Goal: Register for event/course: Register for event/course

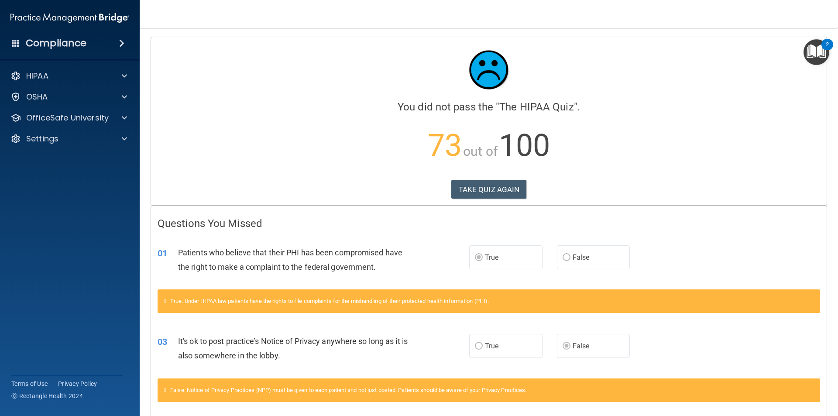
scroll to position [44, 0]
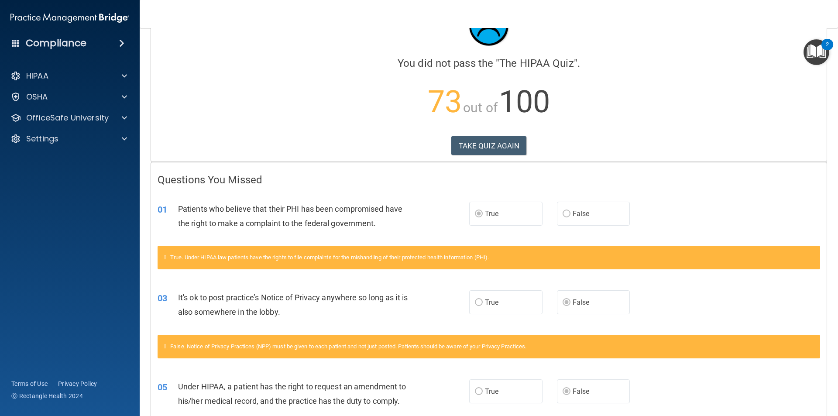
drag, startPoint x: 555, startPoint y: 205, endPoint x: 562, endPoint y: 204, distance: 7.0
click at [562, 204] on label "False" at bounding box center [593, 214] width 73 height 24
click at [564, 216] on label "False" at bounding box center [593, 214] width 73 height 24
click at [562, 220] on label "False" at bounding box center [593, 214] width 73 height 24
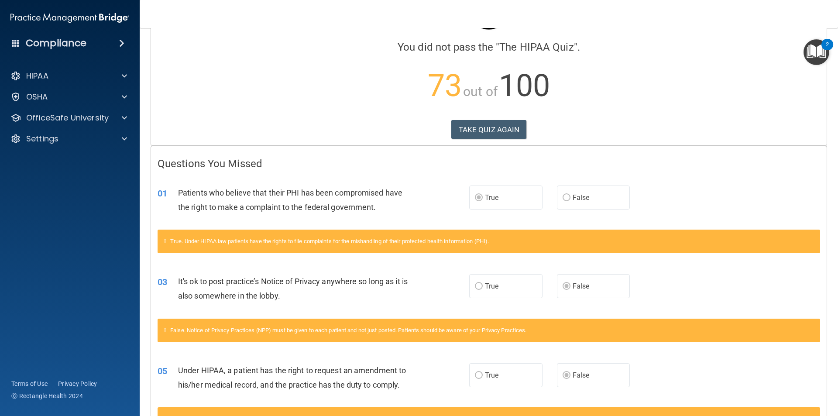
scroll to position [0, 0]
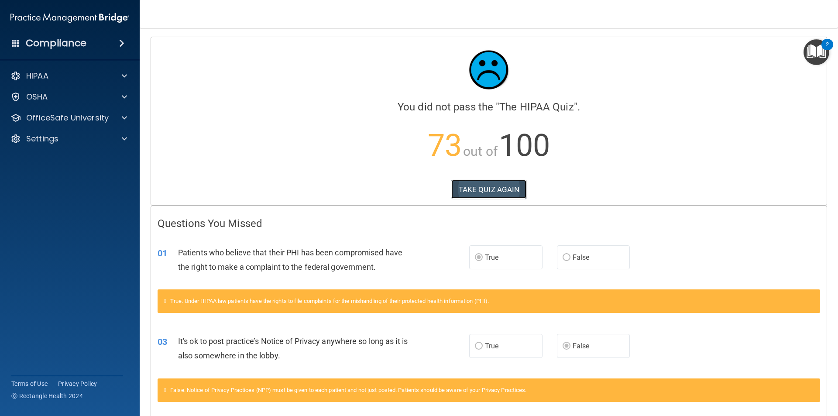
click at [486, 190] on button "TAKE QUIZ AGAIN" at bounding box center [489, 189] width 76 height 19
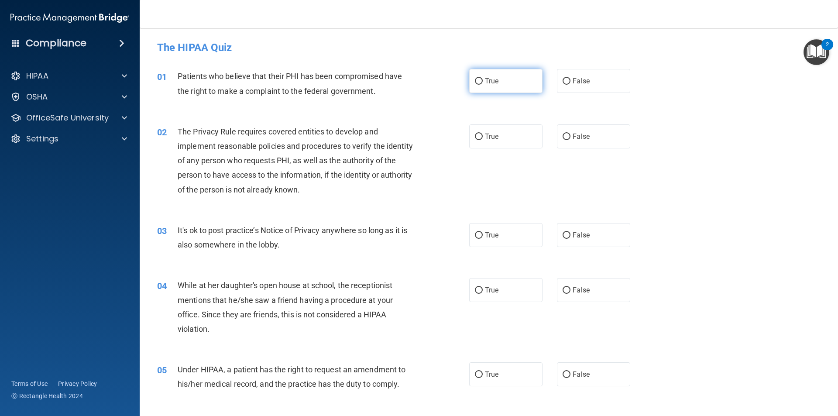
click at [481, 91] on label "True" at bounding box center [505, 81] width 73 height 24
click at [481, 85] on input "True" at bounding box center [479, 81] width 8 height 7
radio input "true"
click at [574, 237] on span "False" at bounding box center [581, 235] width 17 height 8
click at [571, 237] on input "False" at bounding box center [567, 235] width 8 height 7
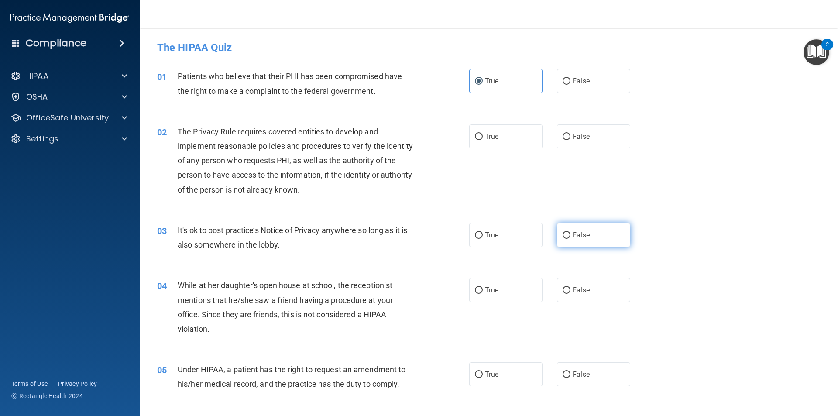
radio input "true"
click at [563, 293] on input "False" at bounding box center [567, 290] width 8 height 7
radio input "true"
click at [334, 190] on span "The Privacy Rule requires covered entities to develop and implement reasonable …" at bounding box center [295, 160] width 235 height 67
drag, startPoint x: 335, startPoint y: 190, endPoint x: 330, endPoint y: 193, distance: 5.7
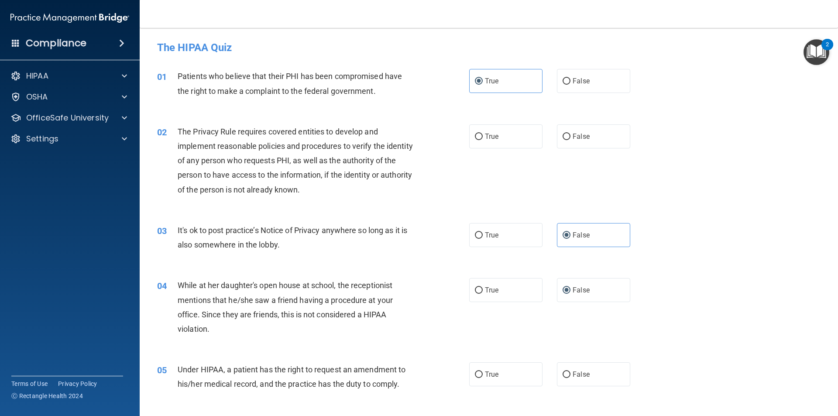
click at [334, 189] on div "The Privacy Rule requires covered entities to develop and implement reasonable …" at bounding box center [300, 160] width 244 height 72
click at [330, 195] on div "The Privacy Rule requires covered entities to develop and implement reasonable …" at bounding box center [300, 160] width 244 height 72
click at [332, 191] on span "The Privacy Rule requires covered entities to develop and implement reasonable …" at bounding box center [295, 160] width 235 height 67
click at [333, 193] on span "The Privacy Rule requires covered entities to develop and implement reasonable …" at bounding box center [295, 160] width 235 height 67
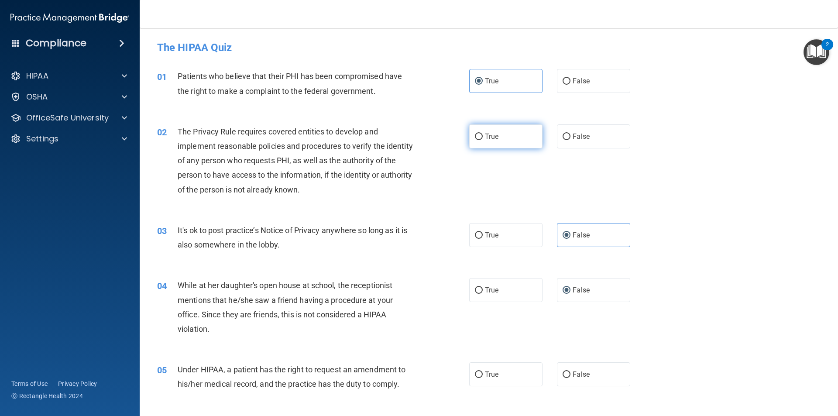
click at [481, 142] on label "True" at bounding box center [505, 136] width 73 height 24
click at [481, 140] on input "True" at bounding box center [479, 137] width 8 height 7
radio input "true"
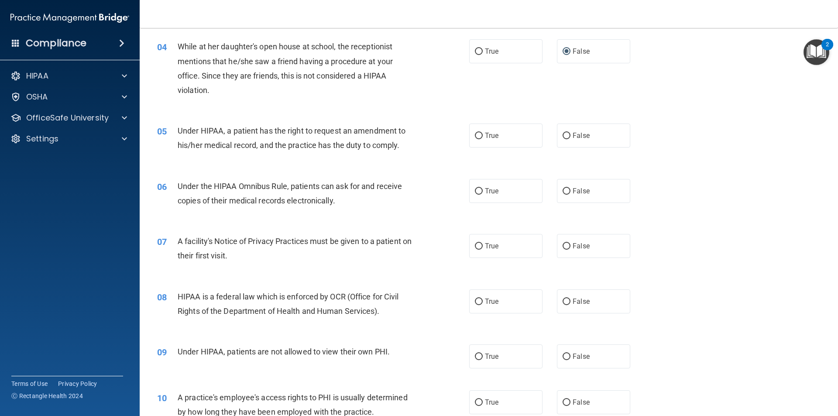
scroll to position [262, 0]
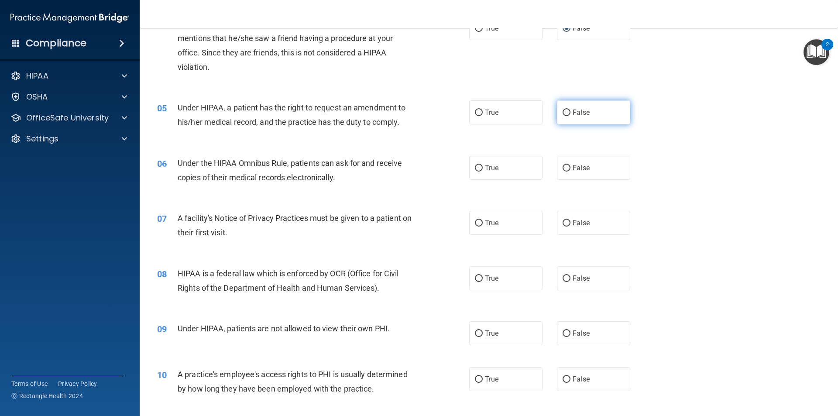
click at [563, 113] on input "False" at bounding box center [567, 113] width 8 height 7
radio input "true"
click at [473, 172] on label "True" at bounding box center [505, 168] width 73 height 24
click at [475, 172] on input "True" at bounding box center [479, 168] width 8 height 7
radio input "true"
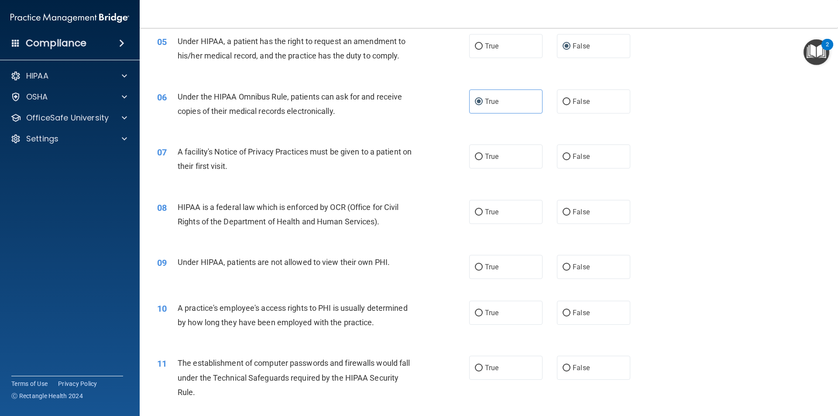
scroll to position [349, 0]
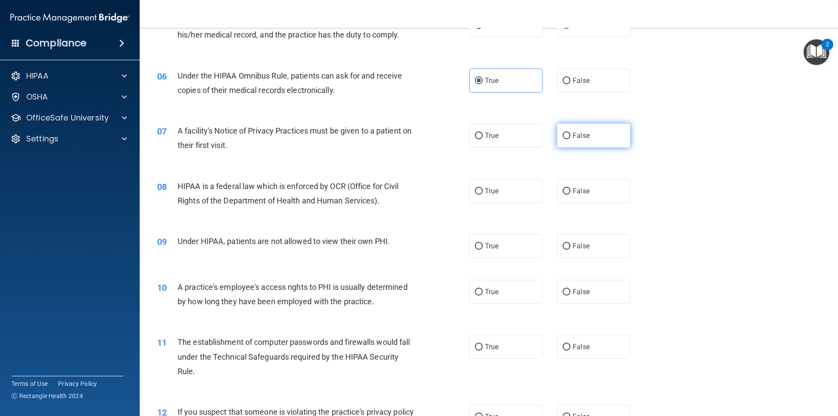
click at [560, 144] on label "False" at bounding box center [593, 136] width 73 height 24
click at [563, 139] on input "False" at bounding box center [567, 136] width 8 height 7
radio input "true"
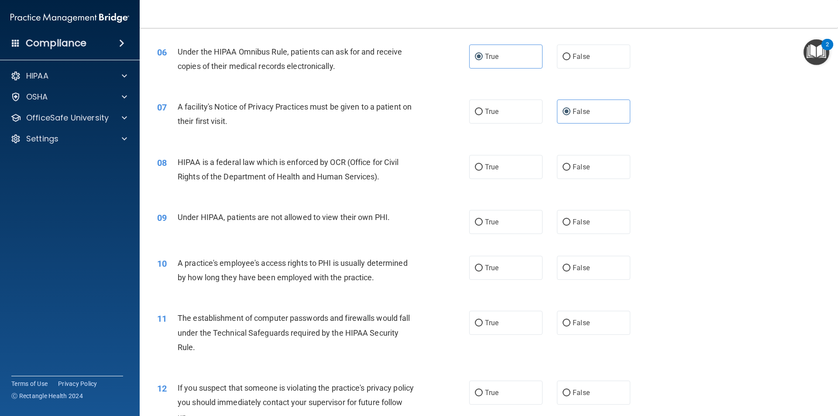
scroll to position [393, 0]
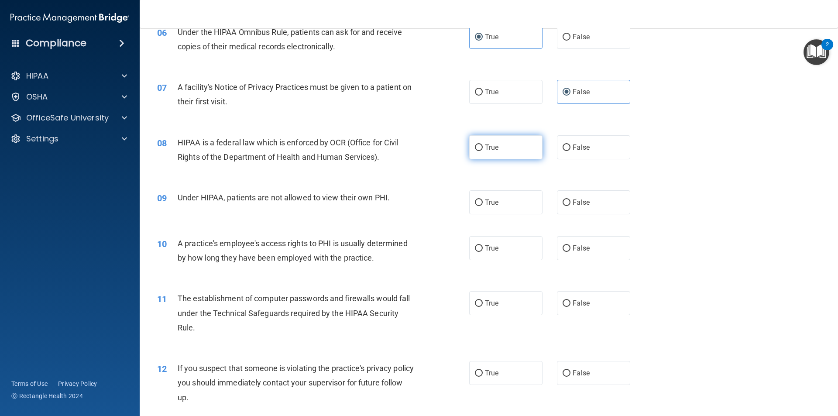
click at [487, 149] on span "True" at bounding box center [492, 147] width 14 height 8
click at [483, 149] on input "True" at bounding box center [479, 148] width 8 height 7
radio input "true"
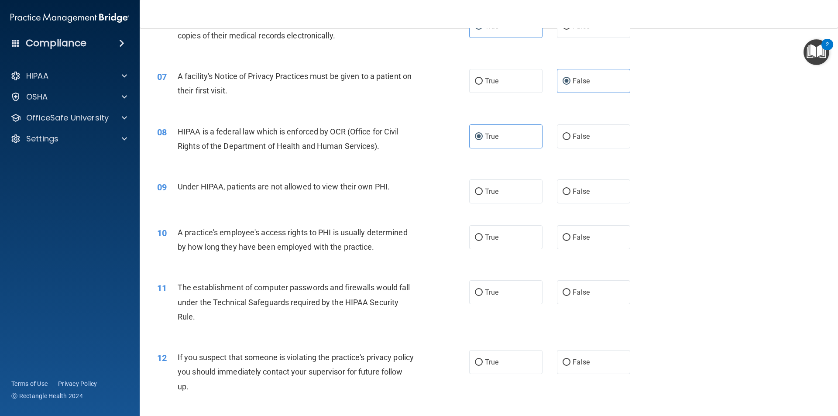
scroll to position [437, 0]
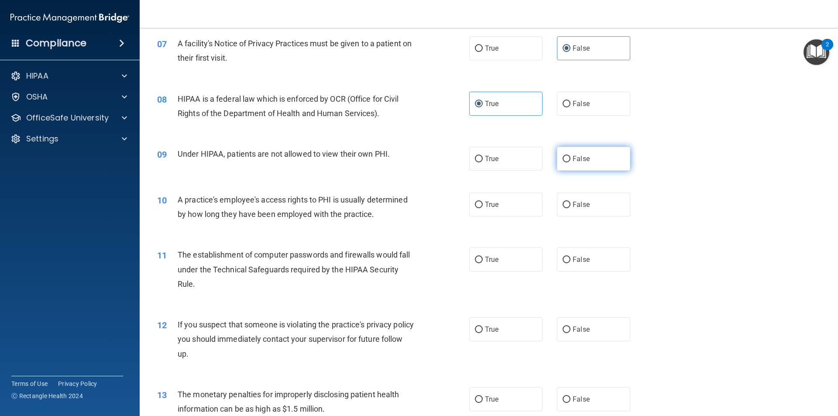
click at [592, 165] on label "False" at bounding box center [593, 159] width 73 height 24
click at [571, 162] on input "False" at bounding box center [567, 159] width 8 height 7
radio input "true"
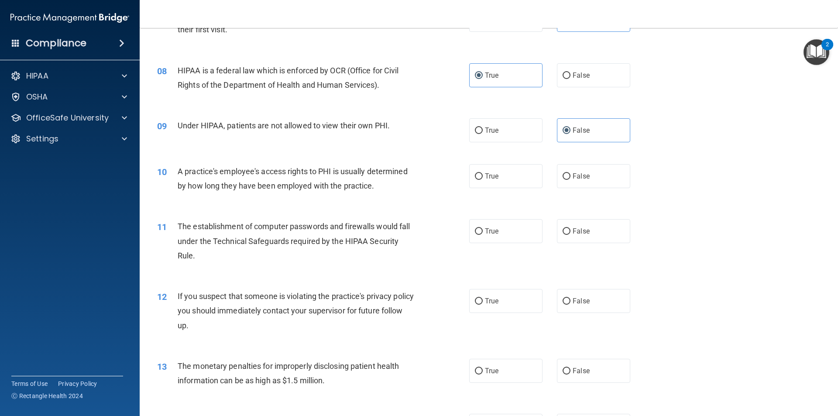
scroll to position [480, 0]
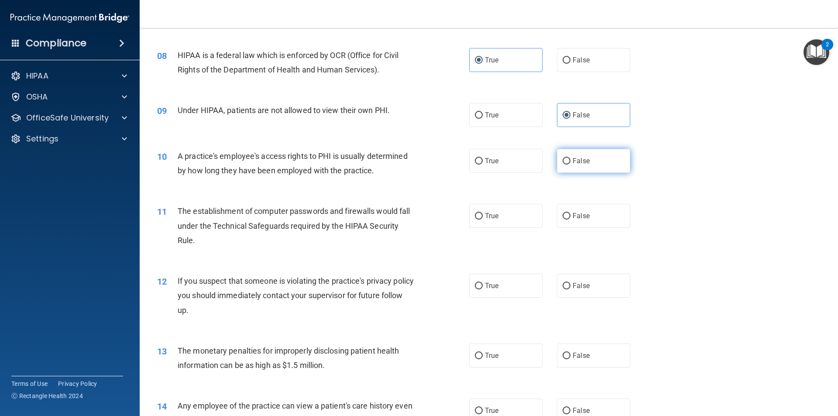
click at [589, 162] on label "False" at bounding box center [593, 161] width 73 height 24
click at [571, 162] on input "False" at bounding box center [567, 161] width 8 height 7
radio input "true"
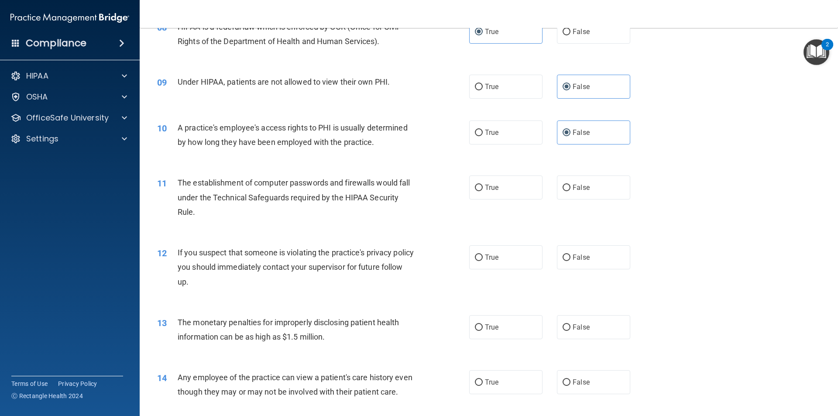
scroll to position [524, 0]
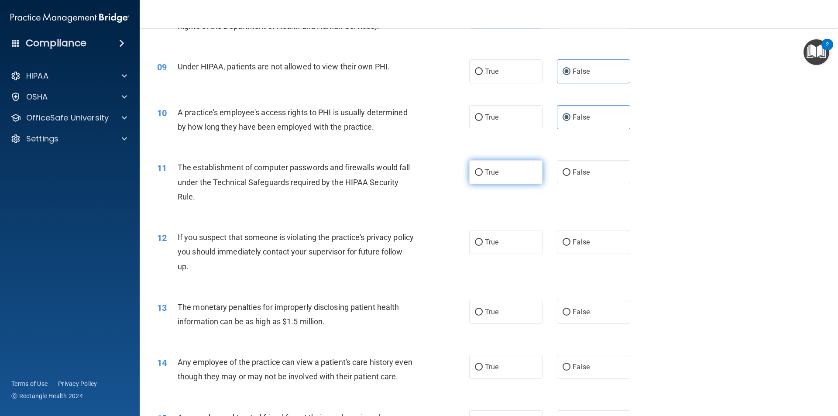
click at [511, 179] on label "True" at bounding box center [505, 172] width 73 height 24
click at [483, 176] on input "True" at bounding box center [479, 172] width 8 height 7
radio input "true"
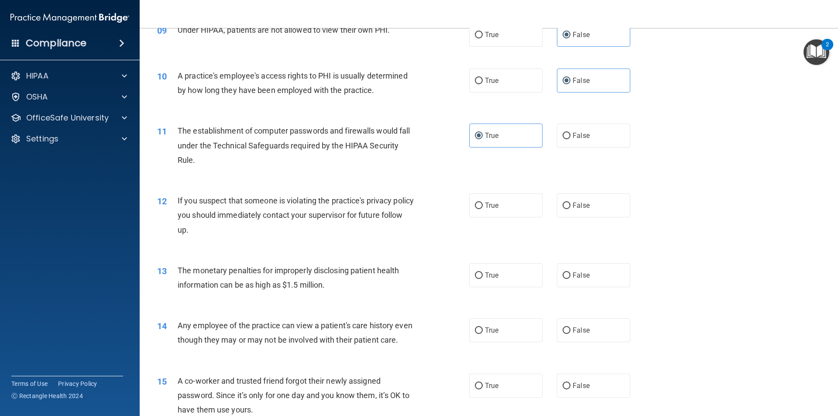
scroll to position [611, 0]
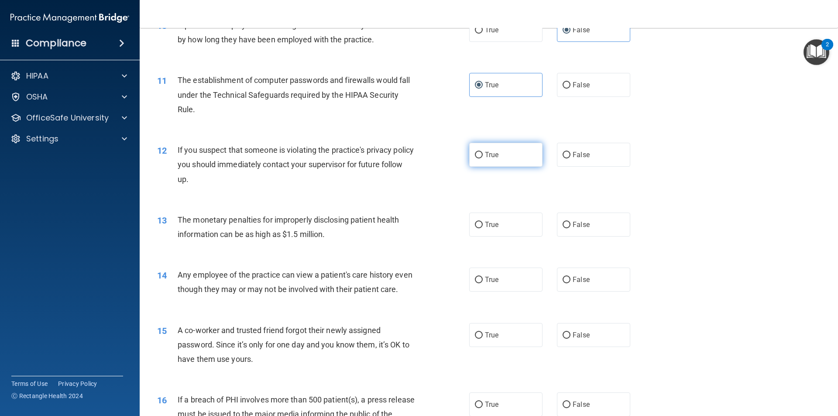
click at [503, 161] on label "True" at bounding box center [505, 155] width 73 height 24
click at [483, 159] on input "True" at bounding box center [479, 155] width 8 height 7
radio input "true"
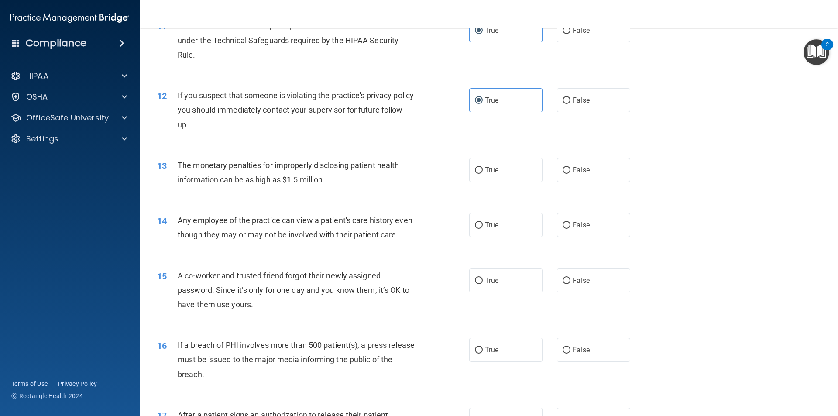
scroll to position [699, 0]
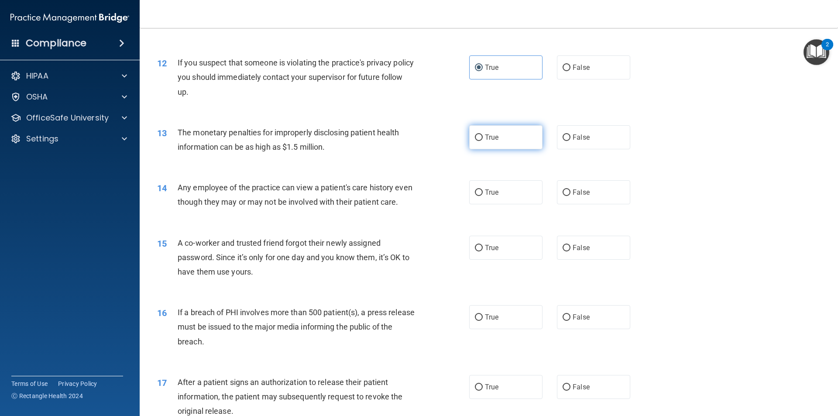
click at [475, 138] on input "True" at bounding box center [479, 137] width 8 height 7
radio input "true"
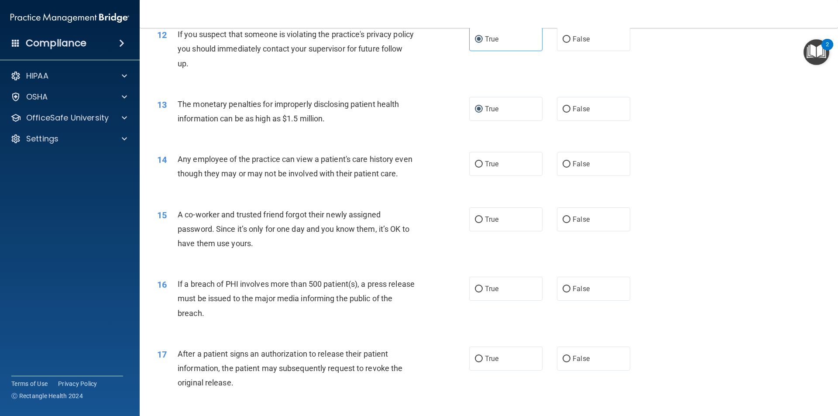
scroll to position [742, 0]
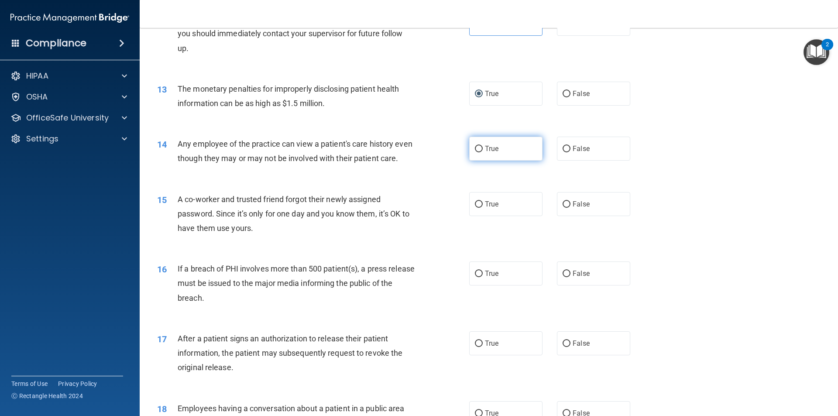
click at [475, 152] on input "True" at bounding box center [479, 149] width 8 height 7
radio input "true"
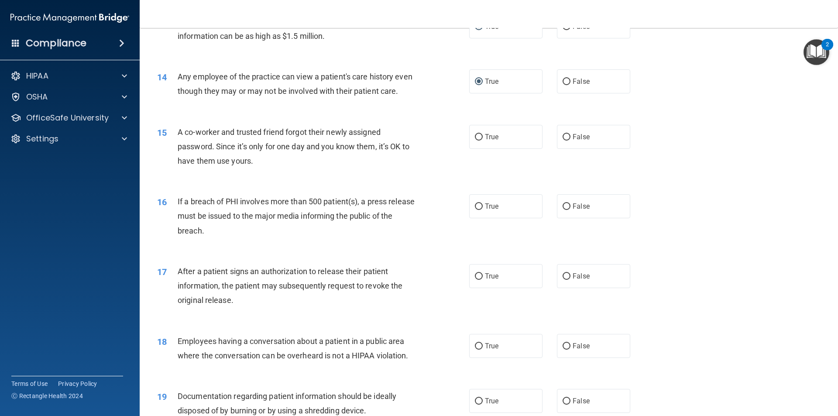
scroll to position [830, 0]
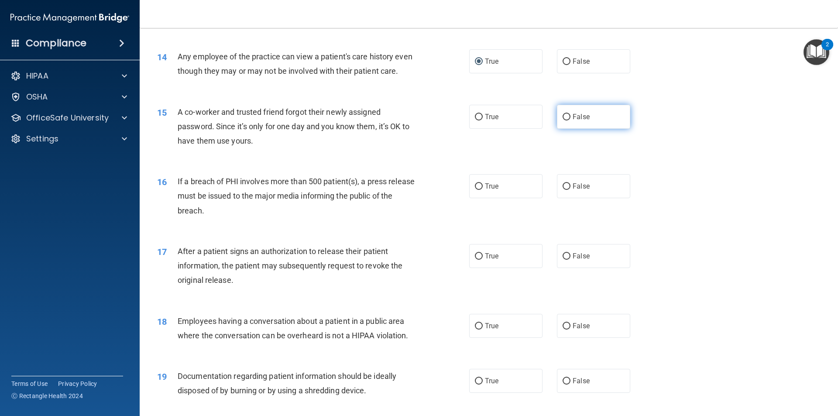
click at [569, 129] on label "False" at bounding box center [593, 117] width 73 height 24
click at [569, 121] on input "False" at bounding box center [567, 117] width 8 height 7
radio input "true"
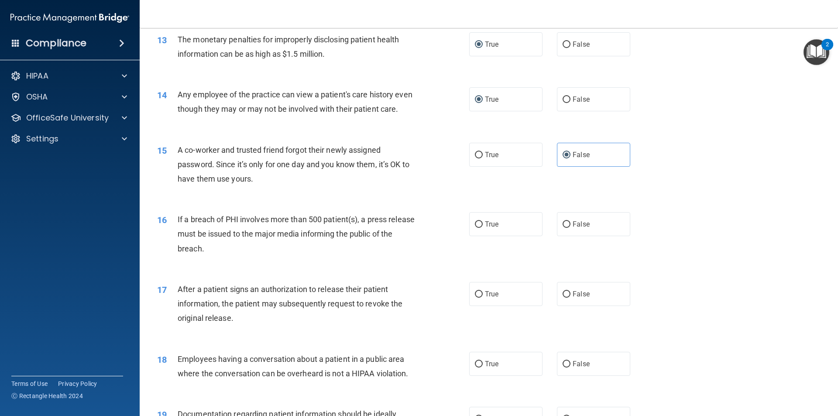
scroll to position [786, 0]
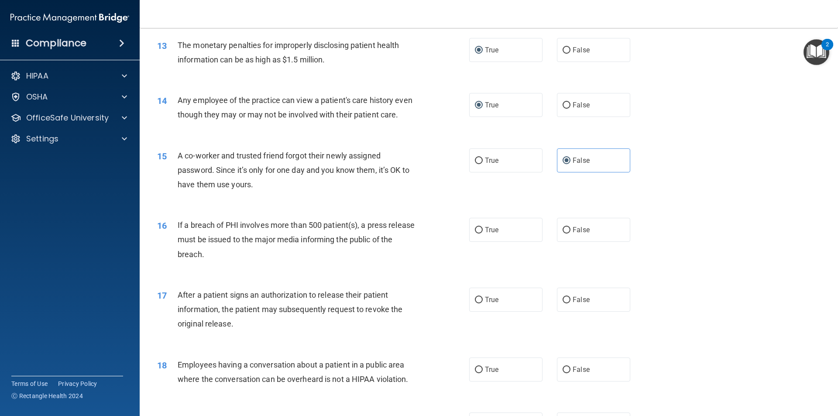
click at [393, 137] on div "14 Any employee of the practice can view a patient's care history even though t…" at bounding box center [489, 109] width 677 height 55
click at [565, 112] on label "False" at bounding box center [593, 105] width 73 height 24
click at [565, 109] on input "False" at bounding box center [567, 105] width 8 height 7
radio input "true"
radio input "false"
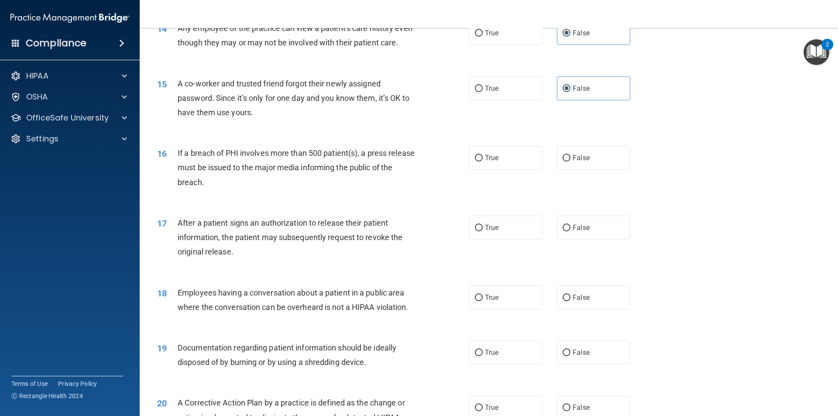
scroll to position [873, 0]
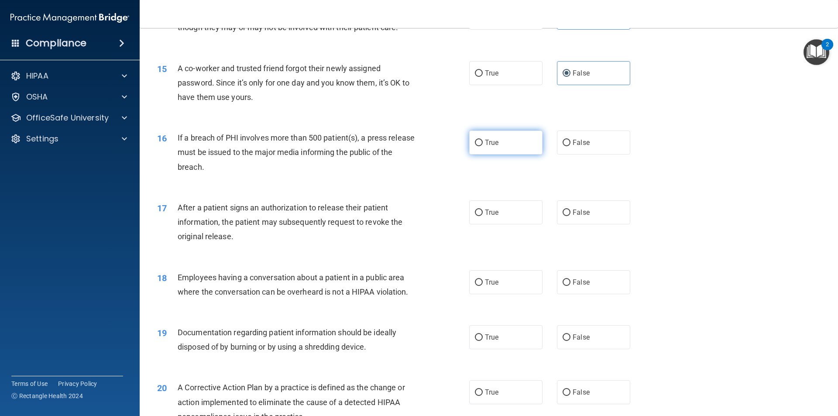
click at [496, 155] on label "True" at bounding box center [505, 143] width 73 height 24
click at [483, 146] on input "True" at bounding box center [479, 143] width 8 height 7
radio input "true"
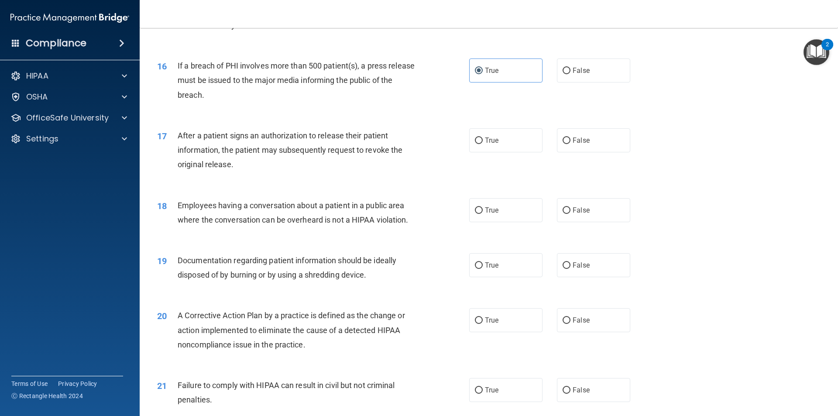
scroll to position [961, 0]
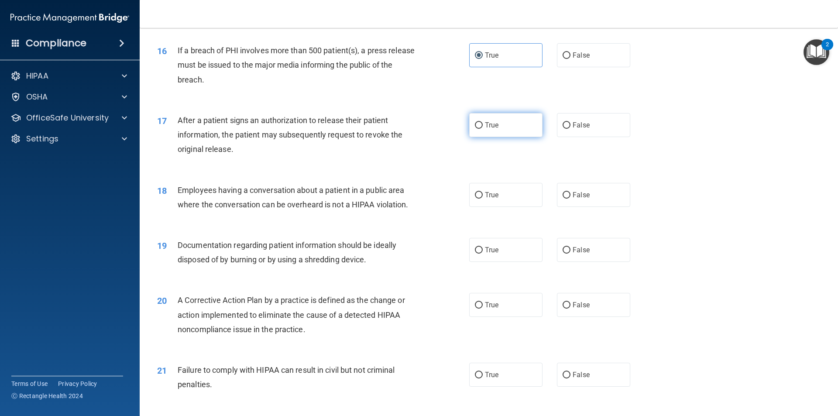
click at [469, 137] on label "True" at bounding box center [505, 125] width 73 height 24
click at [475, 129] on input "True" at bounding box center [479, 125] width 8 height 7
radio input "true"
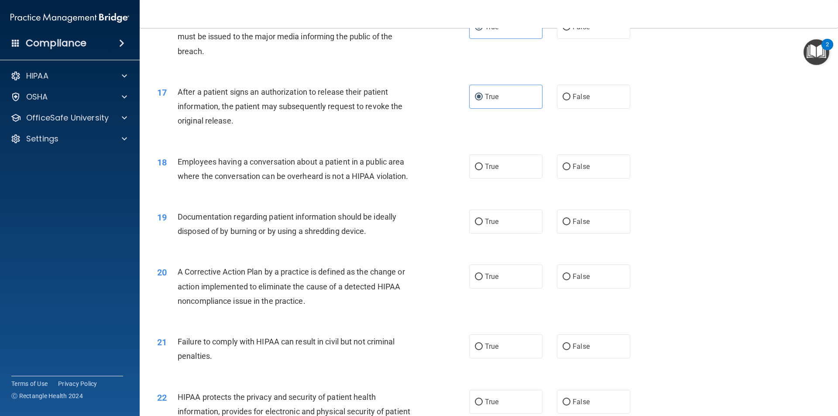
scroll to position [1004, 0]
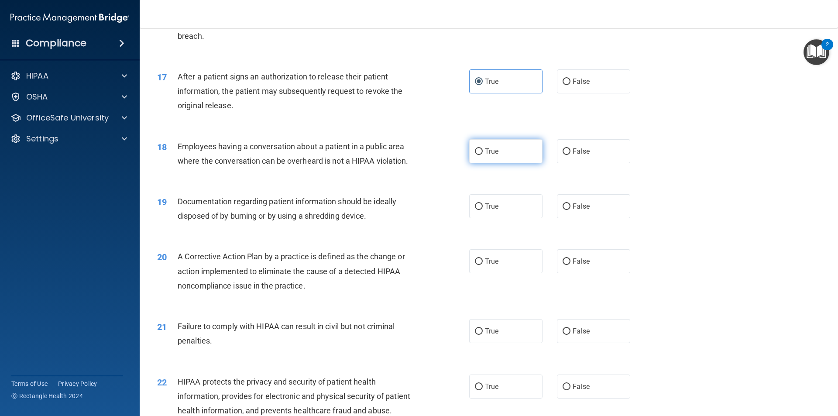
click at [476, 163] on label "True" at bounding box center [505, 151] width 73 height 24
click at [476, 155] on input "True" at bounding box center [479, 151] width 8 height 7
radio input "true"
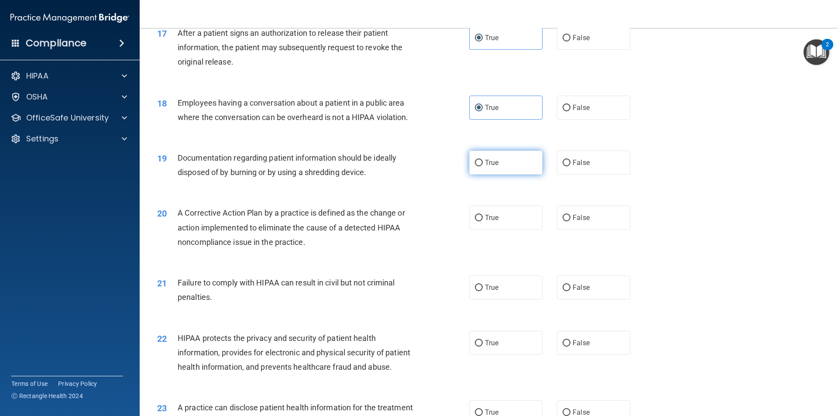
click at [504, 175] on label "True" at bounding box center [505, 163] width 73 height 24
click at [483, 166] on input "True" at bounding box center [479, 163] width 8 height 7
radio input "true"
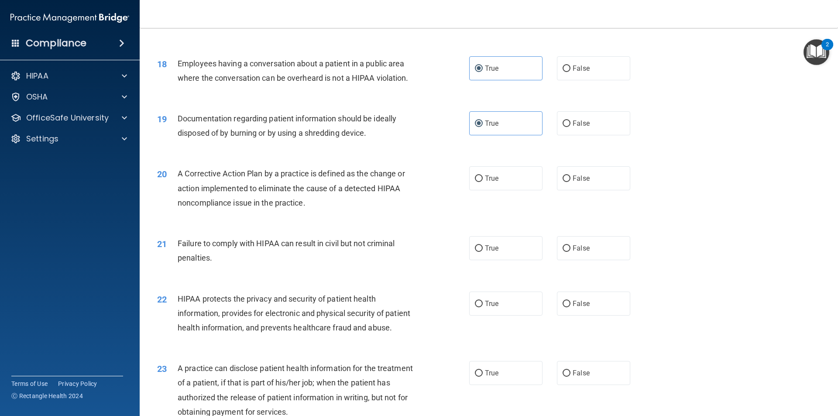
scroll to position [1135, 0]
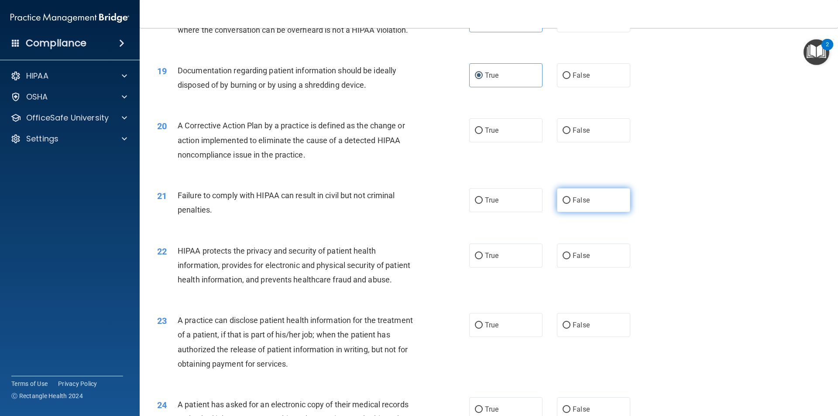
click at [569, 212] on label "False" at bounding box center [593, 200] width 73 height 24
click at [569, 204] on input "False" at bounding box center [567, 200] width 8 height 7
radio input "true"
click at [503, 142] on label "True" at bounding box center [505, 130] width 73 height 24
click at [483, 134] on input "True" at bounding box center [479, 131] width 8 height 7
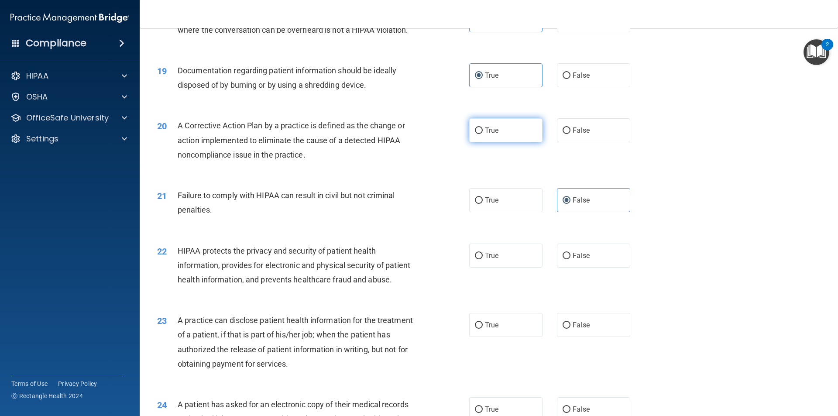
radio input "true"
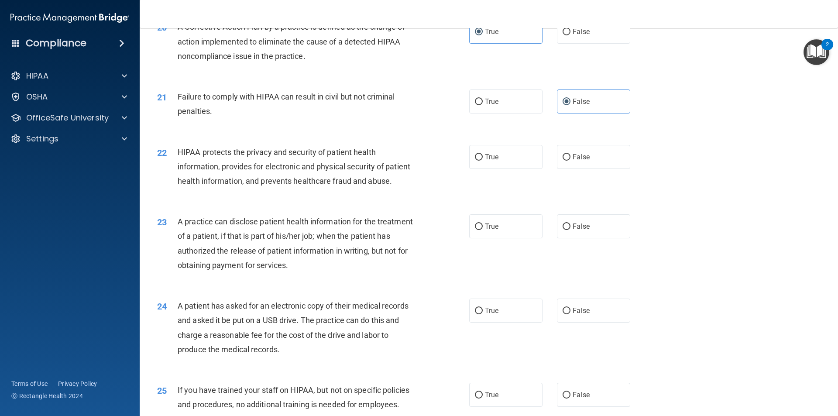
scroll to position [1266, 0]
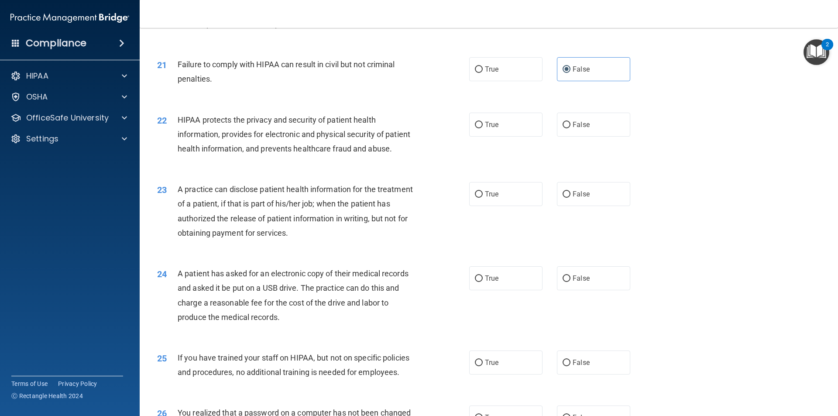
click at [241, 156] on div "HIPAA protects the privacy and security of patient health information, provides…" at bounding box center [300, 135] width 244 height 44
click at [503, 137] on label "True" at bounding box center [505, 125] width 73 height 24
click at [483, 128] on input "True" at bounding box center [479, 125] width 8 height 7
radio input "true"
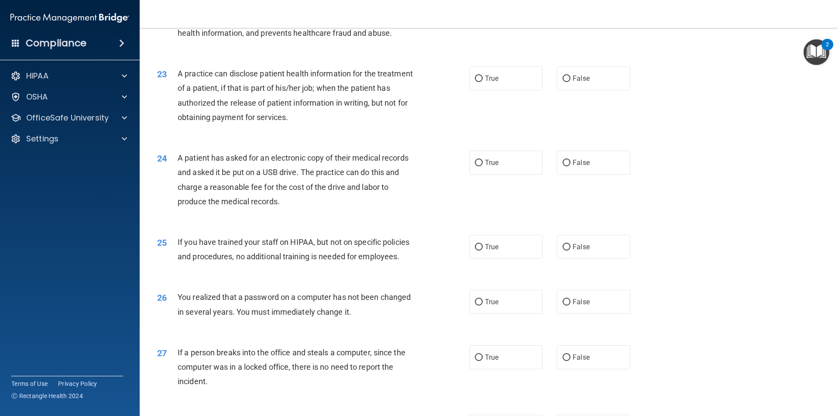
scroll to position [1397, 0]
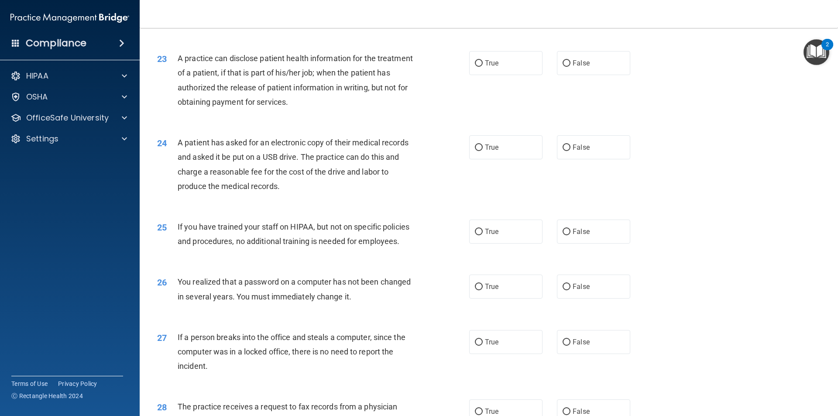
click at [485, 189] on div "24 A patient has asked for an electronic copy of their medical records and aske…" at bounding box center [489, 166] width 677 height 84
click at [489, 152] on span "True" at bounding box center [492, 147] width 14 height 8
click at [483, 151] on input "True" at bounding box center [479, 148] width 8 height 7
radio input "true"
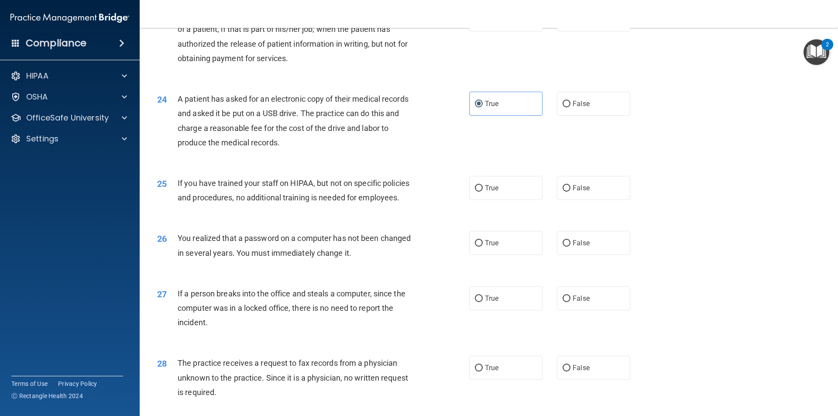
scroll to position [1485, 0]
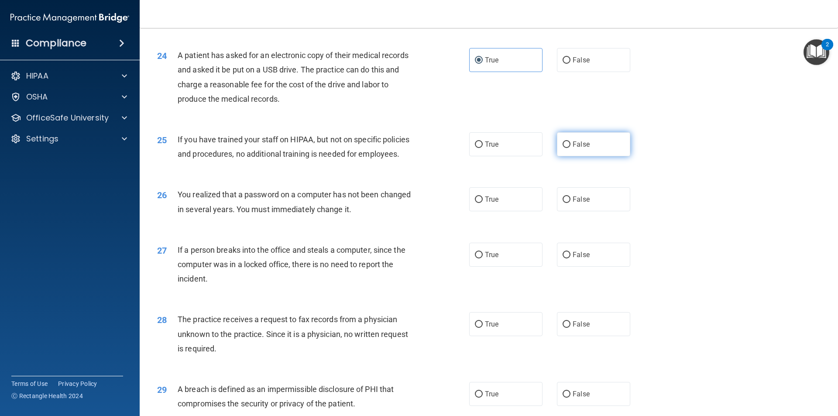
click at [589, 156] on label "False" at bounding box center [593, 144] width 73 height 24
click at [571, 148] on input "False" at bounding box center [567, 144] width 8 height 7
radio input "true"
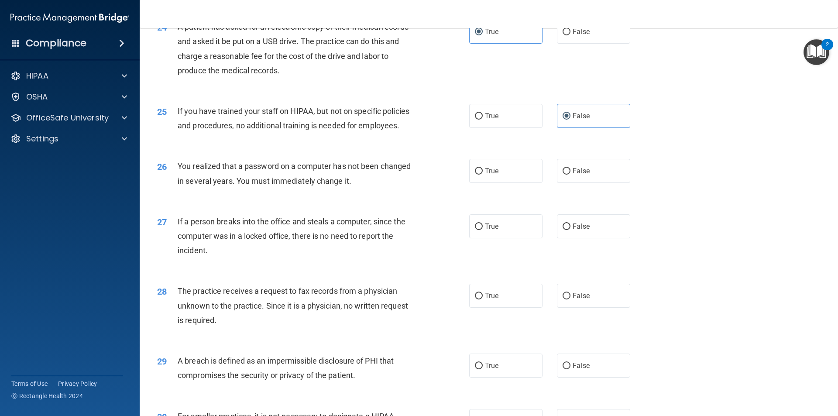
scroll to position [1528, 0]
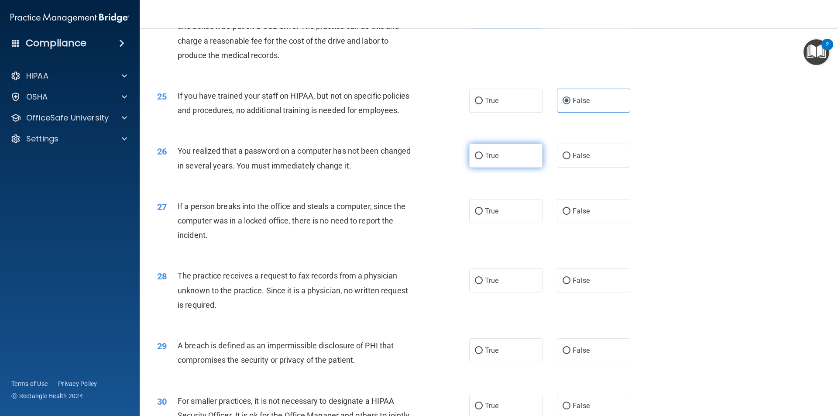
click at [505, 168] on label "True" at bounding box center [505, 156] width 73 height 24
click at [483, 159] on input "True" at bounding box center [479, 156] width 8 height 7
radio input "true"
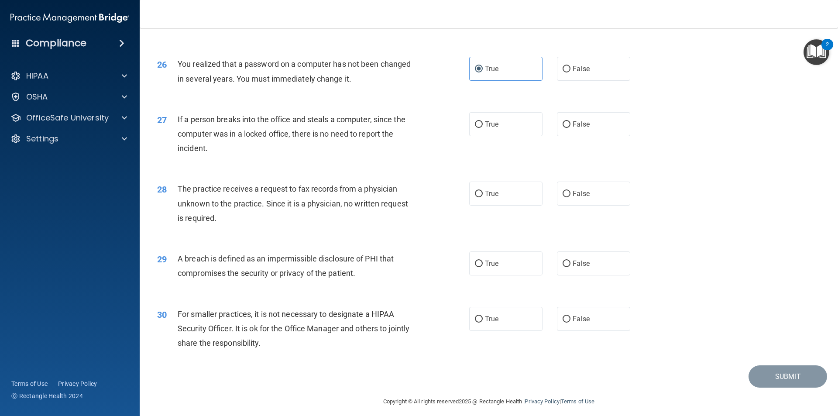
scroll to position [1616, 0]
click at [587, 136] on label "False" at bounding box center [593, 124] width 73 height 24
click at [571, 128] on input "False" at bounding box center [567, 124] width 8 height 7
radio input "true"
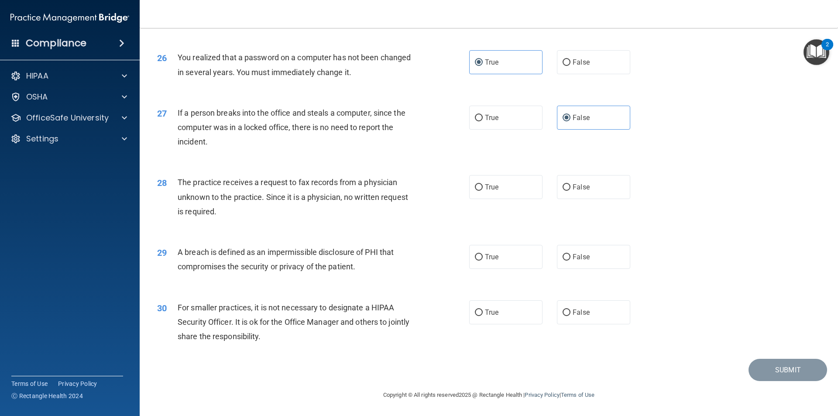
scroll to position [1651, 0]
click at [573, 187] on span "False" at bounding box center [581, 187] width 17 height 8
click at [569, 187] on input "False" at bounding box center [567, 187] width 8 height 7
radio input "true"
click at [581, 321] on label "False" at bounding box center [593, 312] width 73 height 24
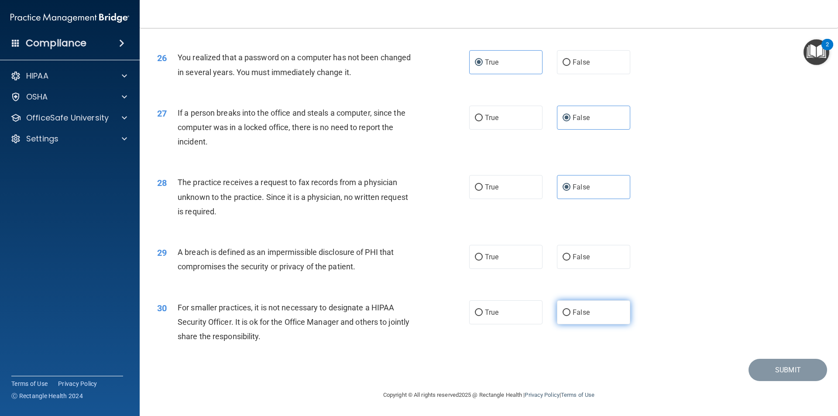
click at [571, 316] on input "False" at bounding box center [567, 313] width 8 height 7
radio input "true"
click at [494, 256] on span "True" at bounding box center [492, 257] width 14 height 8
click at [483, 256] on input "True" at bounding box center [479, 257] width 8 height 7
radio input "true"
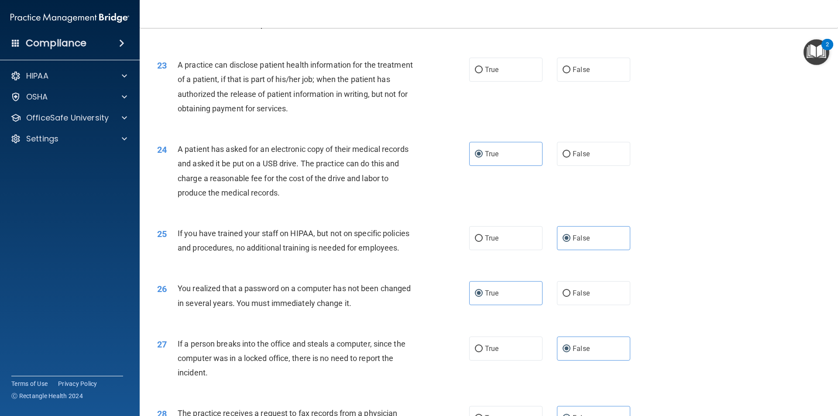
scroll to position [1345, 0]
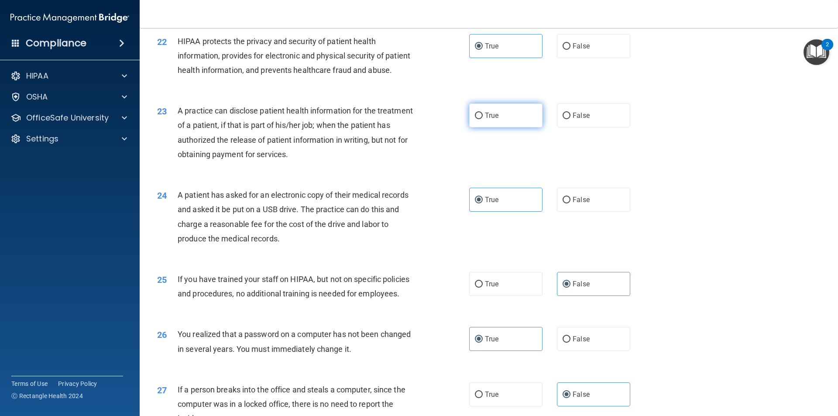
click at [503, 128] on label "True" at bounding box center [505, 115] width 73 height 24
click at [483, 119] on input "True" at bounding box center [479, 116] width 8 height 7
radio input "true"
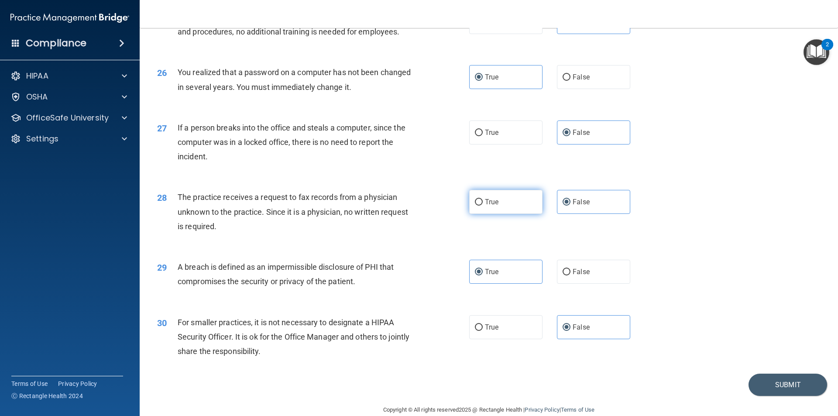
scroll to position [1651, 0]
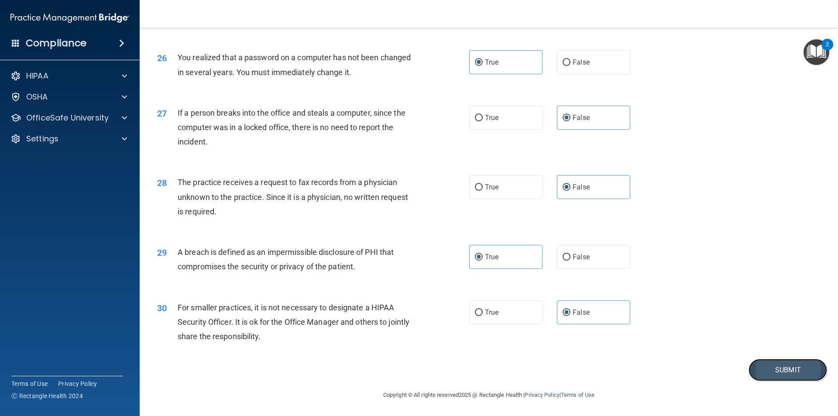
click at [755, 371] on button "Submit" at bounding box center [788, 370] width 79 height 22
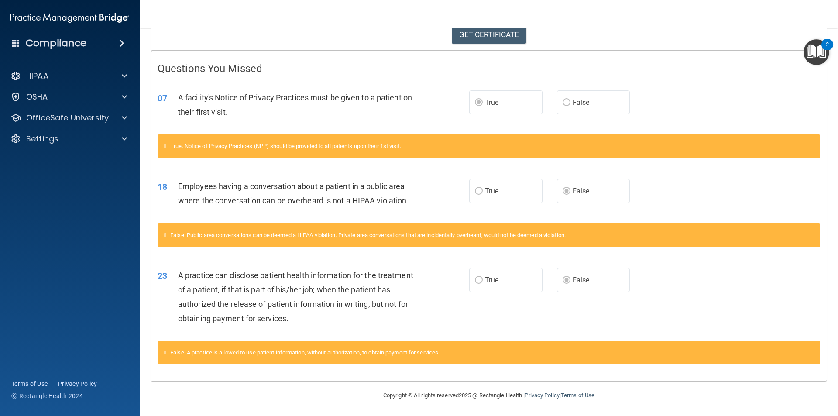
scroll to position [155, 0]
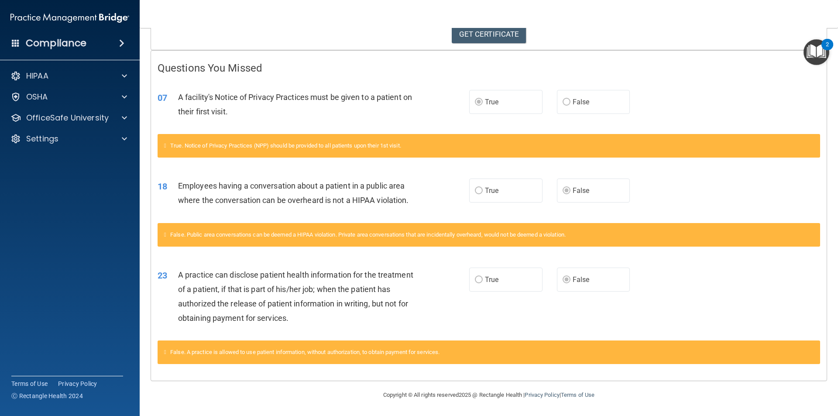
click at [477, 284] on label "True" at bounding box center [505, 280] width 73 height 24
click at [484, 35] on link "GET CERTIFICATE" at bounding box center [489, 33] width 75 height 19
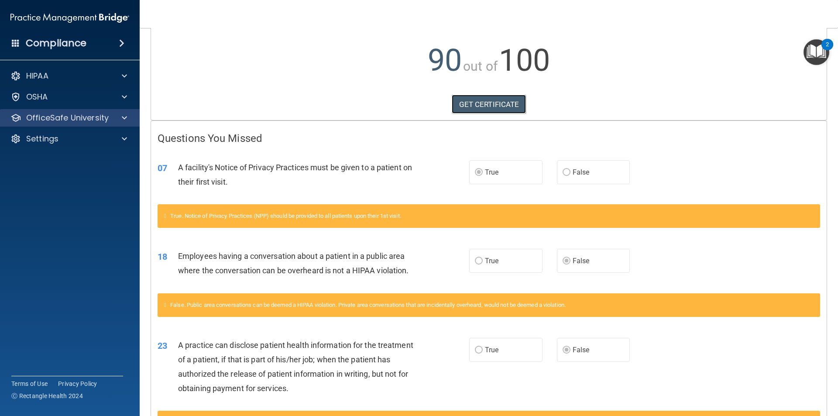
scroll to position [0, 0]
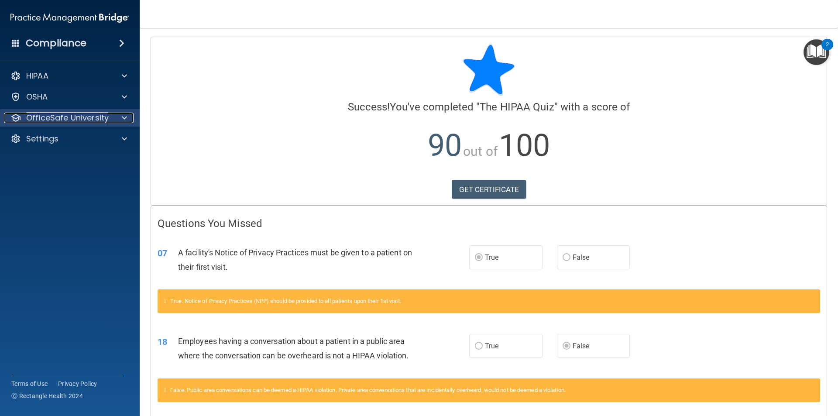
click at [70, 120] on p "OfficeSafe University" at bounding box center [67, 118] width 83 height 10
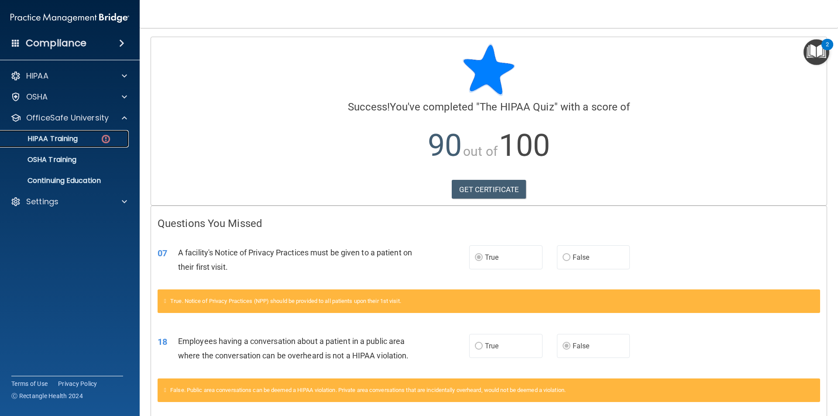
click at [67, 138] on p "HIPAA Training" at bounding box center [42, 138] width 72 height 9
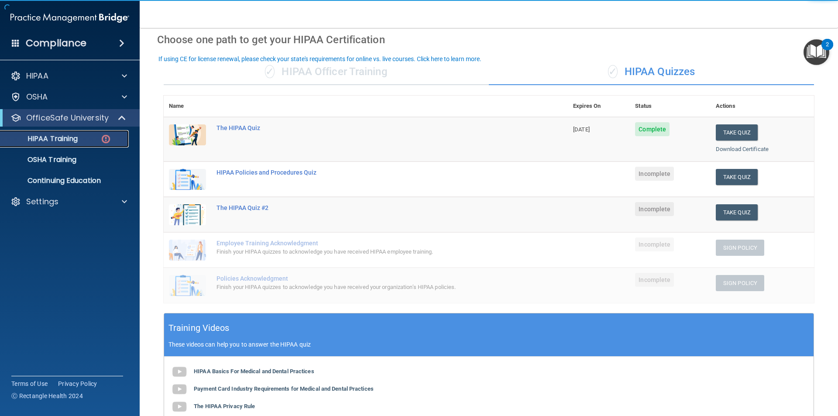
scroll to position [30, 0]
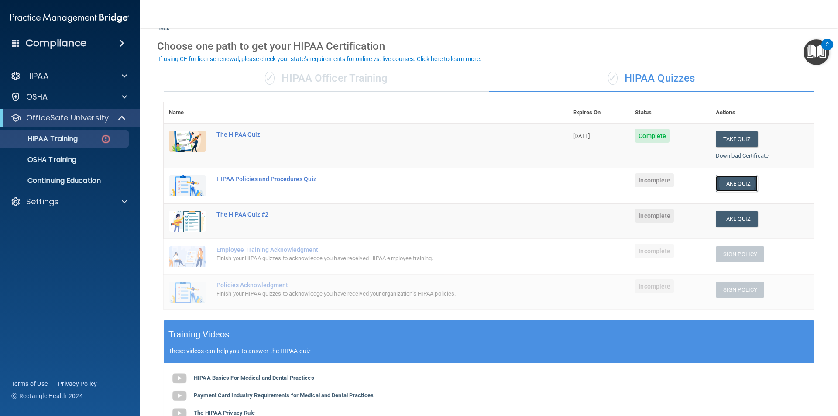
click at [729, 188] on button "Take Quiz" at bounding box center [737, 184] width 42 height 16
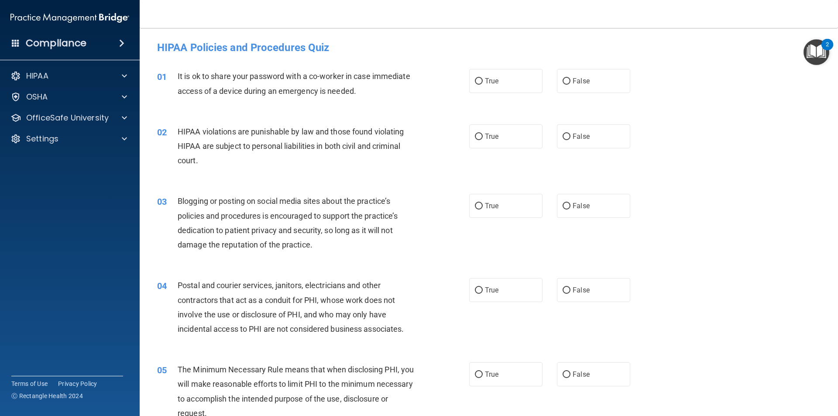
click at [359, 95] on div "It is ok to share your password with a co-worker in case immediate access of a …" at bounding box center [300, 83] width 244 height 29
click at [356, 88] on span "It is ok to share your password with a co-worker in case immediate access of a …" at bounding box center [294, 84] width 233 height 24
click at [357, 90] on span "It is ok to share your password with a co-worker in case immediate access of a …" at bounding box center [294, 84] width 233 height 24
click at [357, 92] on div "It is ok to share your password with a co-worker in case immediate access of a …" at bounding box center [300, 83] width 244 height 29
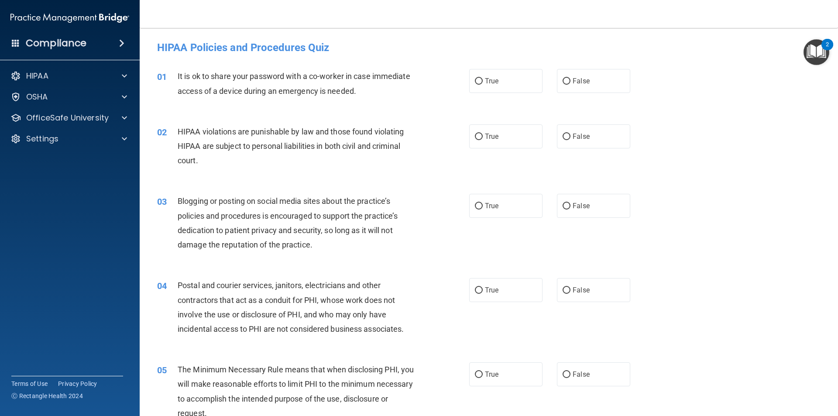
drag, startPoint x: 358, startPoint y: 93, endPoint x: 355, endPoint y: 89, distance: 5.3
click at [357, 93] on div "It is ok to share your password with a co-worker in case immediate access of a …" at bounding box center [300, 83] width 244 height 29
click at [355, 89] on span "It is ok to share your password with a co-worker in case immediate access of a …" at bounding box center [294, 84] width 233 height 24
click at [356, 92] on span "It is ok to share your password with a co-worker in case immediate access of a …" at bounding box center [294, 84] width 233 height 24
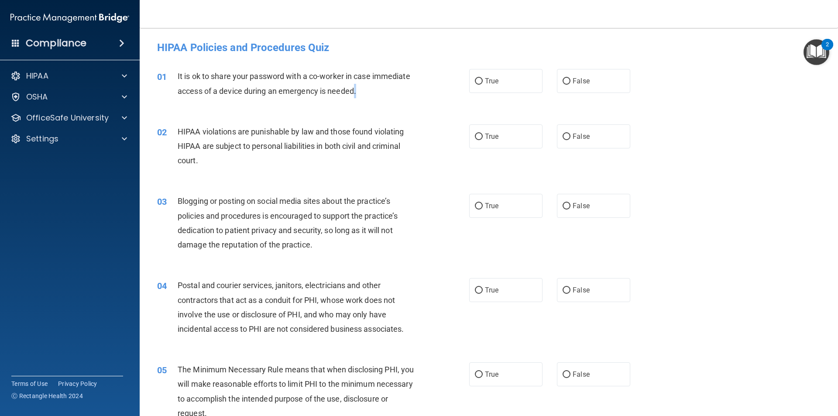
click at [356, 91] on span "It is ok to share your password with a co-worker in case immediate access of a …" at bounding box center [294, 84] width 233 height 24
click at [358, 96] on div "It is ok to share your password with a co-worker in case immediate access of a …" at bounding box center [300, 83] width 244 height 29
click at [358, 101] on div "01 It is ok to share your password with a co-worker in case immediate access of…" at bounding box center [313, 85] width 338 height 33
click at [355, 95] on div "It is ok to share your password with a co-worker in case immediate access of a …" at bounding box center [300, 83] width 244 height 29
click at [355, 93] on span "It is ok to share your password with a co-worker in case immediate access of a …" at bounding box center [294, 84] width 233 height 24
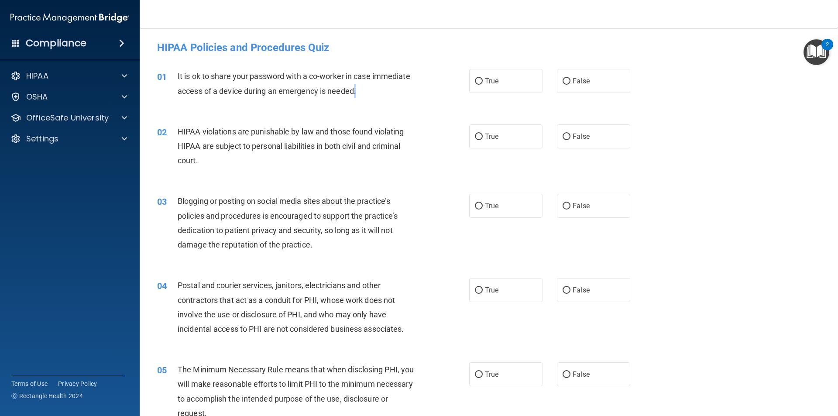
click at [355, 93] on span "It is ok to share your password with a co-worker in case immediate access of a …" at bounding box center [294, 84] width 233 height 24
click at [355, 106] on div "01 It is ok to share your password with a co-worker in case immediate access of…" at bounding box center [489, 85] width 677 height 55
click at [355, 92] on span "It is ok to share your password with a co-worker in case immediate access of a …" at bounding box center [294, 84] width 233 height 24
click at [356, 93] on span "It is ok to share your password with a co-worker in case immediate access of a …" at bounding box center [294, 84] width 233 height 24
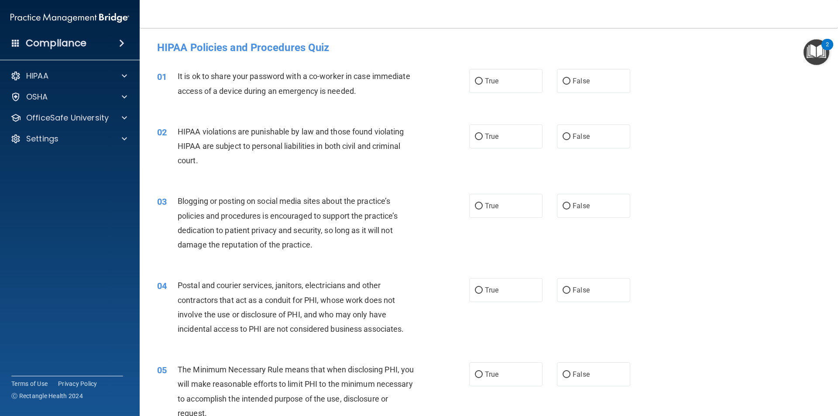
click at [357, 110] on div "01 It is ok to share your password with a co-worker in case immediate access of…" at bounding box center [489, 85] width 677 height 55
drag, startPoint x: 365, startPoint y: 105, endPoint x: 360, endPoint y: 98, distance: 8.8
click at [365, 104] on div "01 It is ok to share your password with a co-worker in case immediate access of…" at bounding box center [489, 85] width 677 height 55
drag, startPoint x: 360, startPoint y: 98, endPoint x: 358, endPoint y: 90, distance: 7.6
click at [358, 94] on div "It is ok to share your password with a co-worker in case immediate access of a …" at bounding box center [300, 83] width 244 height 29
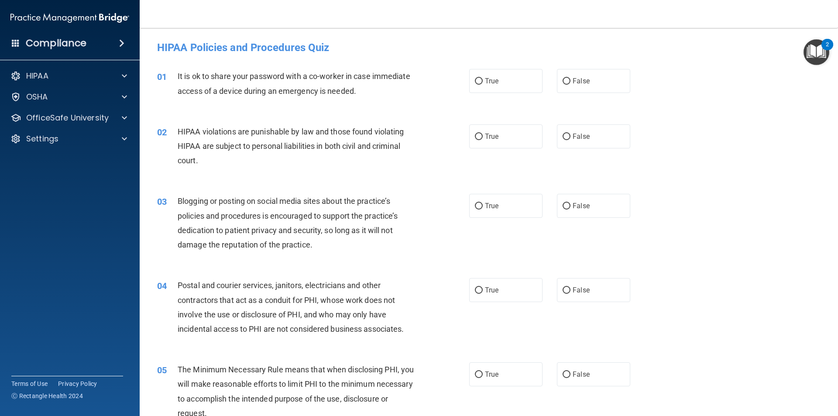
click at [358, 90] on div "It is ok to share your password with a co-worker in case immediate access of a …" at bounding box center [300, 83] width 244 height 29
click at [358, 92] on div "It is ok to share your password with a co-worker in case immediate access of a …" at bounding box center [300, 83] width 244 height 29
click at [564, 83] on input "False" at bounding box center [567, 81] width 8 height 7
radio input "true"
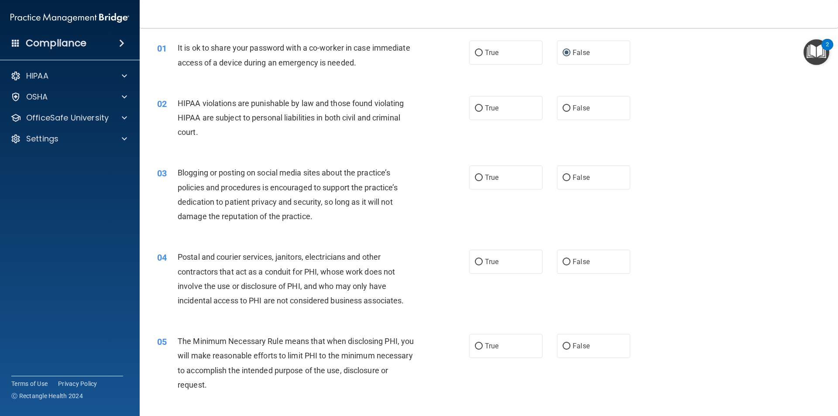
scroll to position [44, 0]
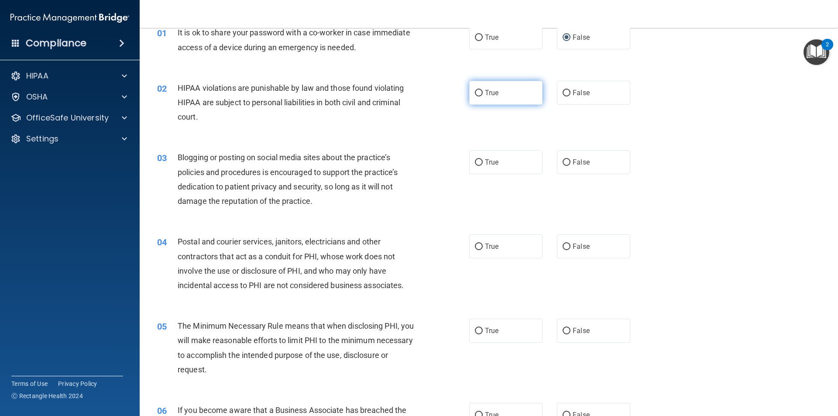
click at [495, 95] on span "True" at bounding box center [492, 93] width 14 height 8
click at [483, 95] on input "True" at bounding box center [479, 93] width 8 height 7
radio input "true"
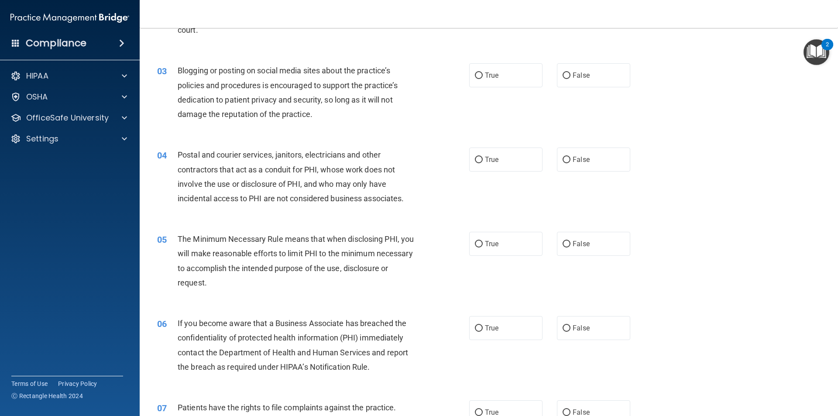
scroll to position [131, 0]
click at [372, 132] on div "03 Blogging or posting on social media sites about the practice’s policies and …" at bounding box center [489, 94] width 677 height 84
click at [326, 113] on div "Blogging or posting on social media sites about the practice’s policies and pro…" at bounding box center [300, 92] width 244 height 58
click at [321, 123] on div "03 Blogging or posting on social media sites about the practice’s policies and …" at bounding box center [313, 94] width 338 height 62
click at [577, 86] on label "False" at bounding box center [593, 75] width 73 height 24
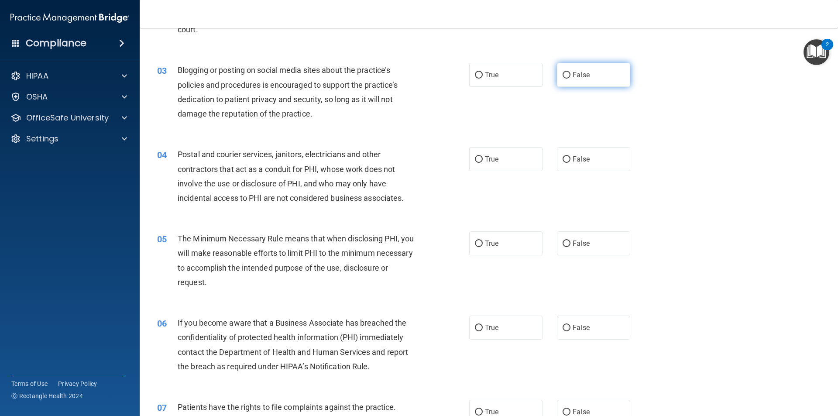
click at [571, 79] on input "False" at bounding box center [567, 75] width 8 height 7
radio input "true"
drag, startPoint x: 305, startPoint y: 148, endPoint x: 310, endPoint y: 141, distance: 7.5
click at [305, 147] on div "Postal and courier services, janitors, electricians and other contractors that …" at bounding box center [300, 176] width 244 height 58
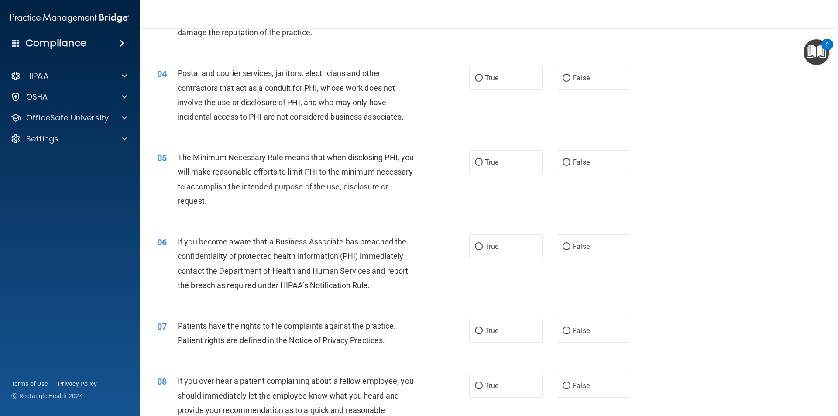
scroll to position [175, 0]
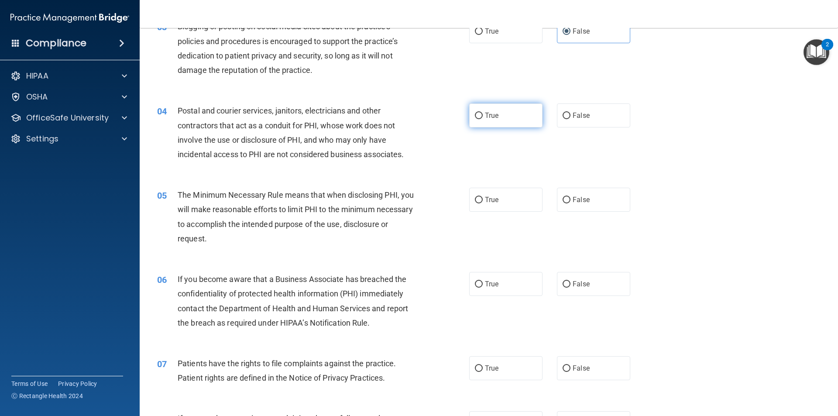
click at [527, 117] on label "True" at bounding box center [505, 115] width 73 height 24
click at [483, 117] on input "True" at bounding box center [479, 116] width 8 height 7
radio input "true"
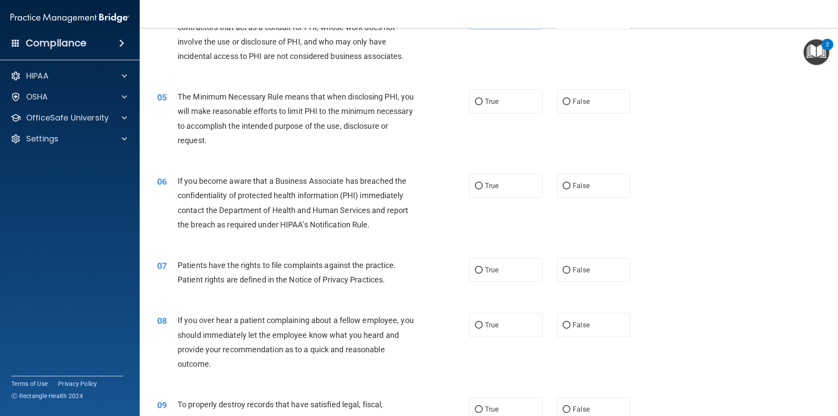
scroll to position [218, 0]
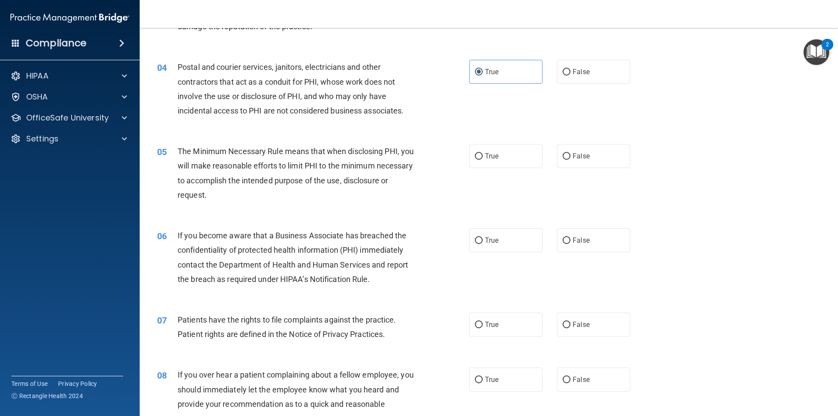
click at [433, 210] on div "05 The Minimum Necessary Rule means that when disclosing PHI, you will make rea…" at bounding box center [489, 175] width 677 height 84
click at [256, 194] on div "The Minimum Necessary Rule means that when disclosing PHI, you will make reason…" at bounding box center [300, 173] width 244 height 58
drag, startPoint x: 285, startPoint y: 193, endPoint x: 268, endPoint y: 194, distance: 17.1
click at [285, 193] on div "The Minimum Necessary Rule means that when disclosing PHI, you will make reason…" at bounding box center [300, 173] width 244 height 58
click at [265, 195] on div "The Minimum Necessary Rule means that when disclosing PHI, you will make reason…" at bounding box center [300, 173] width 244 height 58
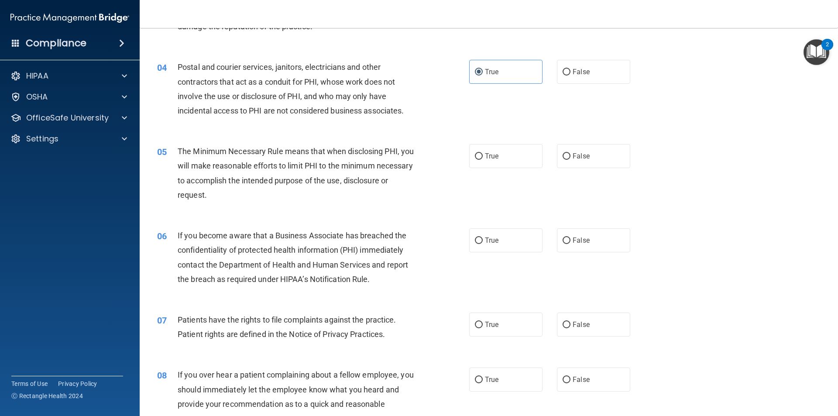
drag, startPoint x: 265, startPoint y: 195, endPoint x: 241, endPoint y: 200, distance: 24.4
click at [263, 195] on div "The Minimum Necessary Rule means that when disclosing PHI, you will make reason…" at bounding box center [300, 173] width 244 height 58
drag, startPoint x: 241, startPoint y: 200, endPoint x: 245, endPoint y: 202, distance: 4.9
click at [245, 202] on div "The Minimum Necessary Rule means that when disclosing PHI, you will make reason…" at bounding box center [300, 173] width 244 height 58
click at [256, 200] on div "The Minimum Necessary Rule means that when disclosing PHI, you will make reason…" at bounding box center [300, 173] width 244 height 58
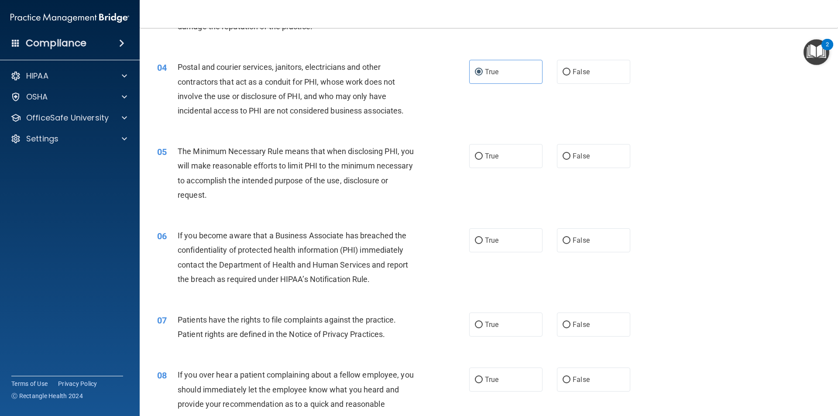
drag, startPoint x: 256, startPoint y: 199, endPoint x: 303, endPoint y: 187, distance: 48.1
click at [258, 198] on div "The Minimum Necessary Rule means that when disclosing PHI, you will make reason…" at bounding box center [300, 173] width 244 height 58
click at [491, 161] on label "True" at bounding box center [505, 156] width 73 height 24
click at [483, 160] on input "True" at bounding box center [479, 156] width 8 height 7
radio input "true"
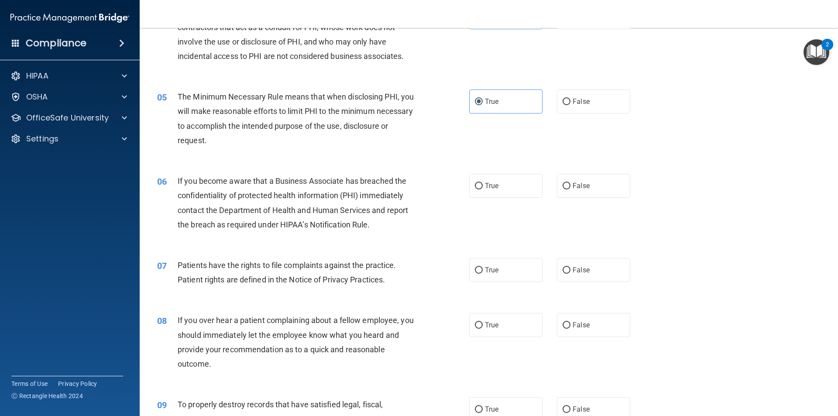
scroll to position [306, 0]
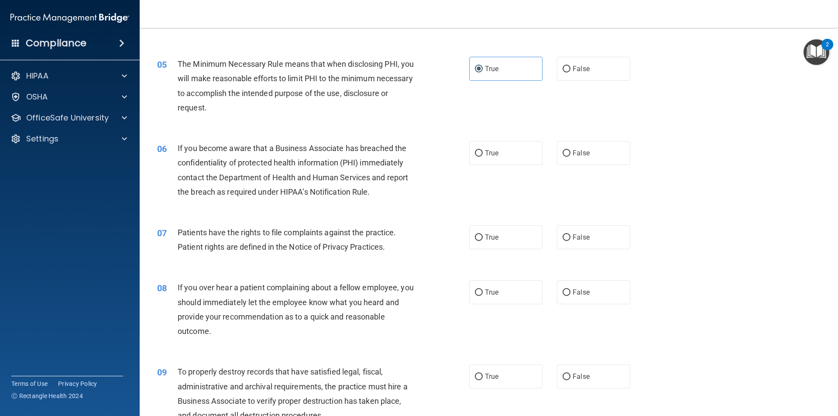
click at [202, 257] on div "07 Patients have the rights to file complaints against the practice. Patient ri…" at bounding box center [313, 241] width 338 height 33
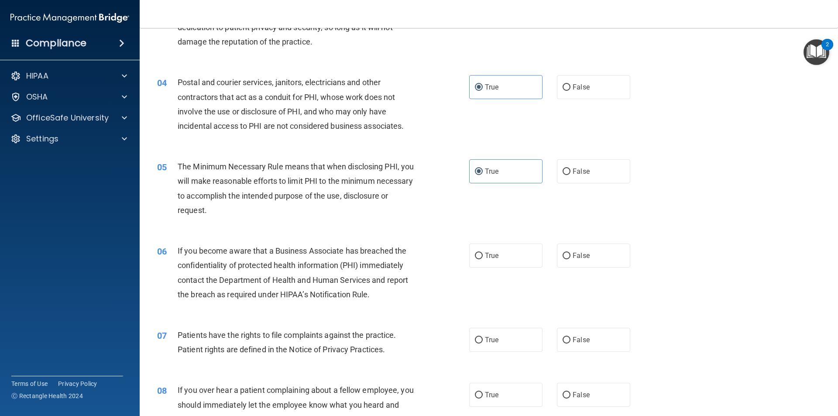
scroll to position [210, 0]
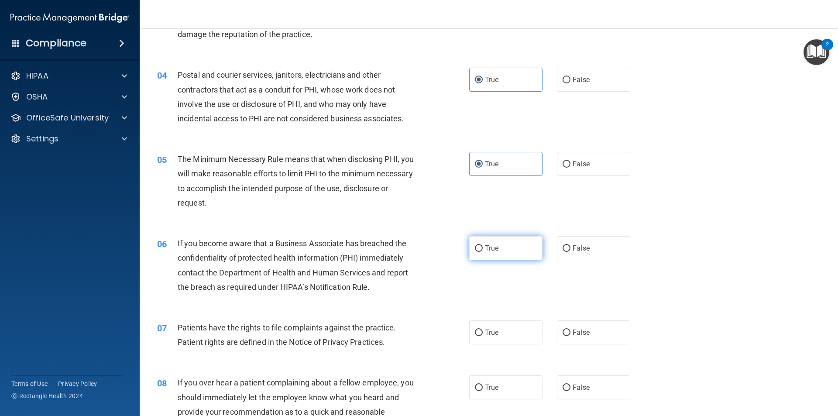
click at [485, 247] on span "True" at bounding box center [492, 248] width 14 height 8
click at [482, 247] on input "True" at bounding box center [479, 248] width 8 height 7
radio input "true"
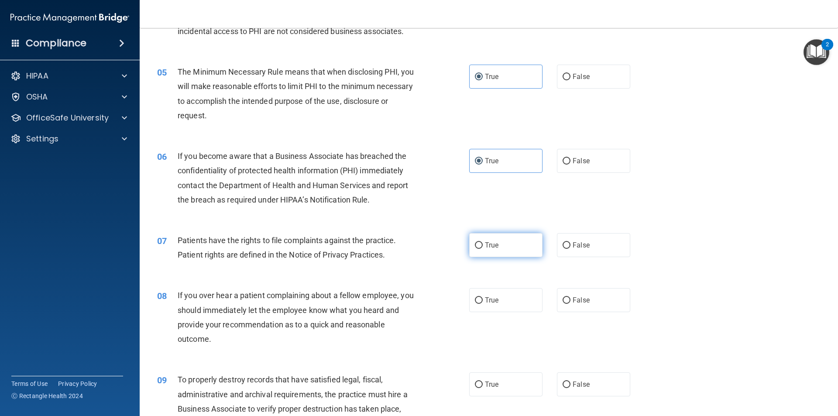
click at [487, 250] on label "True" at bounding box center [505, 245] width 73 height 24
click at [483, 249] on input "True" at bounding box center [479, 245] width 8 height 7
radio input "true"
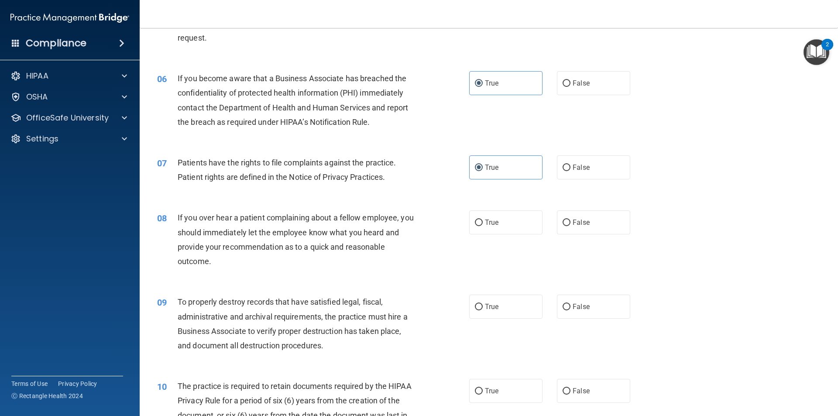
scroll to position [385, 0]
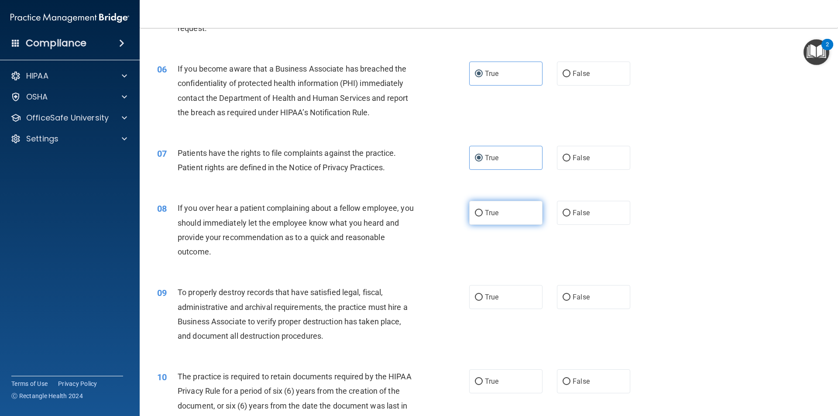
click at [495, 213] on label "True" at bounding box center [505, 213] width 73 height 24
click at [483, 213] on input "True" at bounding box center [479, 213] width 8 height 7
radio input "true"
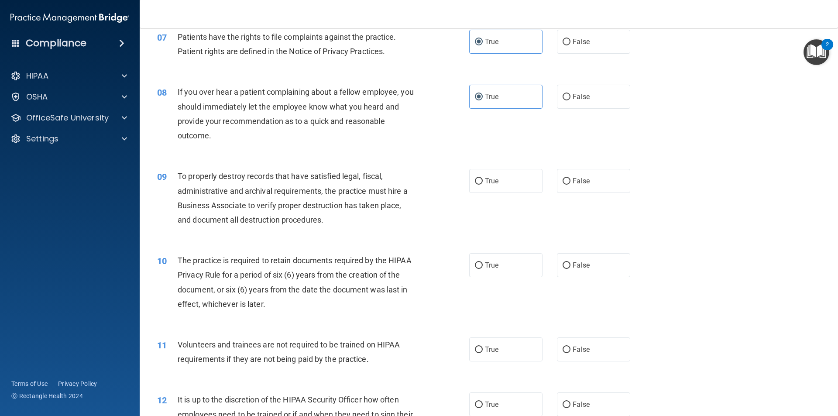
scroll to position [516, 0]
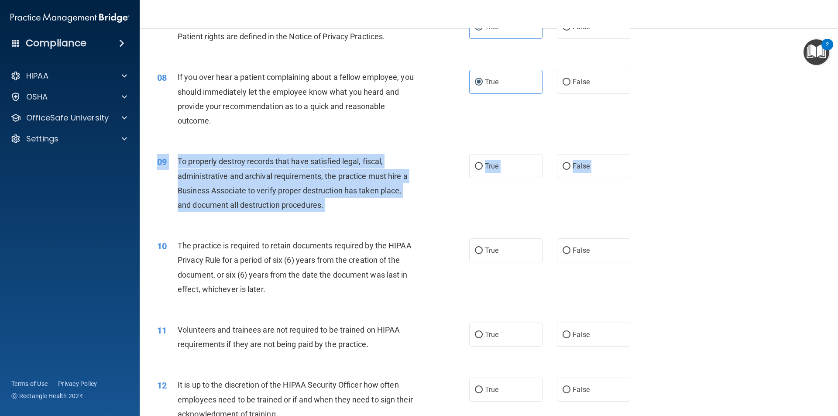
drag, startPoint x: 287, startPoint y: 234, endPoint x: 316, endPoint y: 231, distance: 29.1
click at [403, 186] on span "To properly destroy records that have satisfied legal, fiscal, administrative a…" at bounding box center [293, 183] width 230 height 53
click at [482, 163] on label "True" at bounding box center [505, 166] width 73 height 24
click at [482, 163] on input "True" at bounding box center [479, 166] width 8 height 7
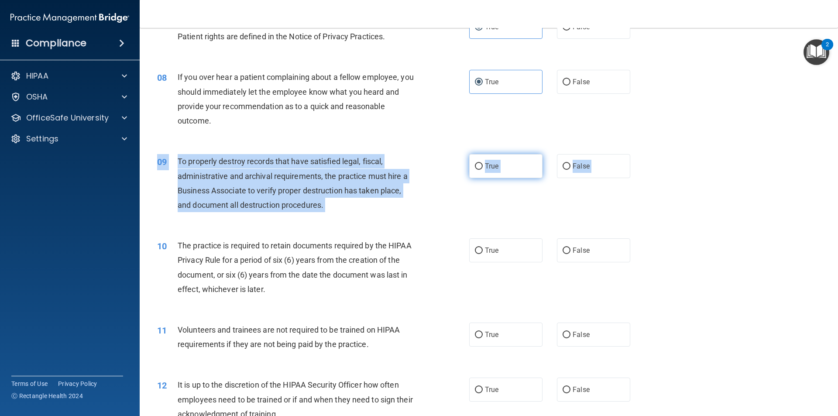
radio input "true"
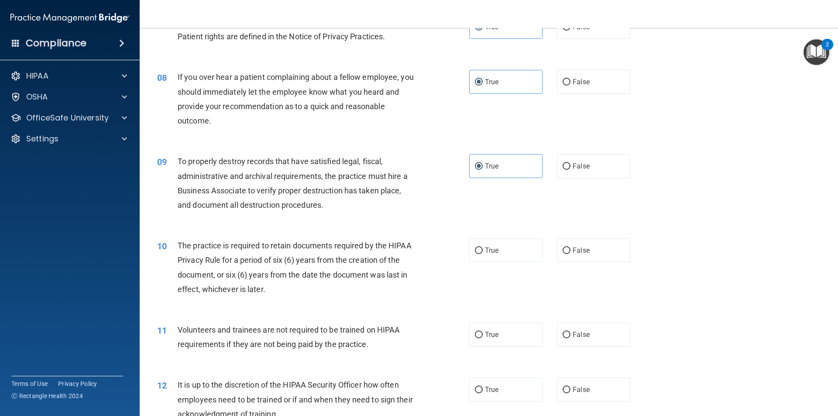
click at [495, 196] on div "09 To properly destroy records that have satisfied legal, fiscal, administrativ…" at bounding box center [489, 185] width 677 height 84
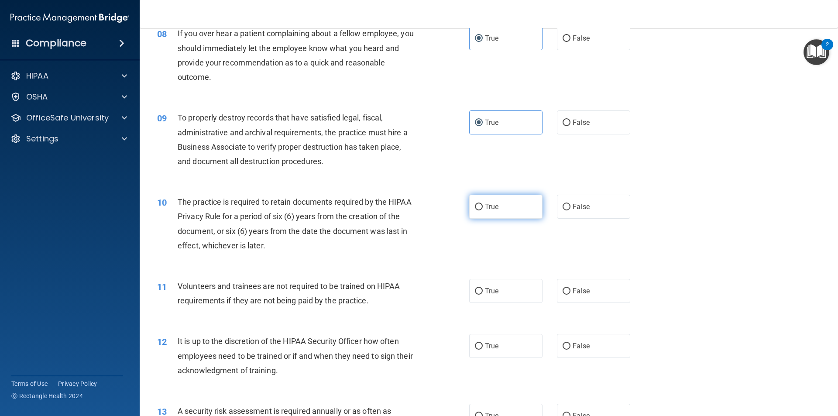
click at [481, 208] on label "True" at bounding box center [505, 207] width 73 height 24
click at [481, 208] on input "True" at bounding box center [479, 207] width 8 height 7
radio input "true"
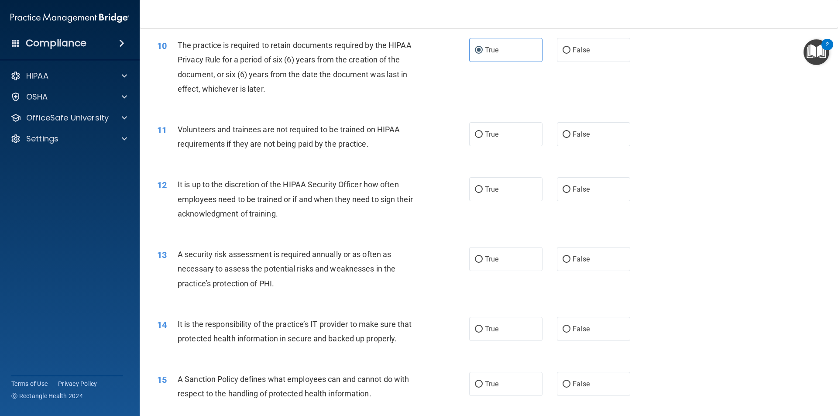
scroll to position [734, 0]
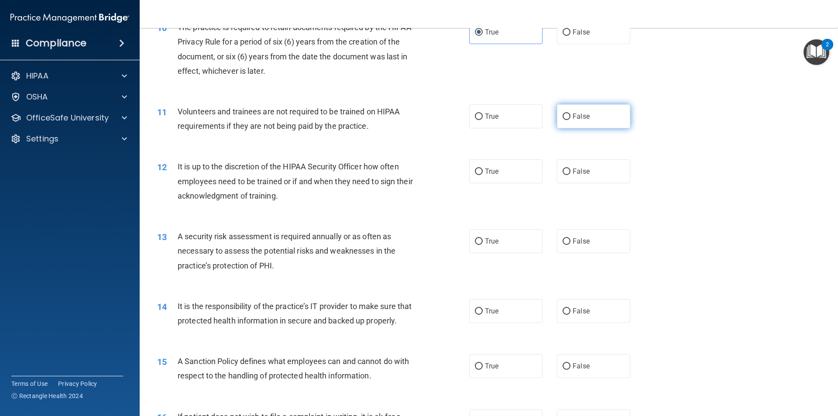
click at [614, 118] on label "False" at bounding box center [593, 116] width 73 height 24
click at [571, 118] on input "False" at bounding box center [567, 117] width 8 height 7
radio input "true"
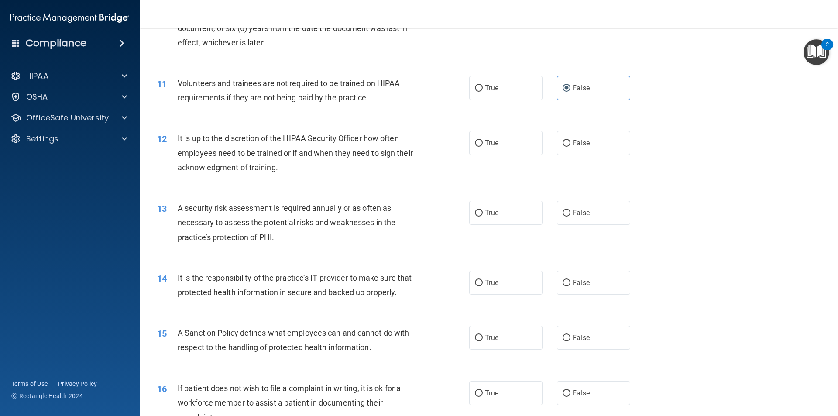
scroll to position [778, 0]
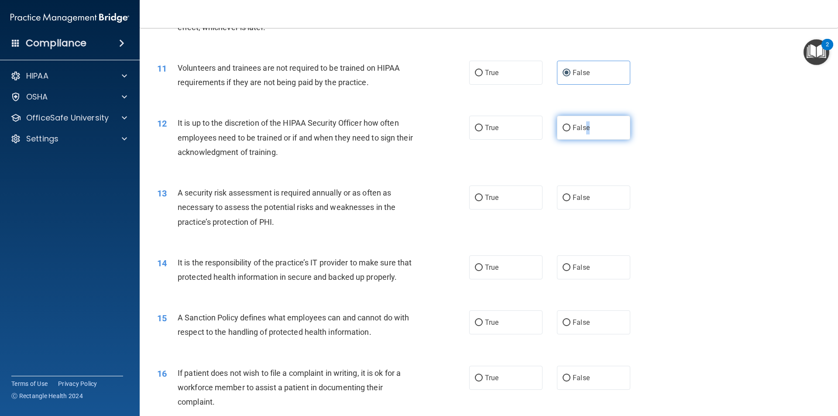
click at [583, 127] on span "False" at bounding box center [581, 128] width 17 height 8
click at [565, 123] on label "False" at bounding box center [593, 128] width 73 height 24
click at [565, 125] on input "False" at bounding box center [567, 128] width 8 height 7
radio input "true"
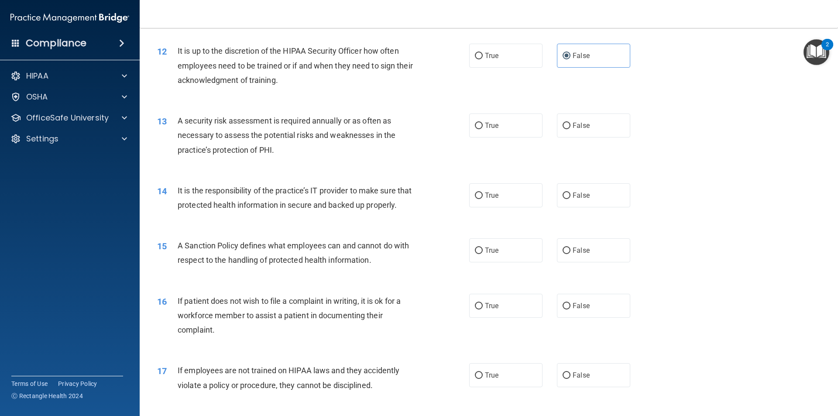
scroll to position [865, 0]
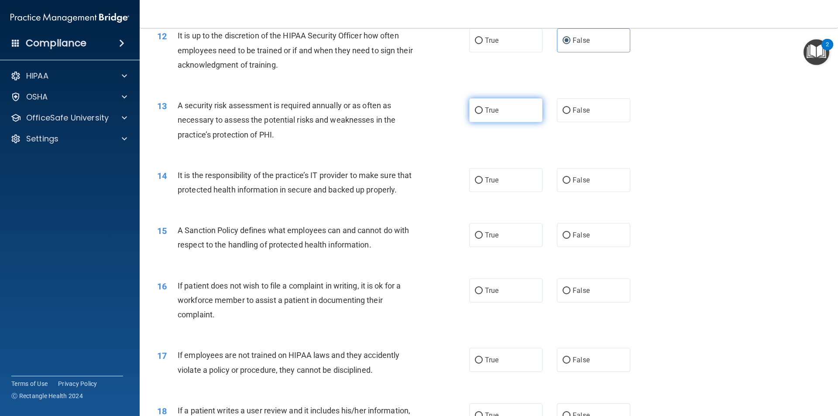
click at [503, 112] on label "True" at bounding box center [505, 110] width 73 height 24
click at [483, 112] on input "True" at bounding box center [479, 110] width 8 height 7
radio input "true"
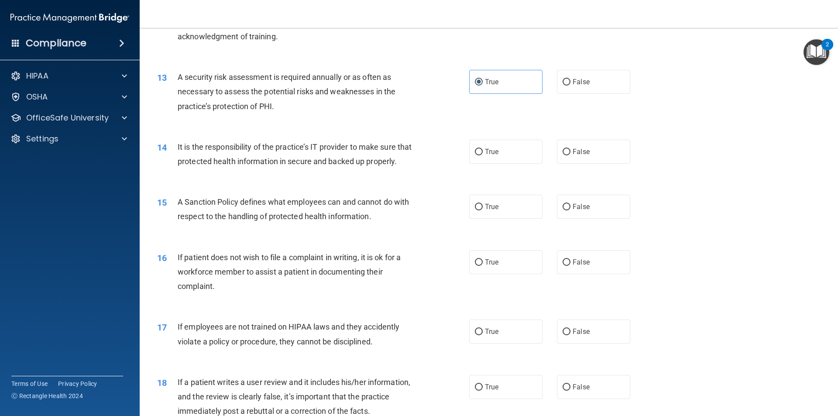
scroll to position [909, 0]
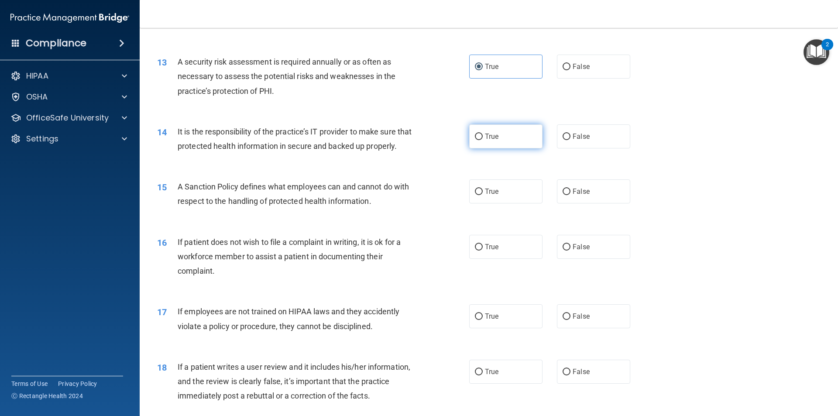
click at [477, 134] on label "True" at bounding box center [505, 136] width 73 height 24
click at [489, 138] on span "True" at bounding box center [492, 136] width 14 height 8
click at [483, 138] on input "True" at bounding box center [479, 137] width 8 height 7
radio input "true"
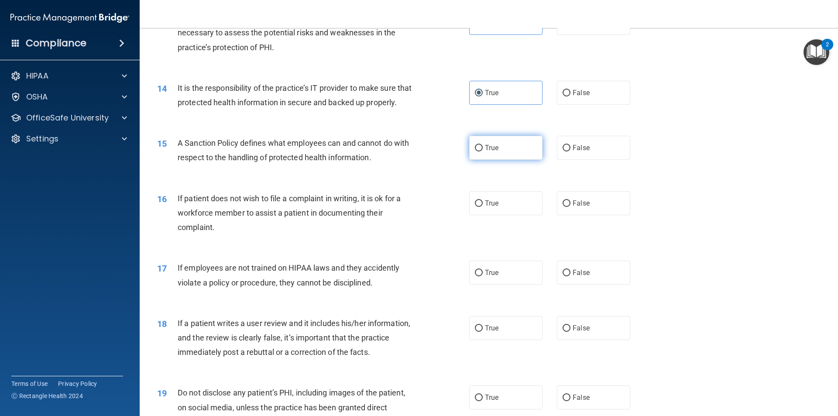
click at [507, 155] on label "True" at bounding box center [505, 148] width 73 height 24
click at [483, 152] on input "True" at bounding box center [479, 148] width 8 height 7
radio input "true"
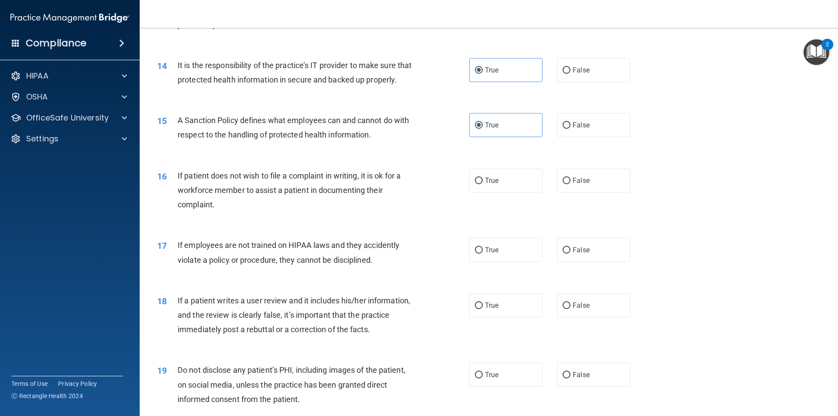
scroll to position [996, 0]
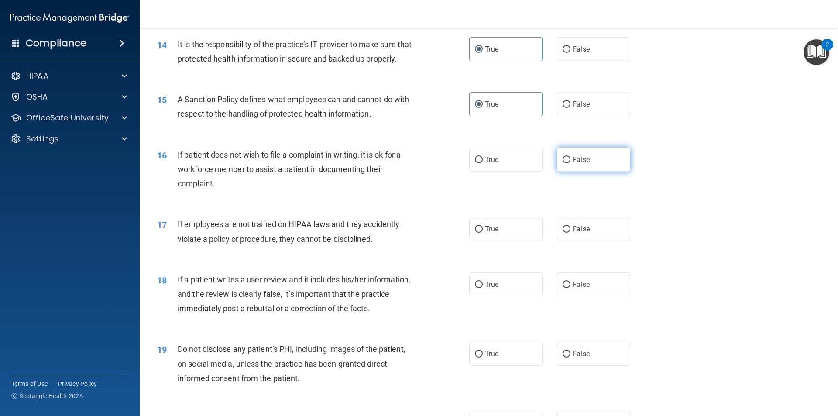
click at [563, 172] on label "False" at bounding box center [593, 160] width 73 height 24
click at [563, 163] on input "False" at bounding box center [567, 160] width 8 height 7
radio input "true"
click at [485, 164] on span "True" at bounding box center [492, 159] width 14 height 8
click at [483, 163] on input "True" at bounding box center [479, 160] width 8 height 7
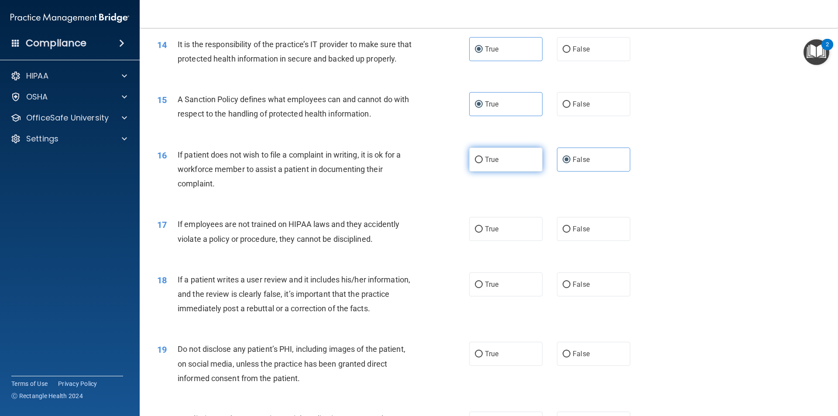
radio input "true"
radio input "false"
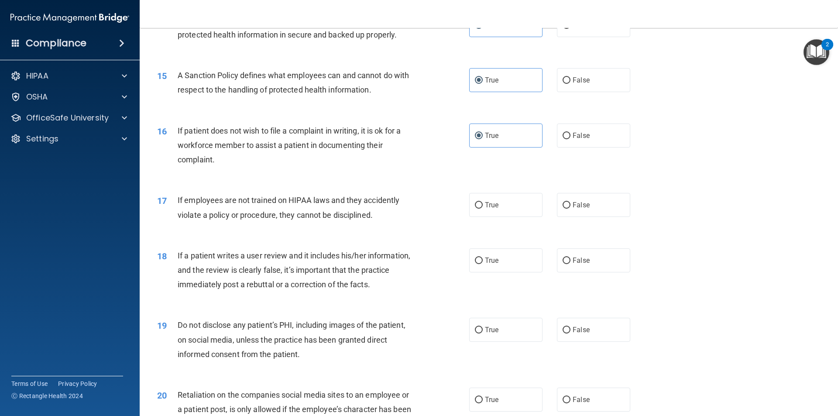
scroll to position [1040, 0]
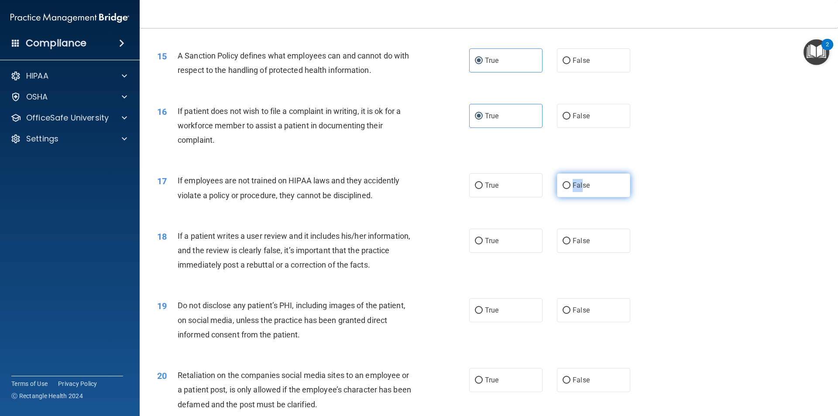
click at [580, 197] on label "False" at bounding box center [593, 185] width 73 height 24
click at [564, 189] on input "False" at bounding box center [567, 186] width 8 height 7
radio input "true"
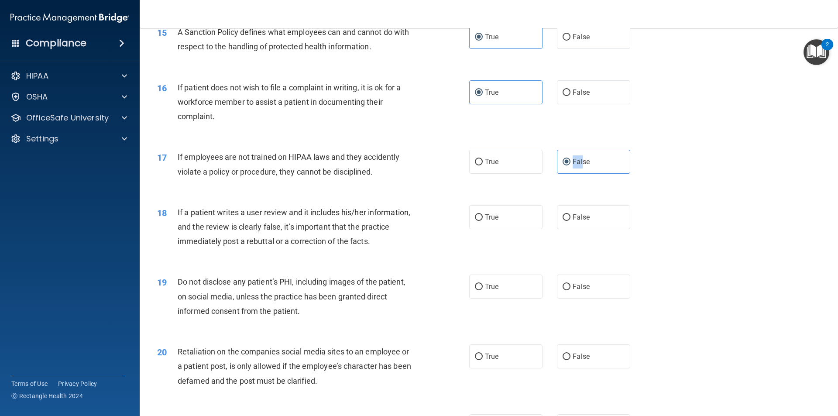
scroll to position [1084, 0]
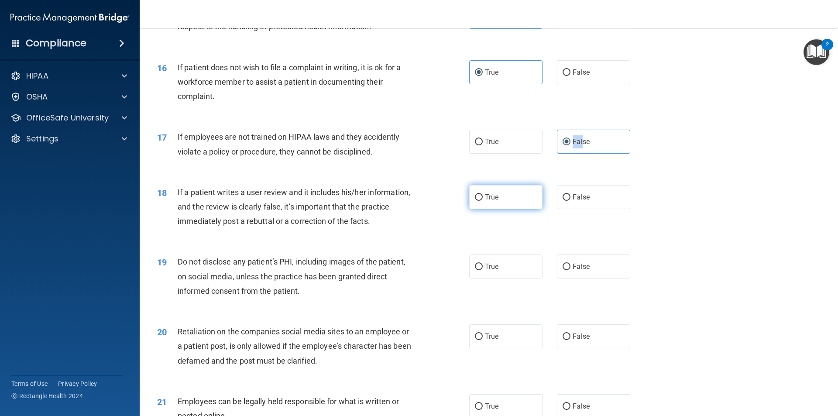
click at [479, 201] on input "True" at bounding box center [479, 197] width 8 height 7
radio input "true"
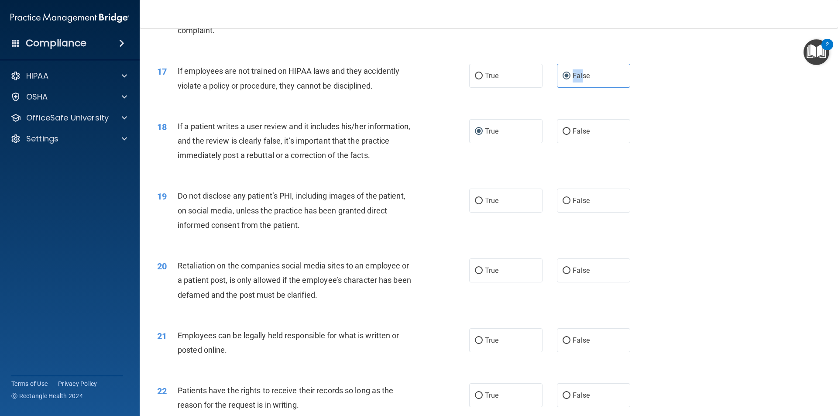
scroll to position [1171, 0]
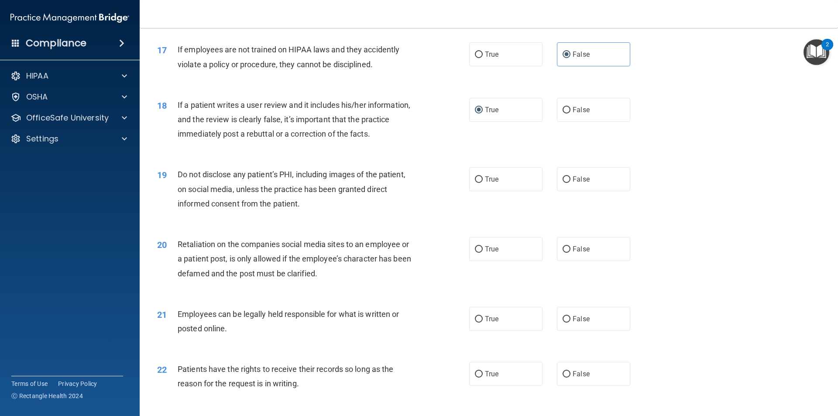
click at [303, 211] on div "Do not disclose any patient’s PHI, including images of the patient, on social m…" at bounding box center [300, 189] width 244 height 44
click at [309, 211] on div "Do not disclose any patient’s PHI, including images of the patient, on social m…" at bounding box center [300, 189] width 244 height 44
click at [307, 211] on div "Do not disclose any patient’s PHI, including images of the patient, on social m…" at bounding box center [300, 189] width 244 height 44
click at [456, 189] on div "19 Do not disclose any patient’s PHI, including images of the patient, on socia…" at bounding box center [313, 191] width 338 height 48
click at [486, 183] on span "True" at bounding box center [492, 179] width 14 height 8
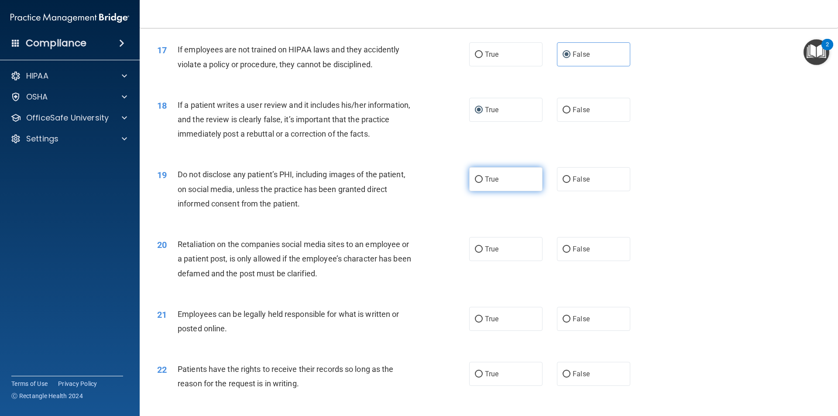
click at [483, 183] on input "True" at bounding box center [479, 179] width 8 height 7
radio input "true"
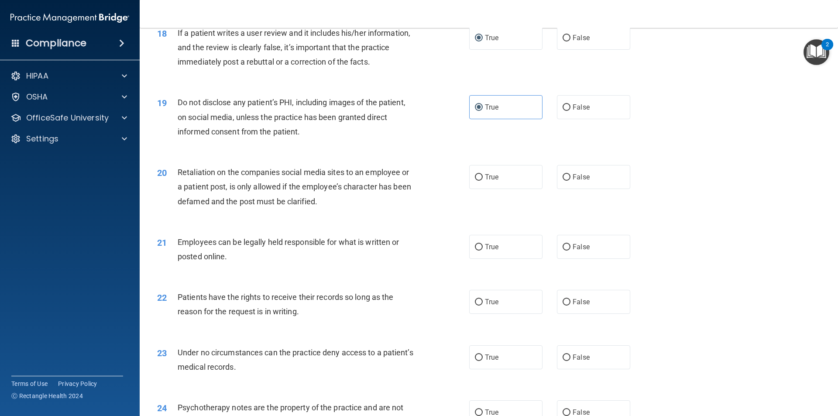
scroll to position [1258, 0]
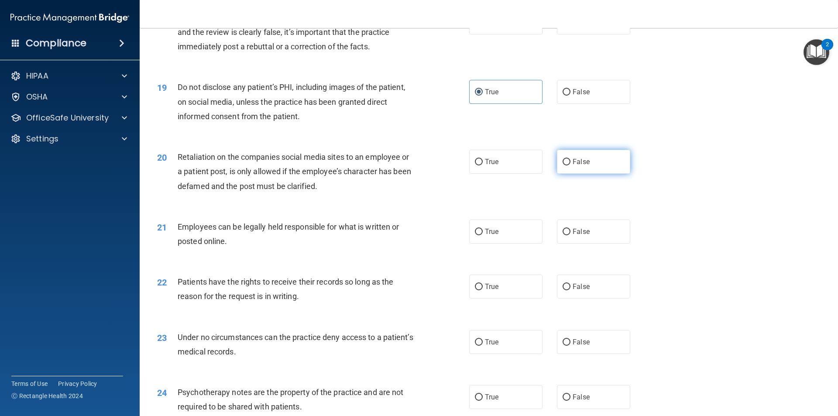
click at [576, 166] on span "False" at bounding box center [581, 162] width 17 height 8
click at [571, 165] on input "False" at bounding box center [567, 162] width 8 height 7
radio input "true"
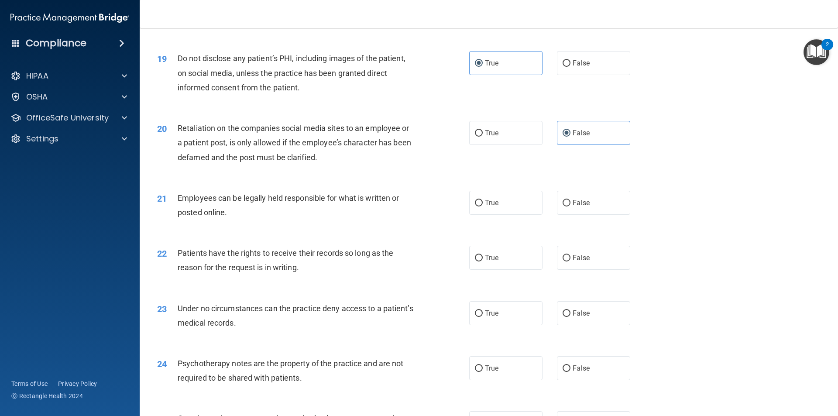
scroll to position [1302, 0]
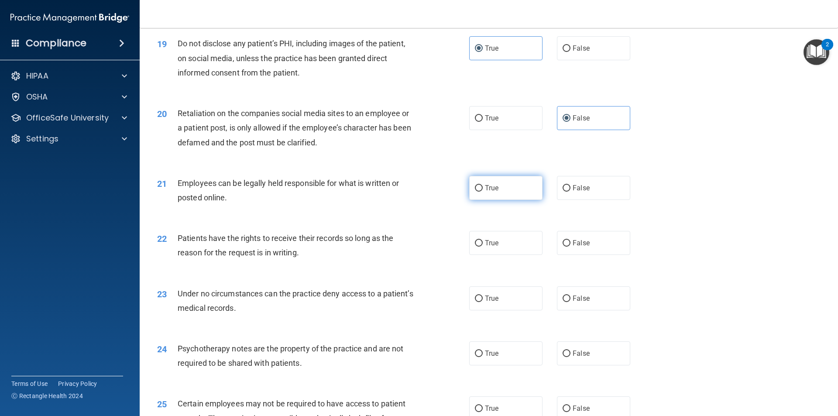
click at [488, 192] on span "True" at bounding box center [492, 188] width 14 height 8
click at [483, 192] on input "True" at bounding box center [479, 188] width 8 height 7
radio input "true"
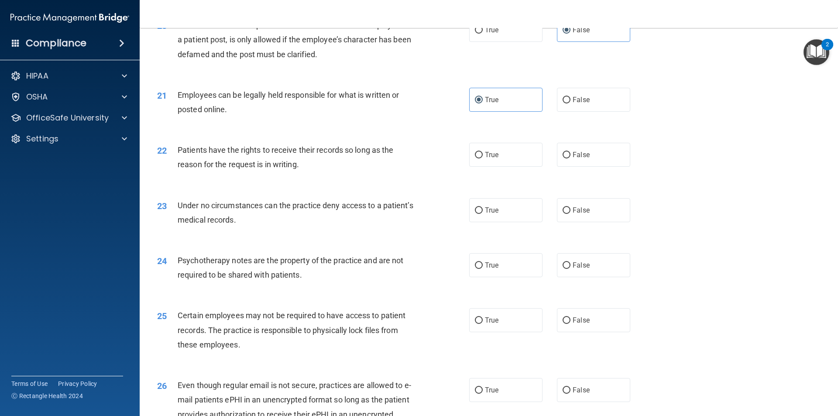
scroll to position [1389, 0]
click at [469, 166] on label "True" at bounding box center [505, 156] width 73 height 24
click at [475, 159] on input "True" at bounding box center [479, 156] width 8 height 7
radio input "true"
click at [479, 215] on input "True" at bounding box center [479, 211] width 8 height 7
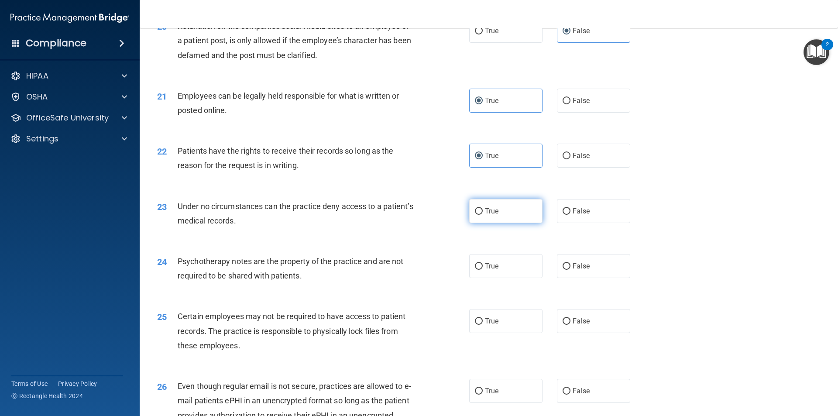
radio input "true"
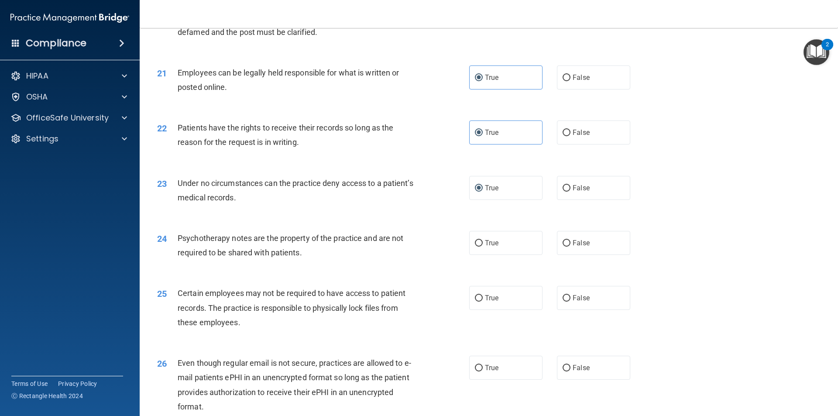
scroll to position [1433, 0]
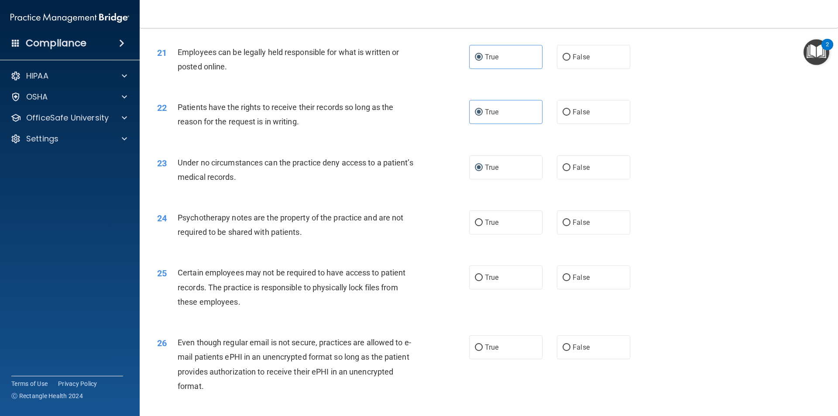
click at [399, 244] on div "24 Psychotherapy notes are the property of the practice and are not required to…" at bounding box center [313, 226] width 338 height 33
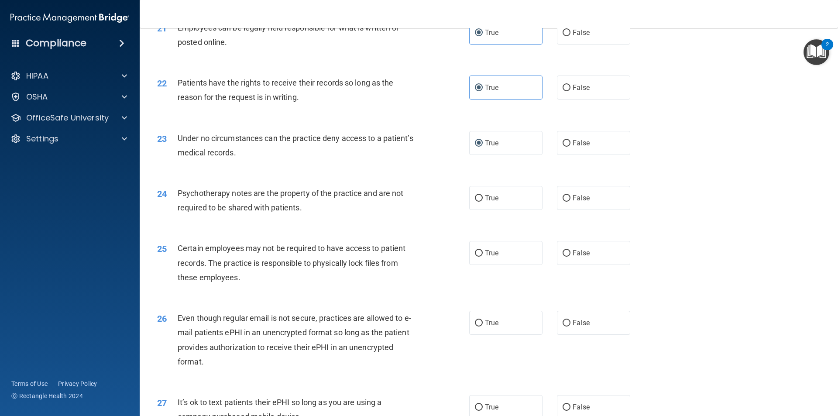
scroll to position [1477, 0]
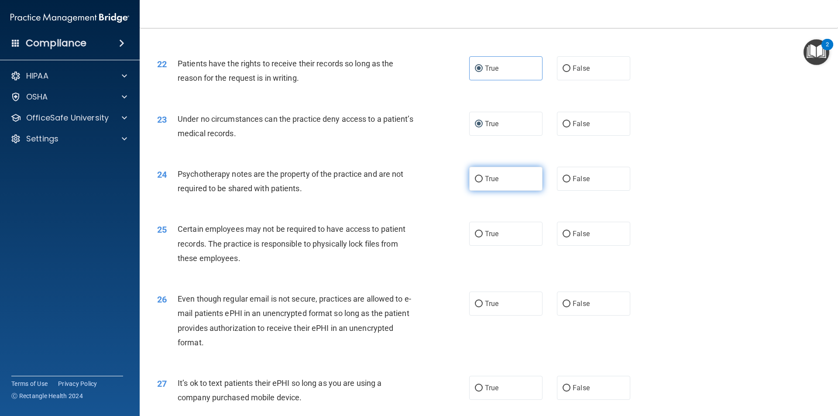
click at [493, 183] on span "True" at bounding box center [492, 179] width 14 height 8
click at [483, 183] on input "True" at bounding box center [479, 179] width 8 height 7
radio input "true"
click at [566, 183] on input "False" at bounding box center [567, 179] width 8 height 7
radio input "true"
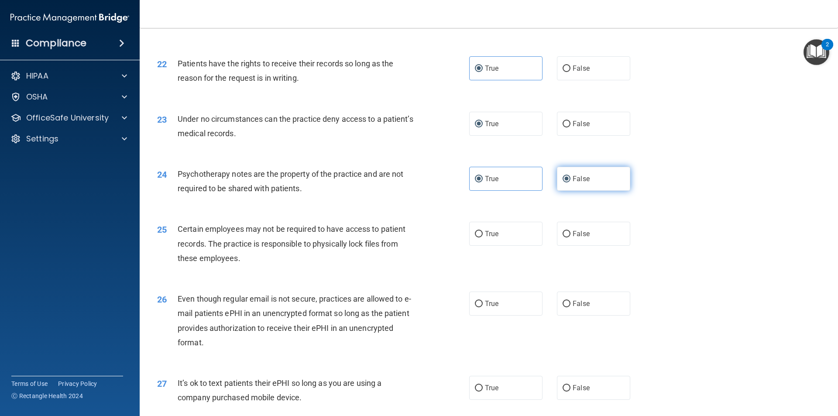
radio input "false"
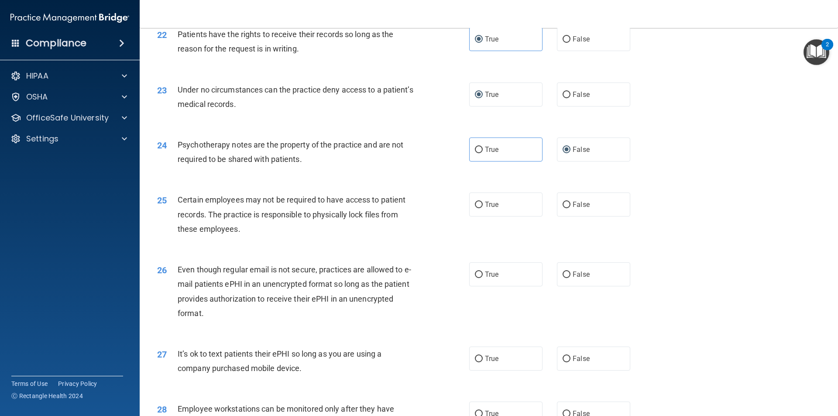
scroll to position [1520, 0]
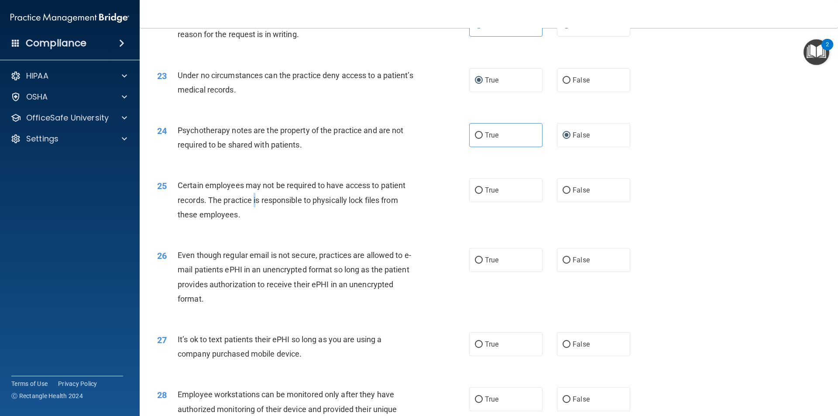
click at [256, 222] on div "Certain employees may not be required to have access to patient records. The pr…" at bounding box center [300, 200] width 244 height 44
click at [280, 222] on div "Certain employees may not be required to have access to patient records. The pr…" at bounding box center [300, 200] width 244 height 44
click at [325, 222] on div "Certain employees may not be required to have access to patient records. The pr…" at bounding box center [300, 200] width 244 height 44
click at [441, 217] on div "25 Certain employees may not be required to have access to patient records. The…" at bounding box center [313, 202] width 338 height 48
click at [492, 194] on span "True" at bounding box center [492, 190] width 14 height 8
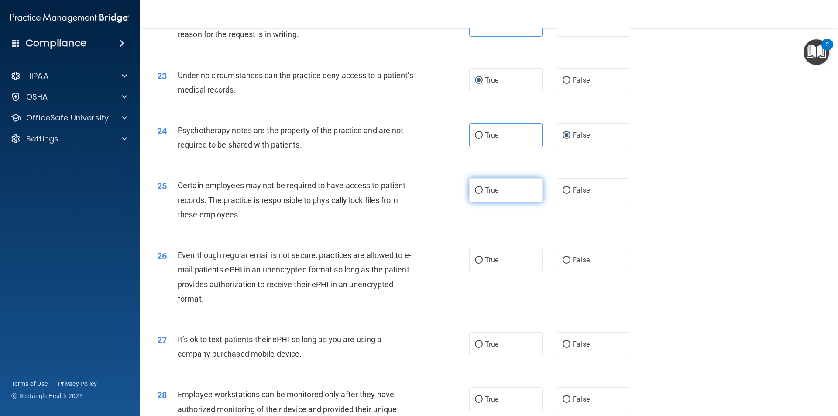
click at [483, 194] on input "True" at bounding box center [479, 190] width 8 height 7
radio input "true"
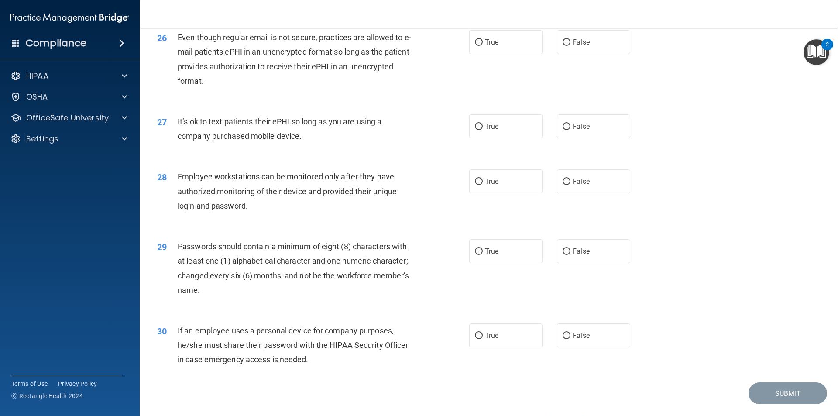
scroll to position [1739, 0]
click at [590, 54] on label "False" at bounding box center [593, 42] width 73 height 24
click at [571, 45] on input "False" at bounding box center [567, 42] width 8 height 7
radio input "true"
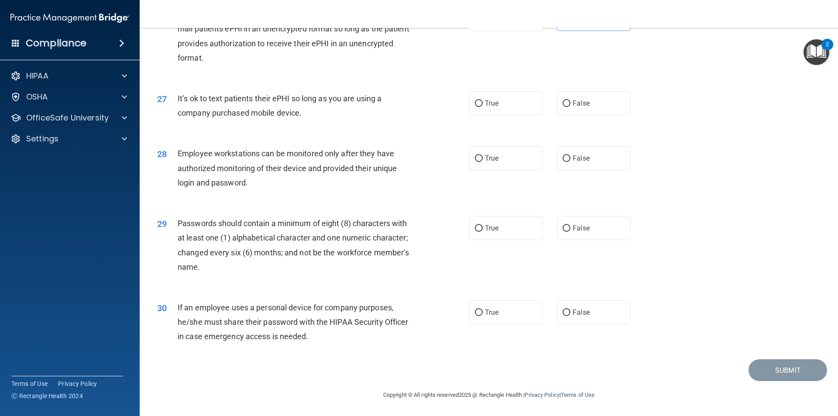
scroll to position [1776, 0]
click at [563, 103] on input "False" at bounding box center [567, 103] width 8 height 7
radio input "true"
click at [563, 149] on label "False" at bounding box center [593, 158] width 73 height 24
click at [563, 155] on input "False" at bounding box center [567, 158] width 8 height 7
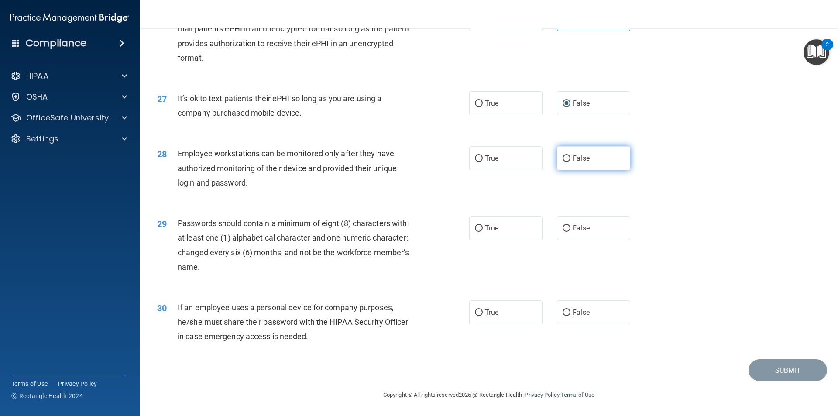
radio input "true"
click at [462, 239] on div "29 Passwords should contain a minimum of eight (8) characters with at least one…" at bounding box center [313, 247] width 338 height 62
click at [478, 231] on input "True" at bounding box center [479, 228] width 8 height 7
radio input "true"
click at [565, 313] on input "False" at bounding box center [567, 313] width 8 height 7
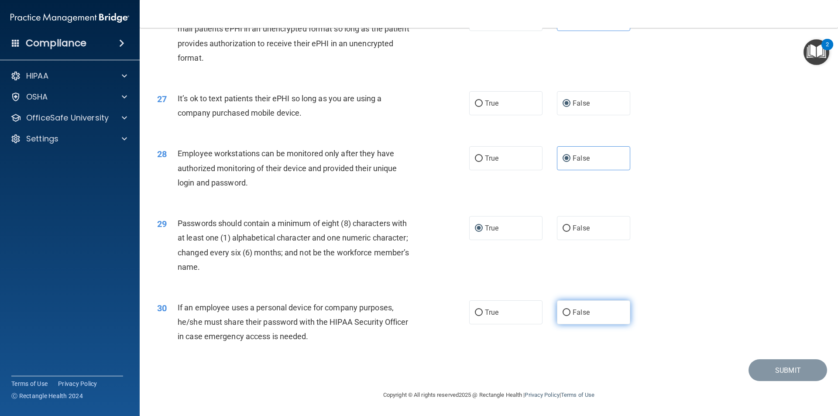
radio input "true"
click at [772, 372] on button "Submit" at bounding box center [788, 370] width 79 height 22
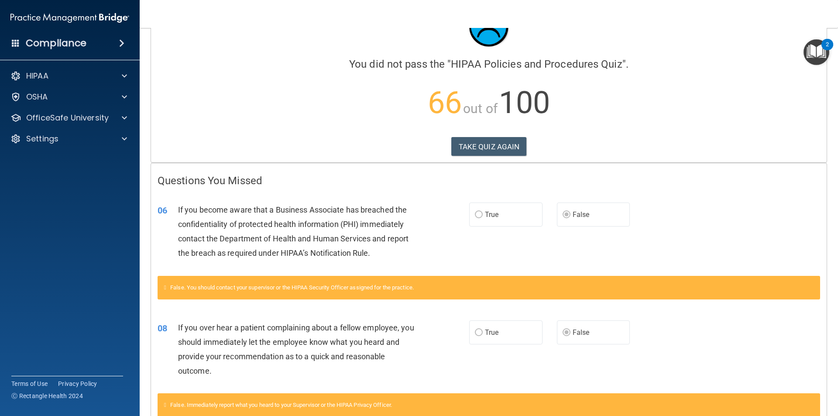
scroll to position [64, 0]
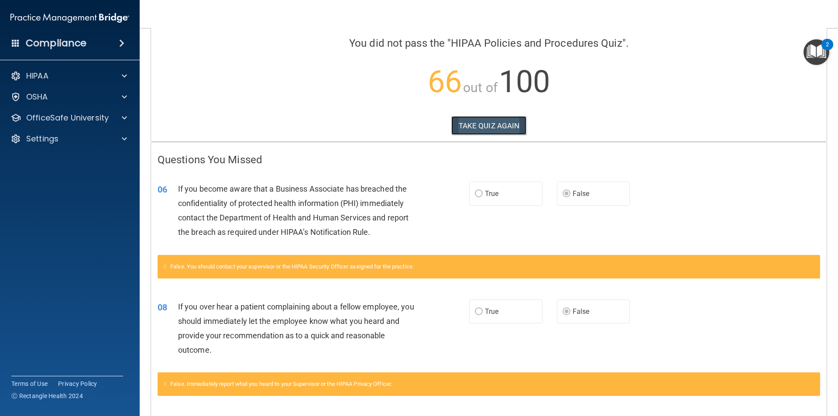
click at [496, 122] on button "TAKE QUIZ AGAIN" at bounding box center [489, 125] width 76 height 19
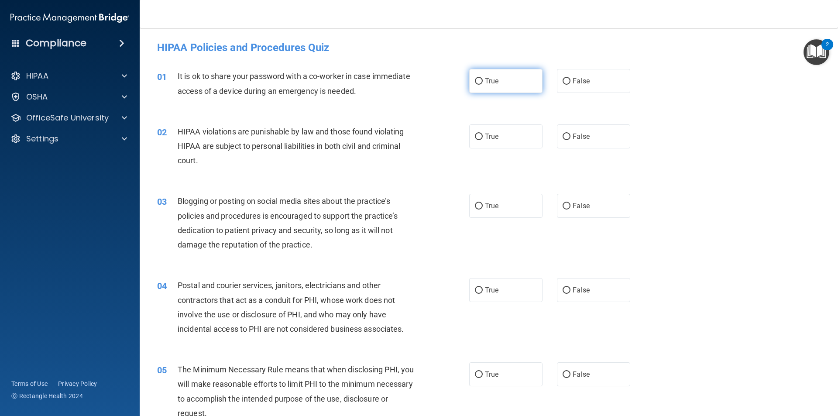
click at [475, 81] on input "True" at bounding box center [479, 81] width 8 height 7
radio input "true"
click at [566, 76] on label "False" at bounding box center [593, 81] width 73 height 24
click at [566, 78] on input "False" at bounding box center [567, 81] width 8 height 7
radio input "true"
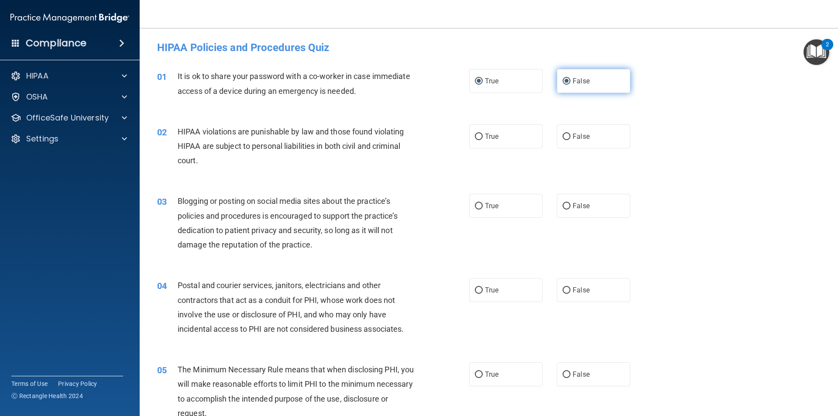
radio input "false"
click at [479, 136] on input "True" at bounding box center [479, 137] width 8 height 7
radio input "true"
click at [563, 206] on input "False" at bounding box center [567, 206] width 8 height 7
radio input "true"
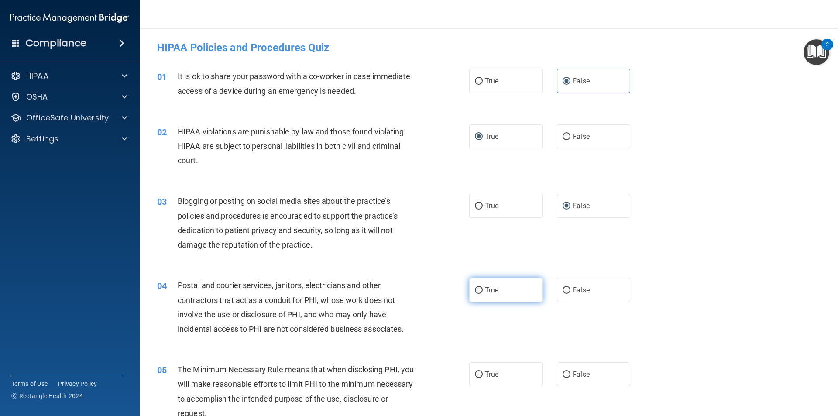
click at [471, 295] on label "True" at bounding box center [505, 290] width 73 height 24
click at [475, 294] on input "True" at bounding box center [479, 290] width 8 height 7
radio input "true"
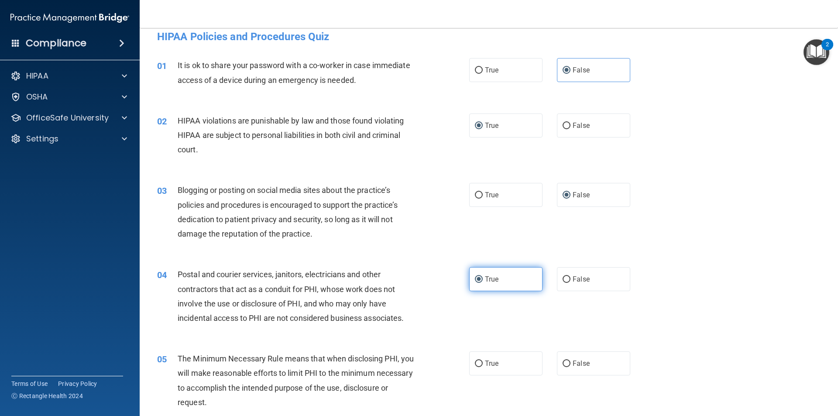
scroll to position [44, 0]
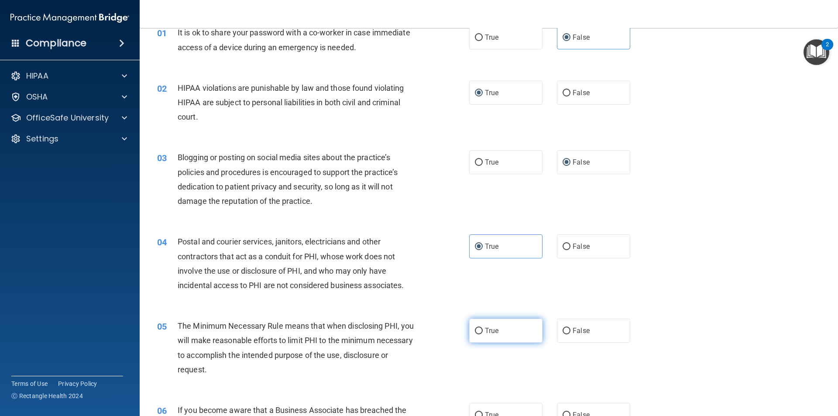
click at [476, 324] on label "True" at bounding box center [505, 331] width 73 height 24
click at [476, 328] on input "True" at bounding box center [479, 331] width 8 height 7
radio input "true"
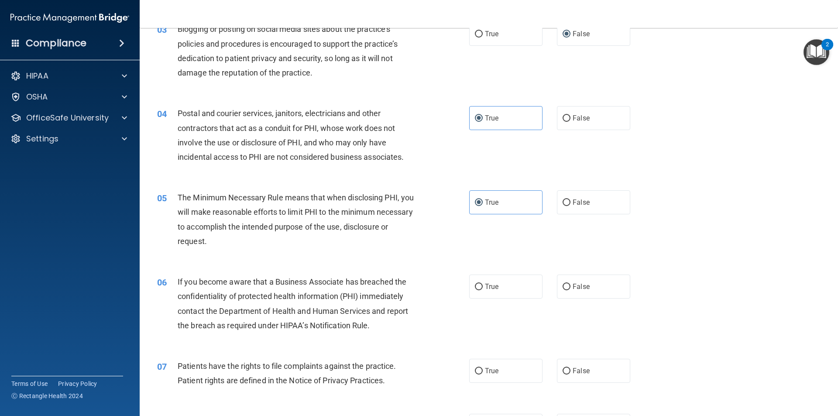
scroll to position [175, 0]
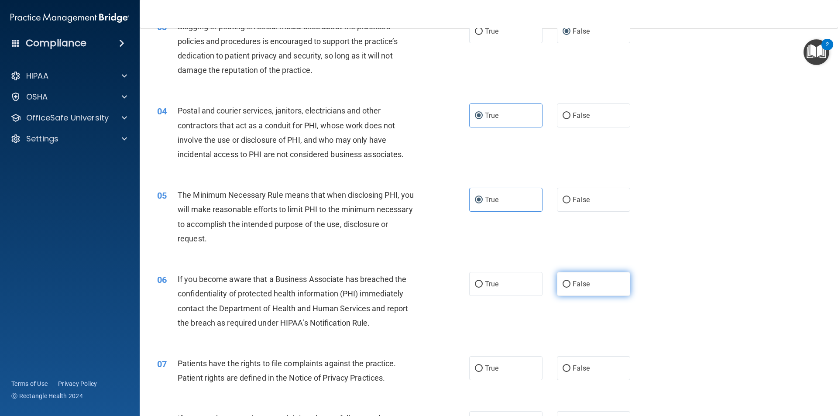
click at [563, 286] on input "False" at bounding box center [567, 284] width 8 height 7
radio input "true"
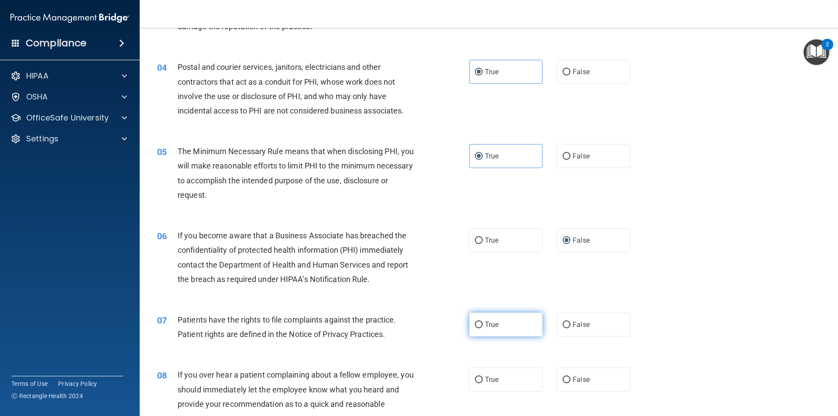
click at [480, 327] on label "True" at bounding box center [505, 325] width 73 height 24
click at [480, 327] on input "True" at bounding box center [479, 325] width 8 height 7
radio input "true"
click at [563, 379] on input "False" at bounding box center [567, 380] width 8 height 7
radio input "true"
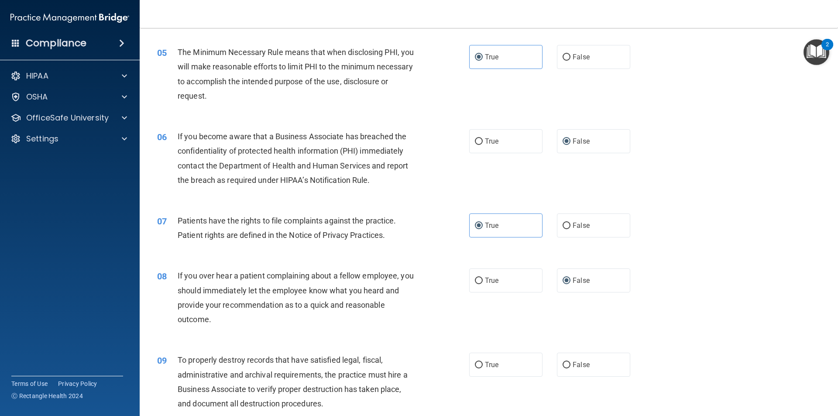
scroll to position [349, 0]
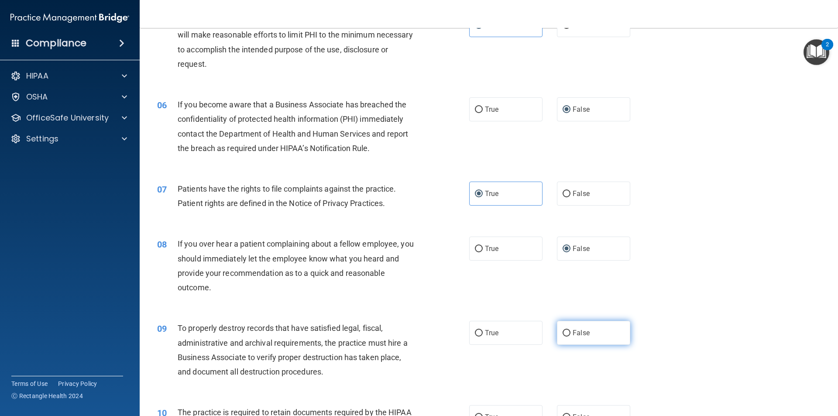
click at [563, 334] on input "False" at bounding box center [567, 333] width 8 height 7
radio input "true"
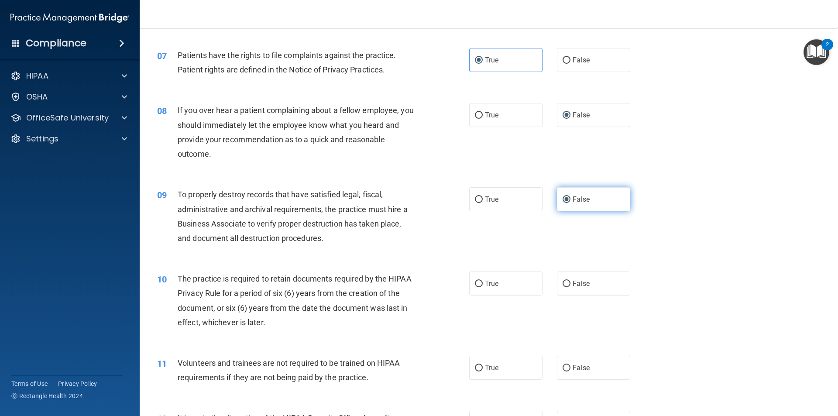
scroll to position [524, 0]
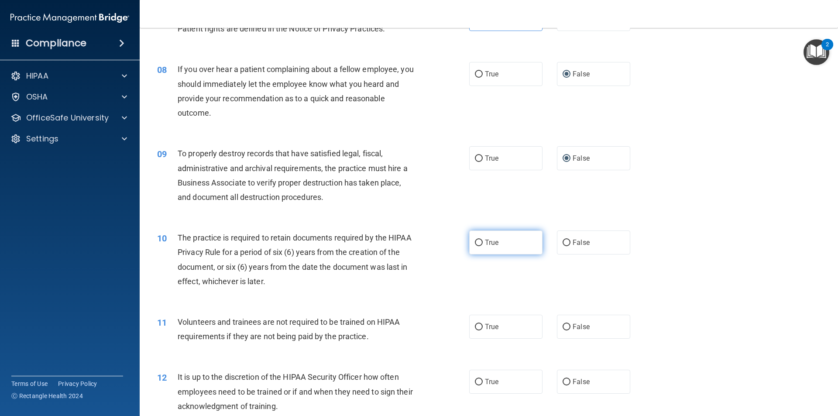
click at [476, 241] on input "True" at bounding box center [479, 243] width 8 height 7
radio input "true"
click at [563, 328] on input "False" at bounding box center [567, 327] width 8 height 7
radio input "true"
click at [563, 377] on label "False" at bounding box center [593, 382] width 73 height 24
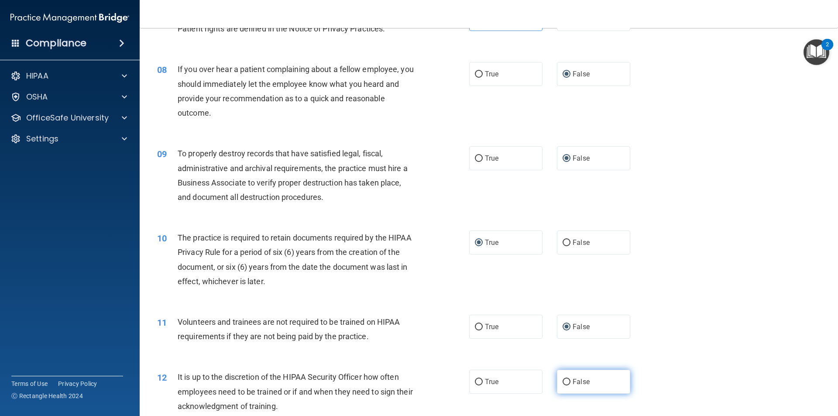
click at [563, 379] on input "False" at bounding box center [567, 382] width 8 height 7
radio input "true"
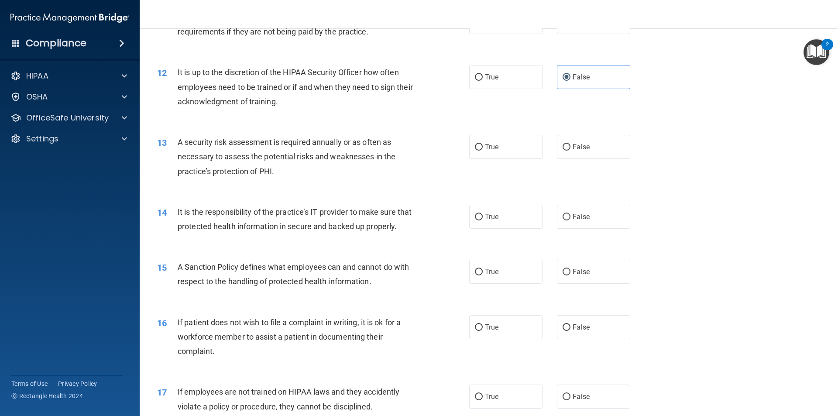
scroll to position [830, 0]
click at [477, 150] on input "True" at bounding box center [479, 146] width 8 height 7
radio input "true"
click at [563, 217] on input "False" at bounding box center [567, 216] width 8 height 7
radio input "true"
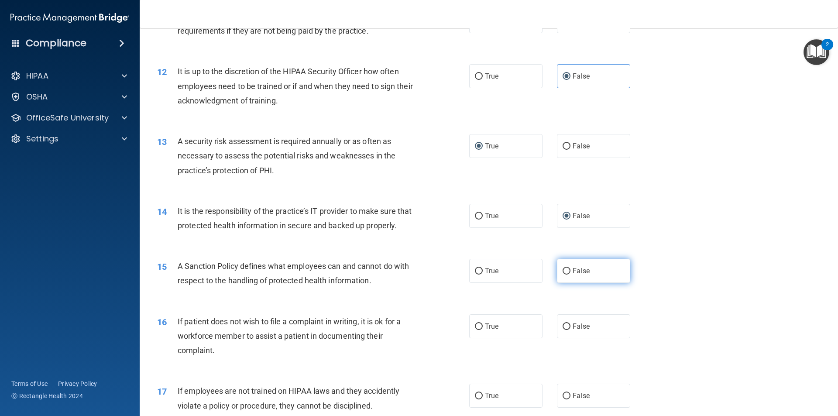
click at [562, 283] on label "False" at bounding box center [593, 271] width 73 height 24
click at [563, 275] on input "False" at bounding box center [567, 271] width 8 height 7
radio input "true"
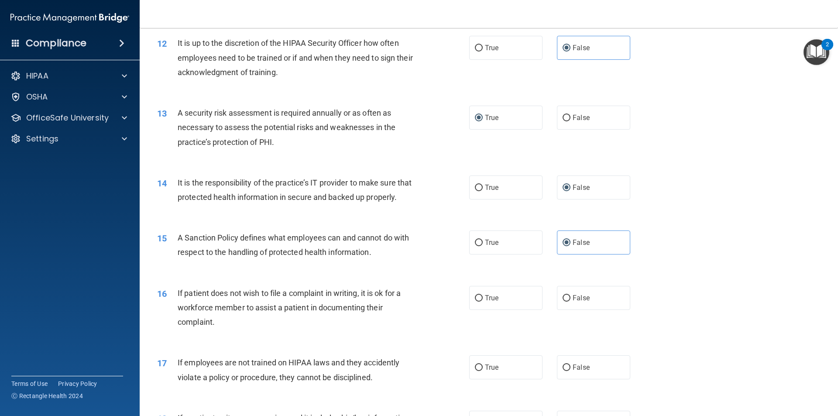
scroll to position [873, 0]
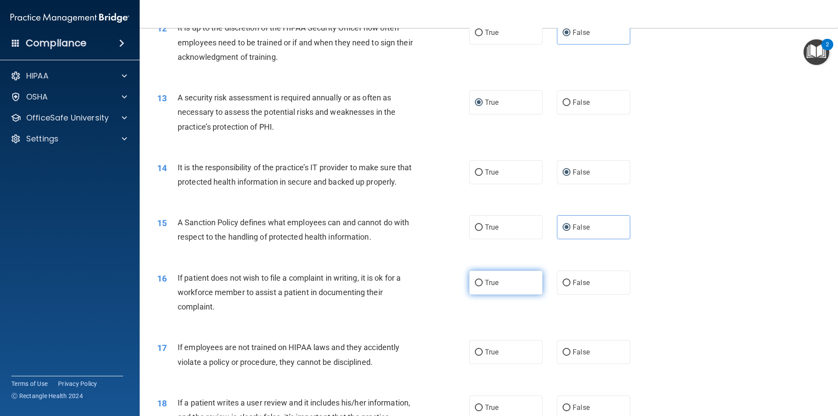
click at [474, 295] on label "True" at bounding box center [505, 283] width 73 height 24
click at [475, 286] on input "True" at bounding box center [479, 283] width 8 height 7
radio input "true"
click at [562, 364] on label "False" at bounding box center [593, 352] width 73 height 24
click at [563, 356] on input "False" at bounding box center [567, 352] width 8 height 7
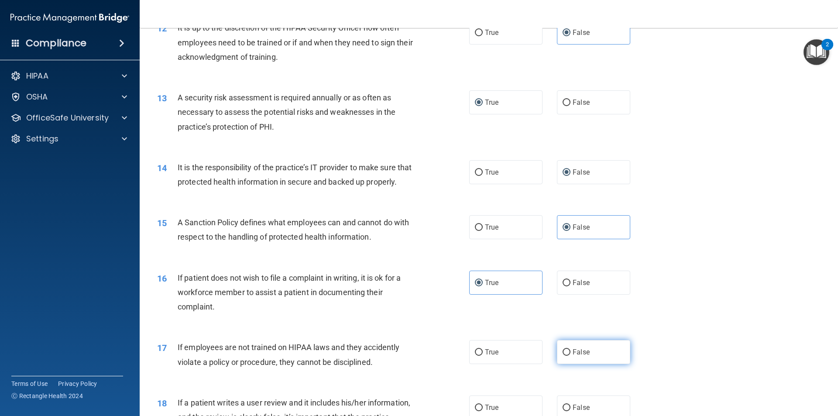
radio input "true"
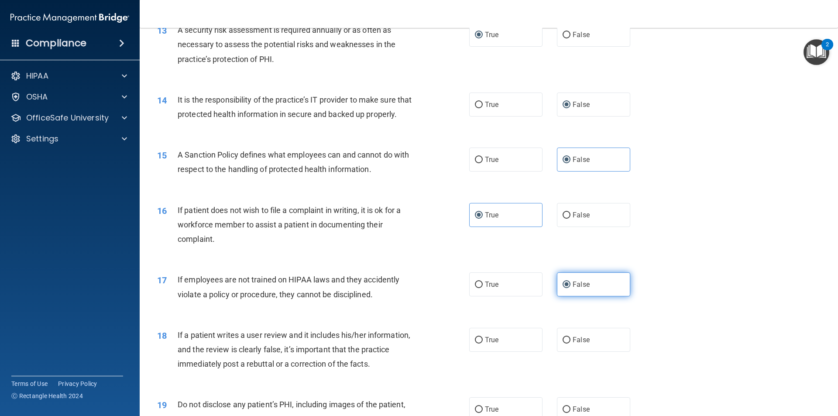
scroll to position [961, 0]
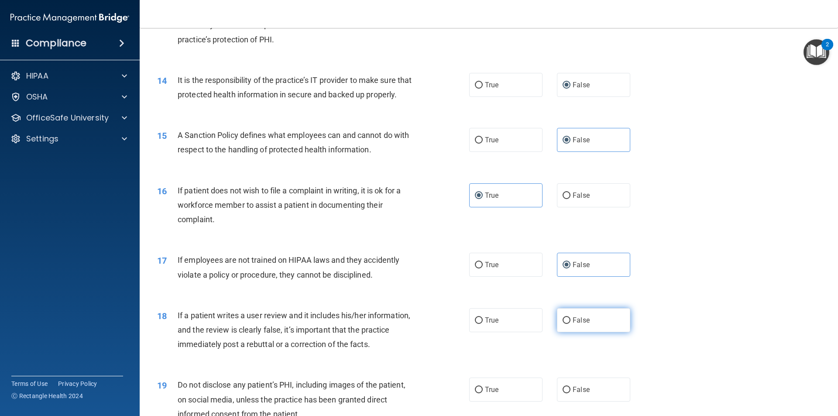
click at [560, 332] on label "False" at bounding box center [593, 320] width 73 height 24
click at [563, 324] on input "False" at bounding box center [567, 320] width 8 height 7
radio input "true"
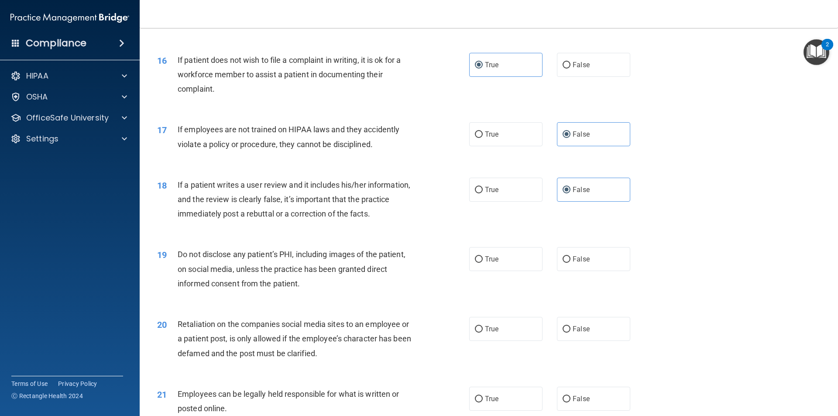
scroll to position [1092, 0]
click at [472, 271] on label "True" at bounding box center [505, 259] width 73 height 24
click at [475, 262] on input "True" at bounding box center [479, 259] width 8 height 7
radio input "true"
click at [563, 332] on input "False" at bounding box center [567, 329] width 8 height 7
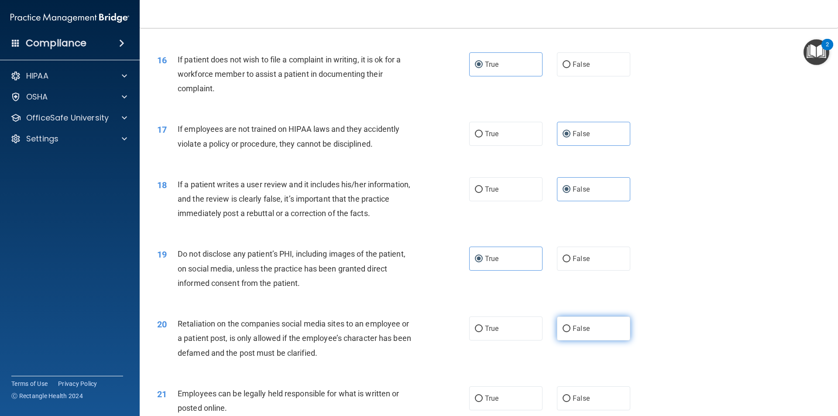
radio input "true"
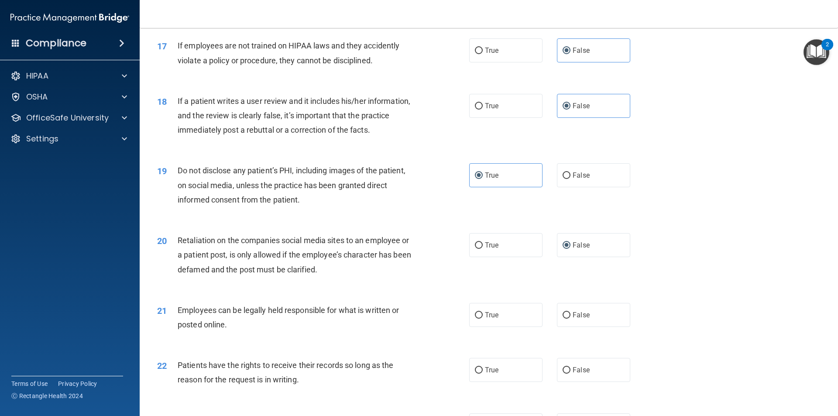
scroll to position [1179, 0]
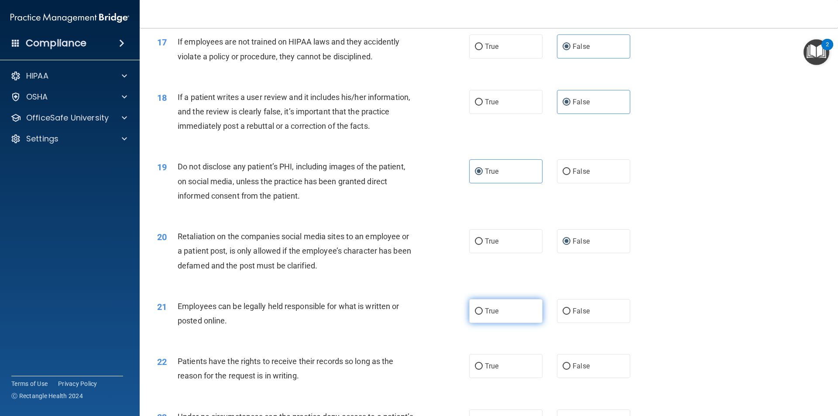
click at [478, 315] on input "True" at bounding box center [479, 311] width 8 height 7
radio input "true"
click at [564, 370] on input "False" at bounding box center [567, 366] width 8 height 7
radio input "true"
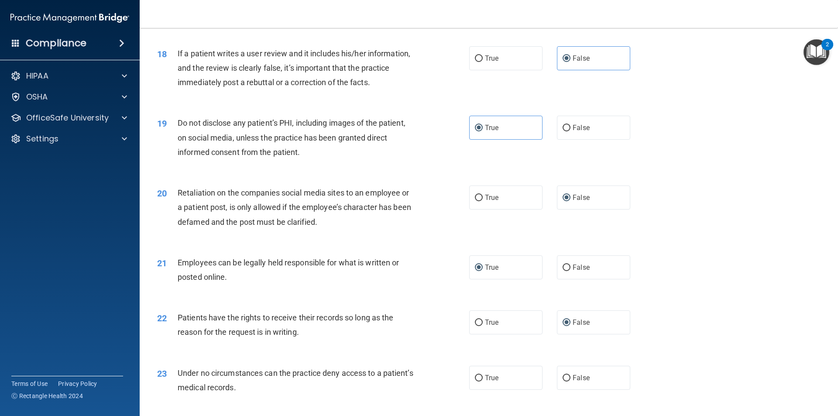
scroll to position [1266, 0]
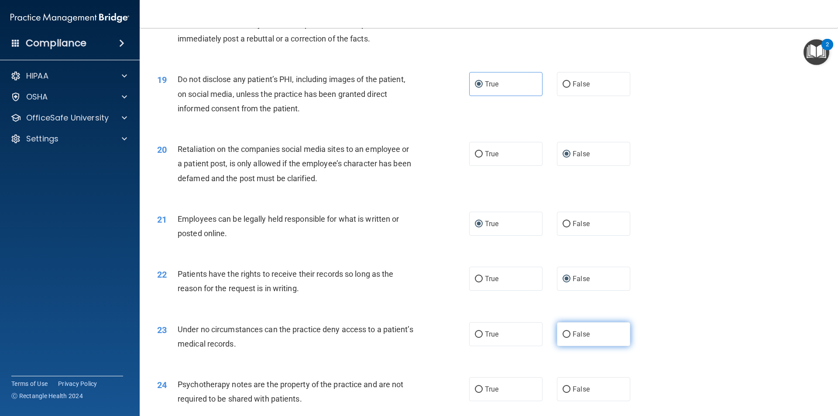
click at [559, 346] on label "False" at bounding box center [593, 334] width 73 height 24
click at [563, 338] on input "False" at bounding box center [567, 334] width 8 height 7
radio input "true"
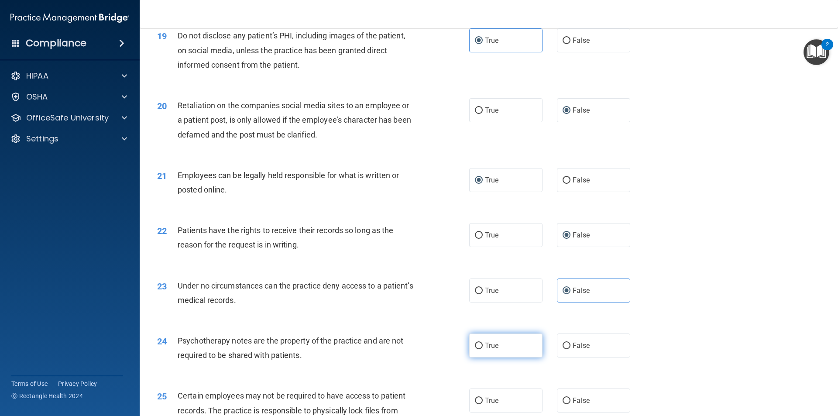
click at [478, 349] on input "True" at bounding box center [479, 346] width 8 height 7
radio input "true"
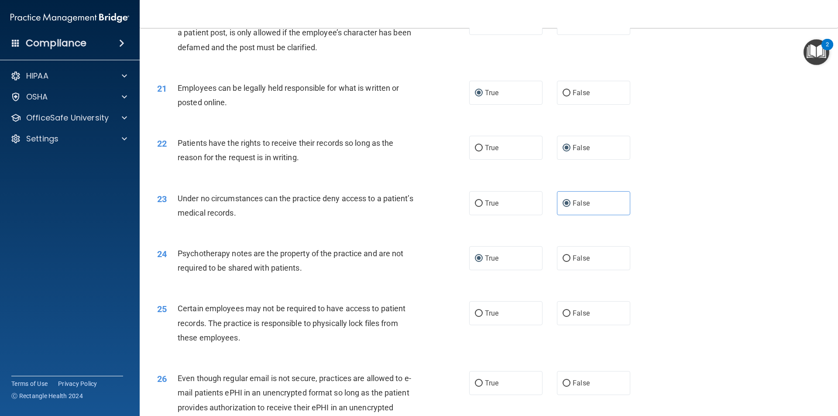
scroll to position [1441, 0]
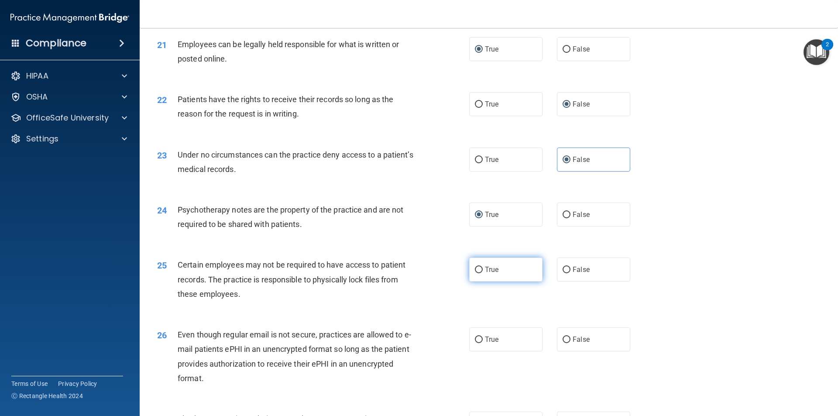
click at [477, 273] on input "True" at bounding box center [479, 270] width 8 height 7
radio input "true"
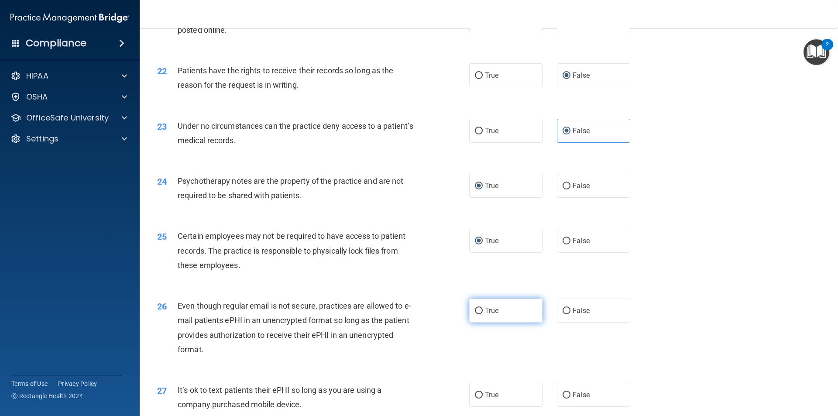
scroll to position [1485, 0]
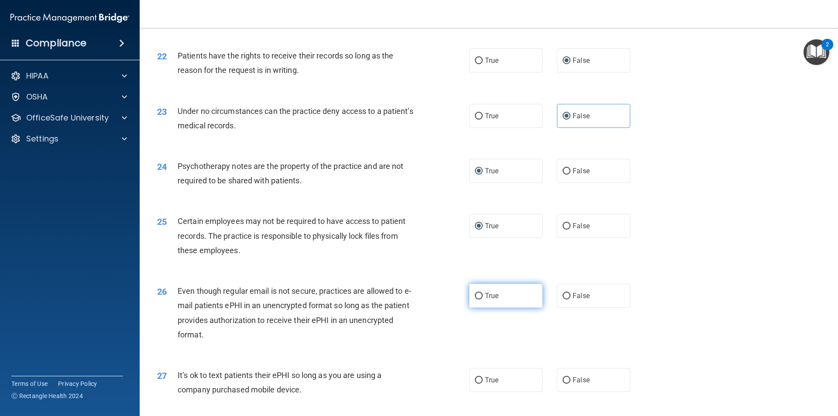
click at [479, 300] on input "True" at bounding box center [479, 296] width 8 height 7
radio input "true"
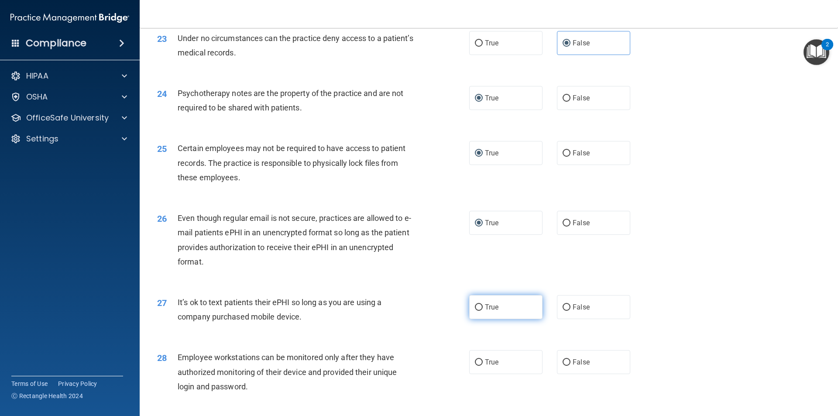
scroll to position [1572, 0]
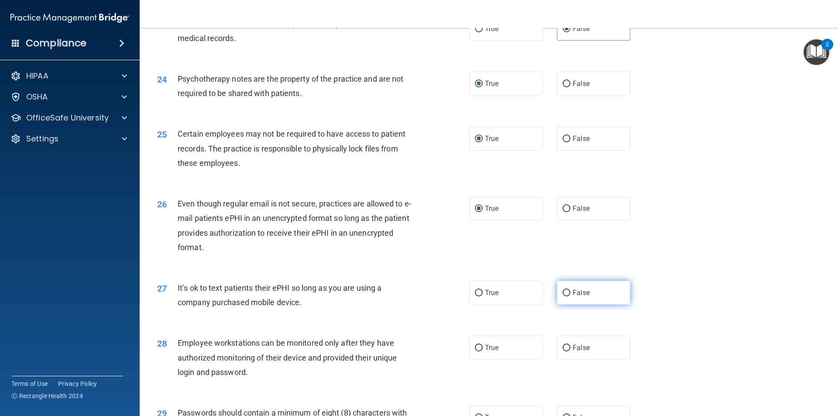
click at [563, 296] on input "False" at bounding box center [567, 293] width 8 height 7
radio input "true"
click at [563, 351] on input "False" at bounding box center [567, 348] width 8 height 7
radio input "true"
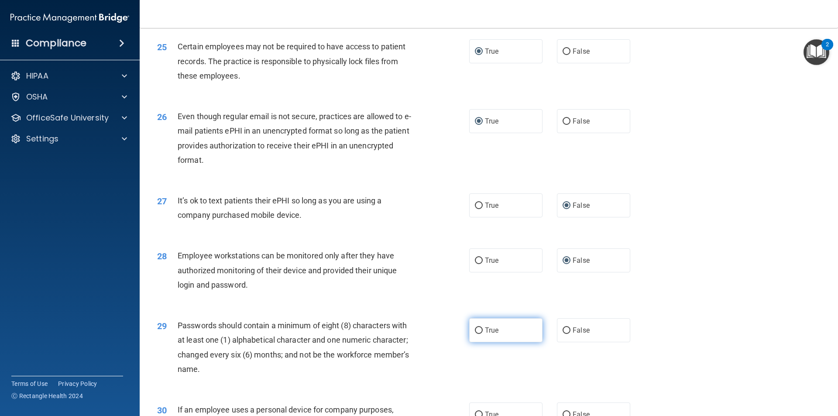
click at [485, 334] on span "True" at bounding box center [492, 330] width 14 height 8
click at [482, 334] on input "True" at bounding box center [479, 330] width 8 height 7
radio input "true"
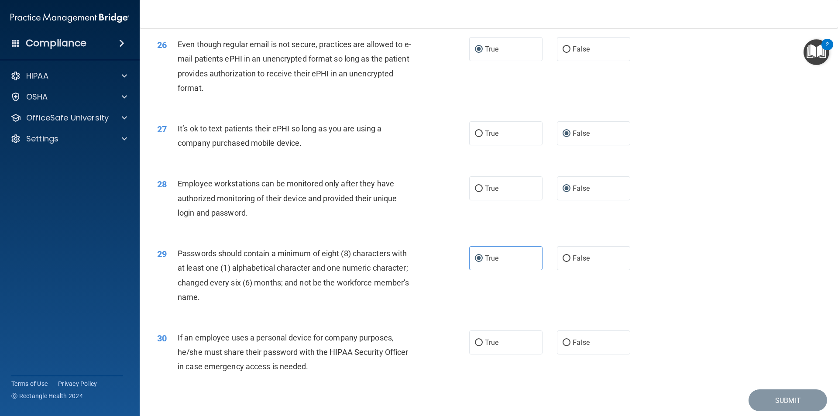
scroll to position [1747, 0]
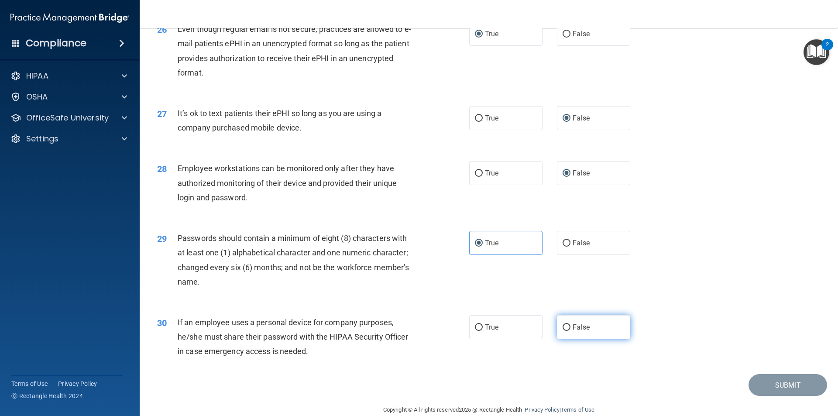
click at [566, 339] on label "False" at bounding box center [593, 327] width 73 height 24
click at [566, 331] on input "False" at bounding box center [567, 327] width 8 height 7
radio input "true"
click at [756, 396] on button "Submit" at bounding box center [788, 385] width 79 height 22
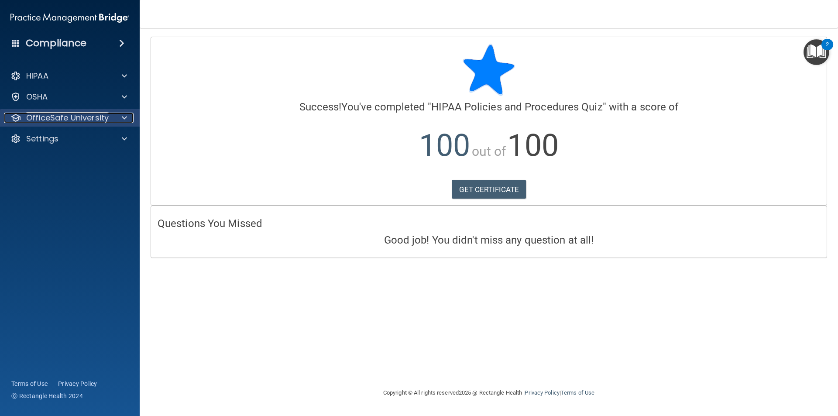
click at [49, 117] on p "OfficeSafe University" at bounding box center [67, 118] width 83 height 10
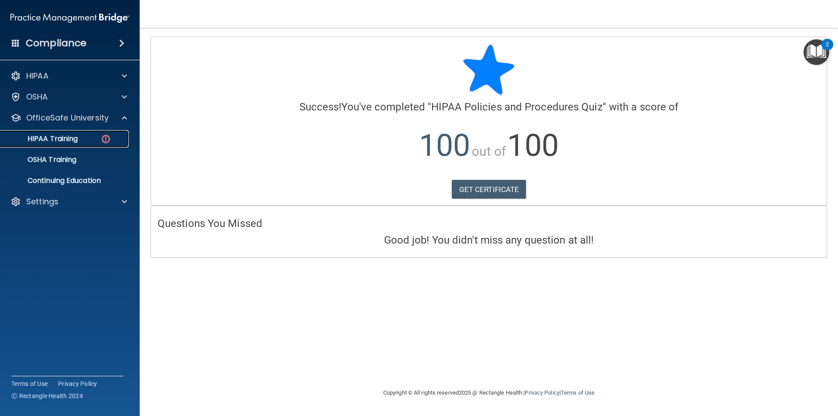
click at [73, 134] on p "HIPAA Training" at bounding box center [42, 138] width 72 height 9
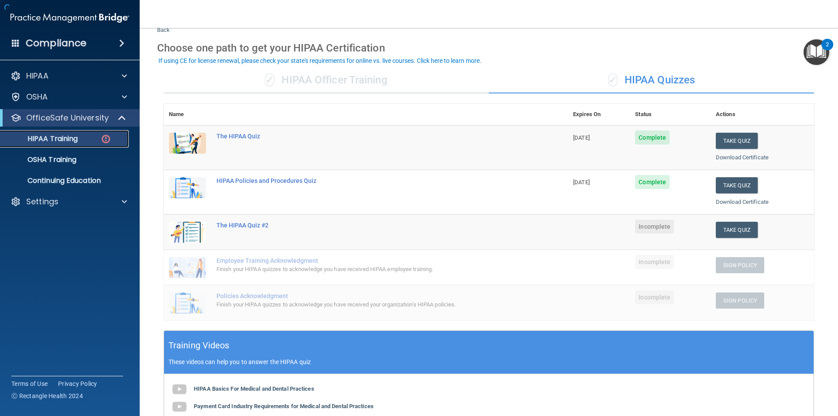
scroll to position [44, 0]
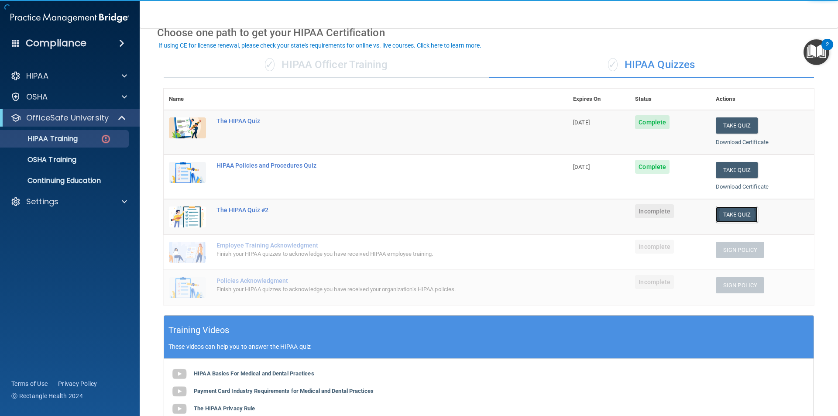
click at [725, 214] on button "Take Quiz" at bounding box center [737, 215] width 42 height 16
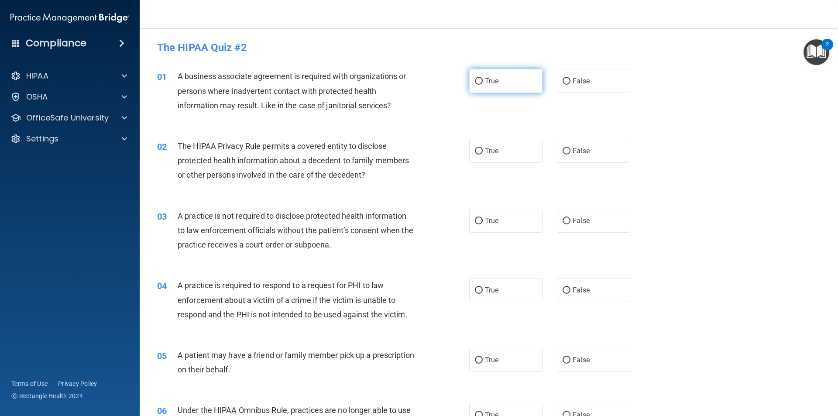
click at [475, 87] on label "True" at bounding box center [505, 81] width 73 height 24
click at [475, 85] on input "True" at bounding box center [479, 81] width 8 height 7
radio input "true"
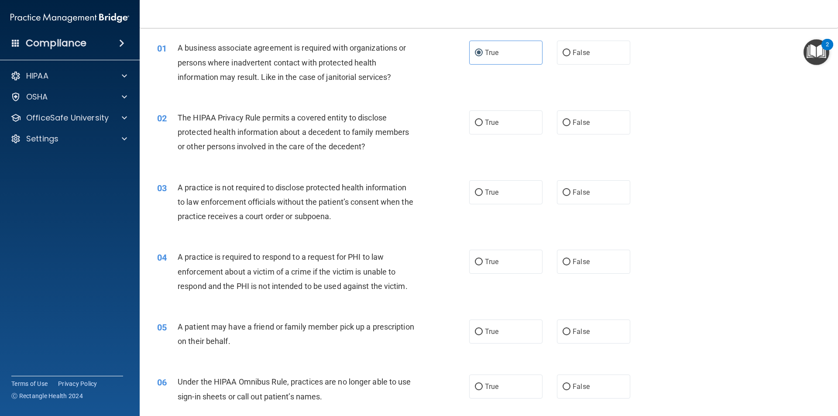
scroll to position [44, 0]
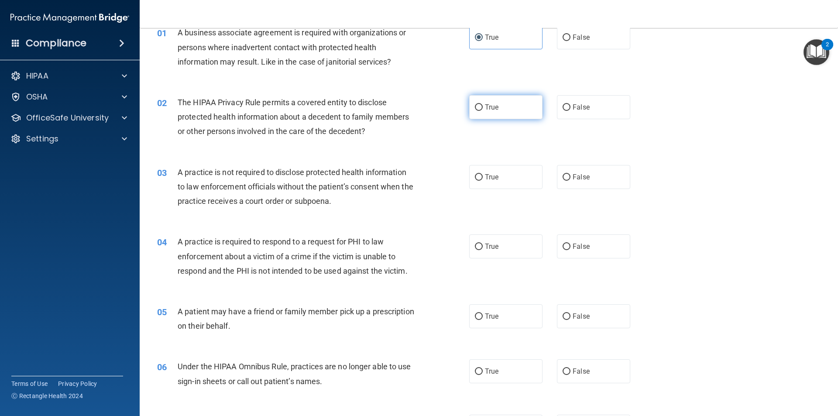
click at [524, 111] on label "True" at bounding box center [505, 107] width 73 height 24
click at [483, 111] on input "True" at bounding box center [479, 107] width 8 height 7
radio input "true"
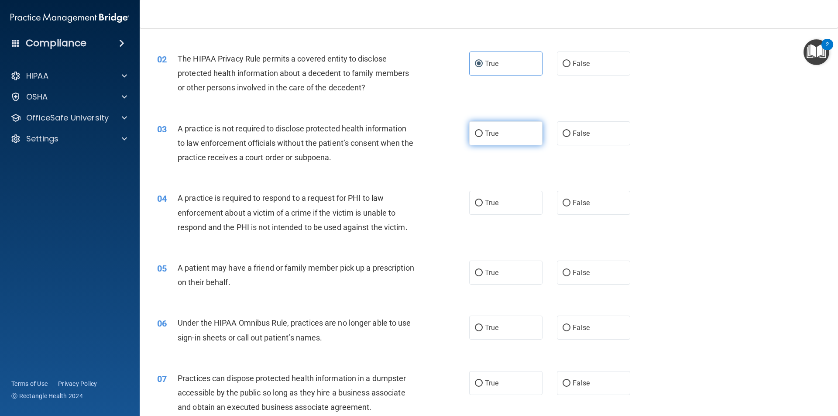
click at [487, 139] on label "True" at bounding box center [505, 133] width 73 height 24
click at [483, 137] on input "True" at bounding box center [479, 134] width 8 height 7
radio input "true"
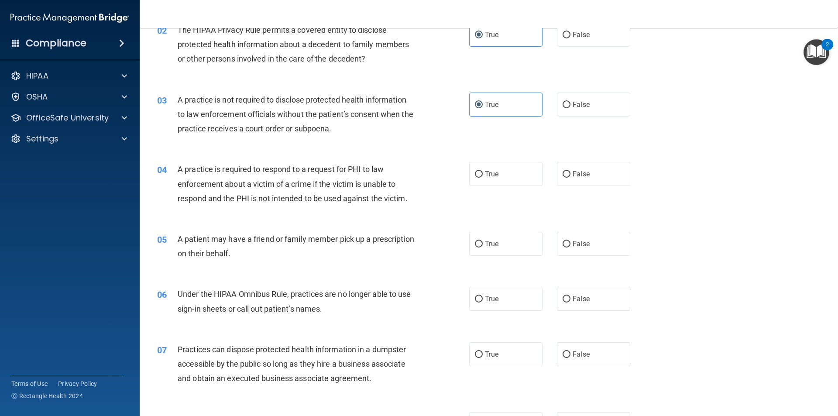
scroll to position [175, 0]
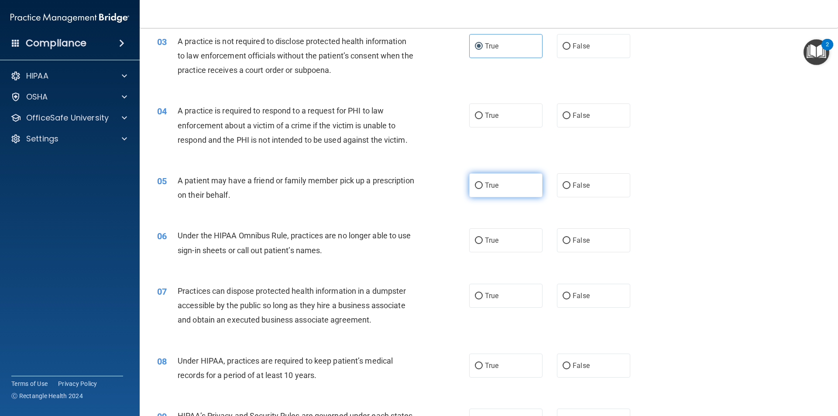
click at [488, 183] on span "True" at bounding box center [492, 185] width 14 height 8
click at [483, 183] on input "True" at bounding box center [479, 186] width 8 height 7
radio input "true"
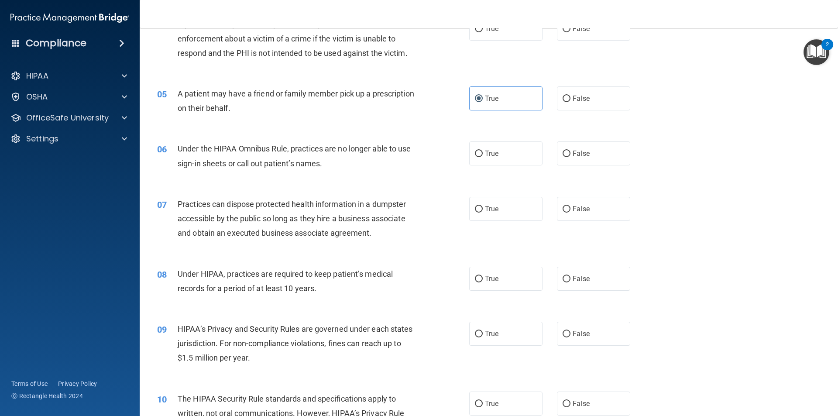
scroll to position [262, 0]
click at [488, 154] on span "True" at bounding box center [492, 153] width 14 height 8
click at [471, 150] on label "True" at bounding box center [505, 153] width 73 height 24
click at [475, 150] on input "True" at bounding box center [479, 153] width 8 height 7
radio input "true"
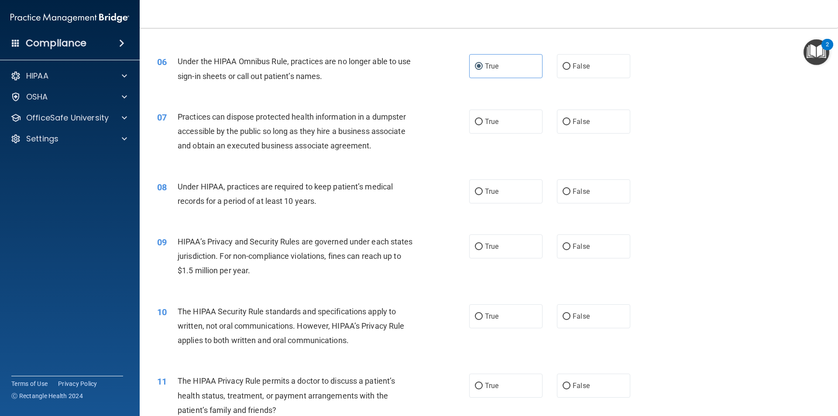
scroll to position [349, 0]
click at [573, 118] on span "False" at bounding box center [581, 121] width 17 height 8
click at [571, 118] on input "False" at bounding box center [567, 121] width 8 height 7
radio input "true"
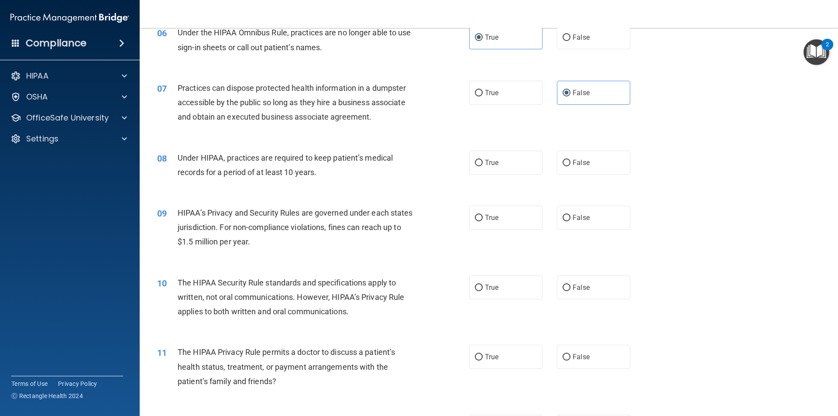
scroll to position [393, 0]
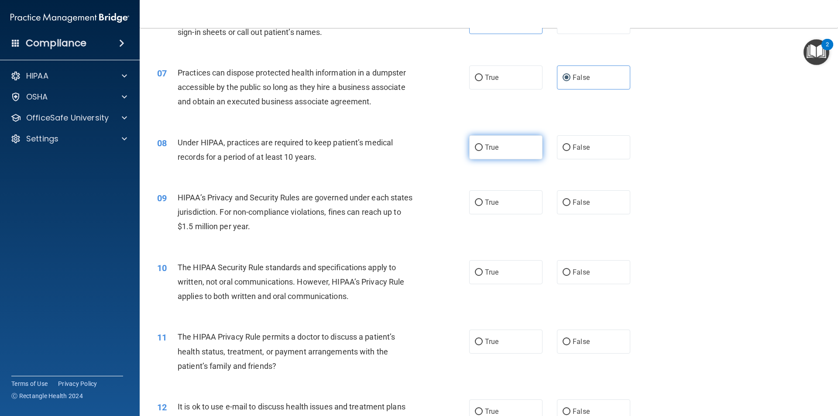
click at [507, 150] on label "True" at bounding box center [505, 147] width 73 height 24
click at [483, 150] on input "True" at bounding box center [479, 148] width 8 height 7
radio input "true"
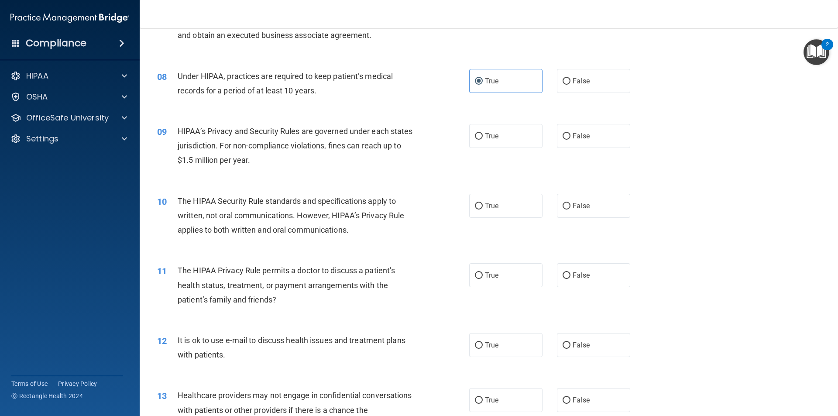
scroll to position [480, 0]
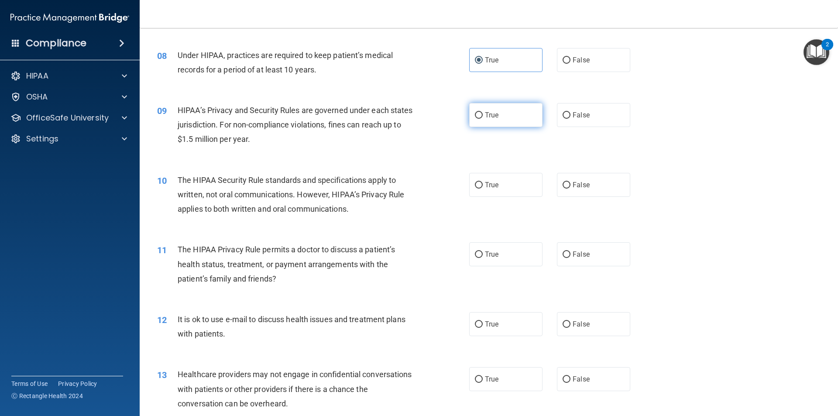
click at [492, 118] on span "True" at bounding box center [492, 115] width 14 height 8
click at [483, 118] on input "True" at bounding box center [479, 115] width 8 height 7
radio input "true"
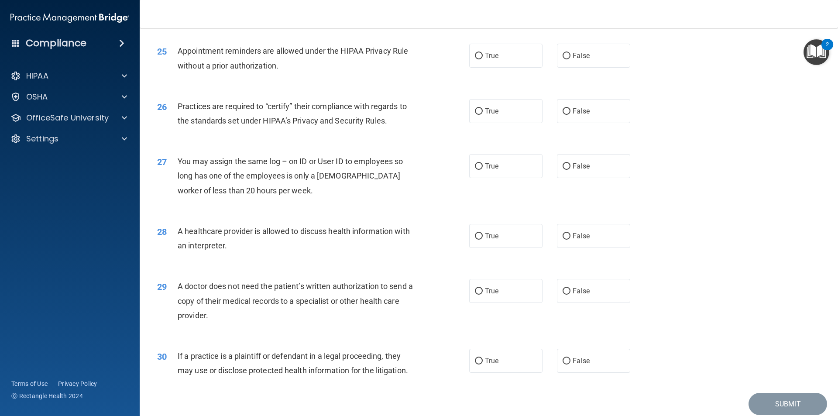
scroll to position [1616, 0]
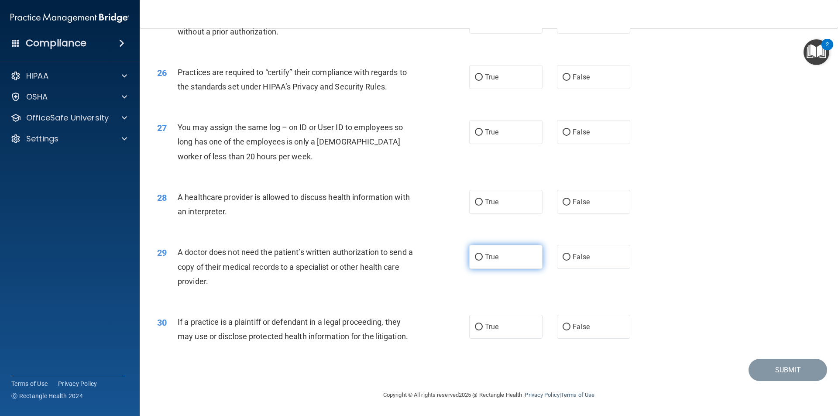
click at [474, 265] on label "True" at bounding box center [505, 257] width 73 height 24
click at [475, 261] on input "True" at bounding box center [479, 257] width 8 height 7
radio input "true"
click at [487, 210] on label "True" at bounding box center [505, 202] width 73 height 24
click at [483, 206] on input "True" at bounding box center [479, 202] width 8 height 7
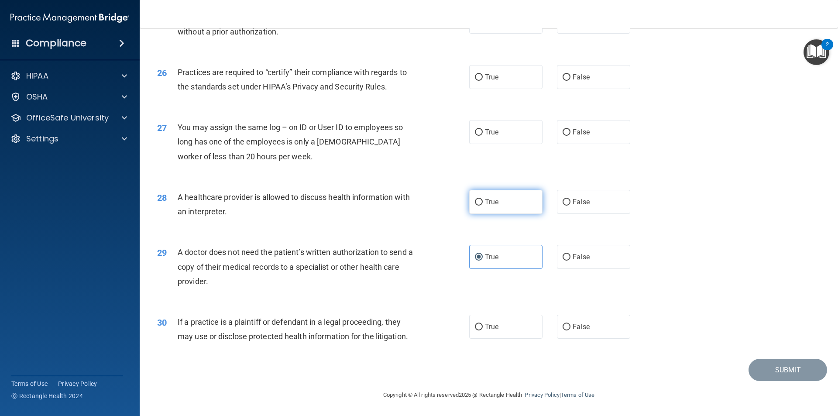
radio input "true"
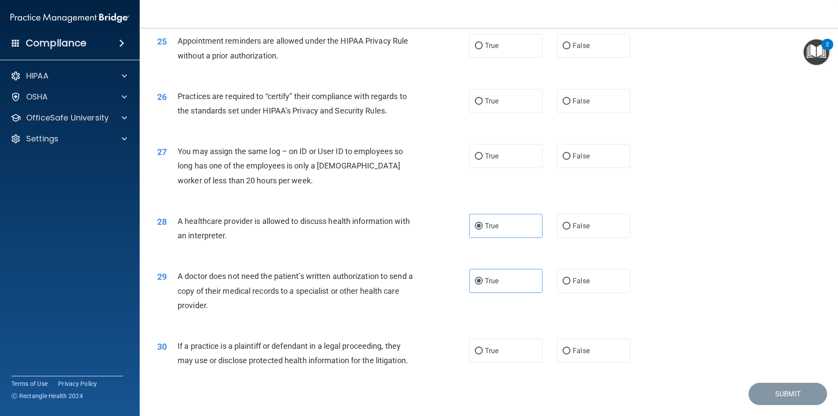
scroll to position [1573, 0]
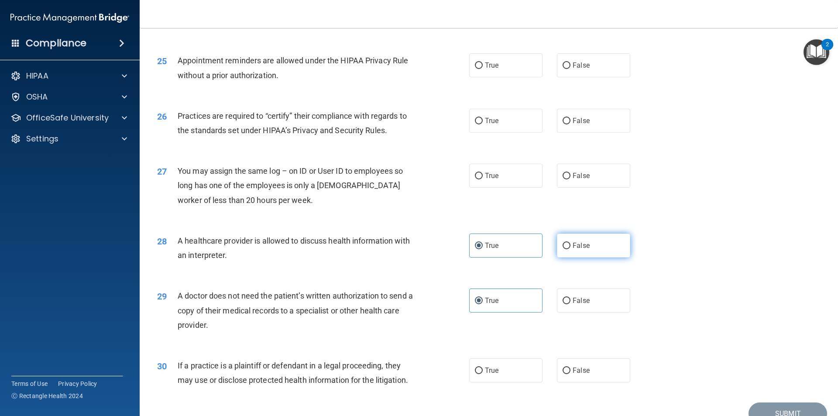
click at [565, 248] on input "False" at bounding box center [567, 246] width 8 height 7
radio input "true"
radio input "false"
click at [563, 173] on input "False" at bounding box center [567, 176] width 8 height 7
radio input "true"
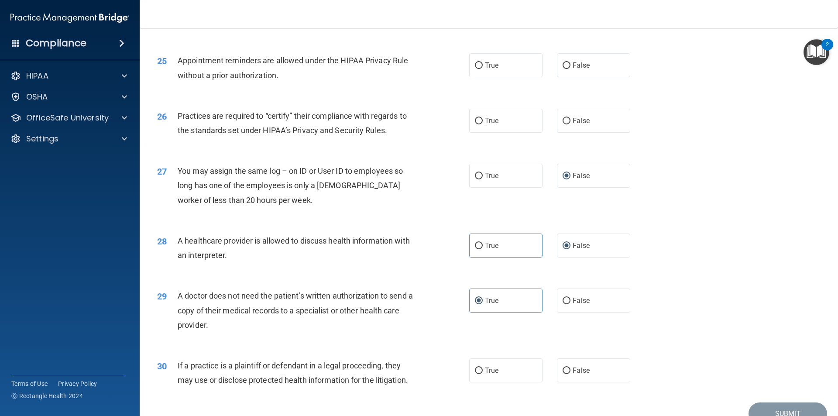
scroll to position [1529, 0]
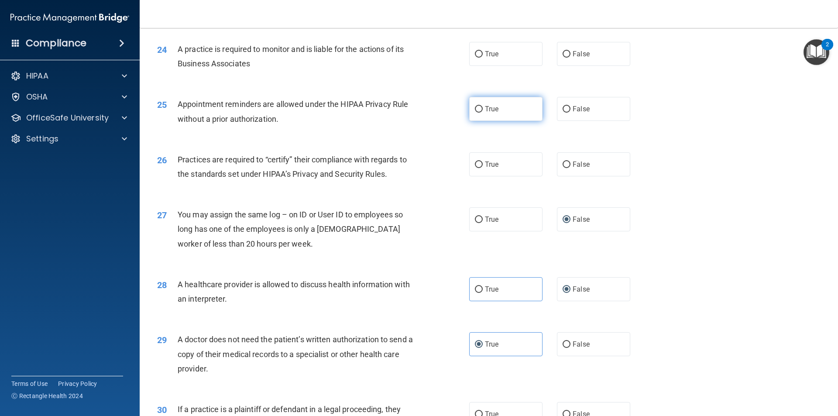
click at [528, 107] on label "True" at bounding box center [505, 109] width 73 height 24
click at [483, 107] on input "True" at bounding box center [479, 109] width 8 height 7
radio input "true"
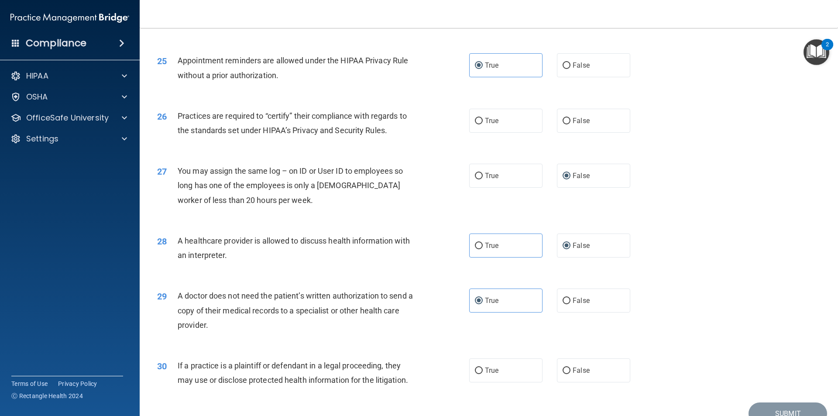
scroll to position [1616, 0]
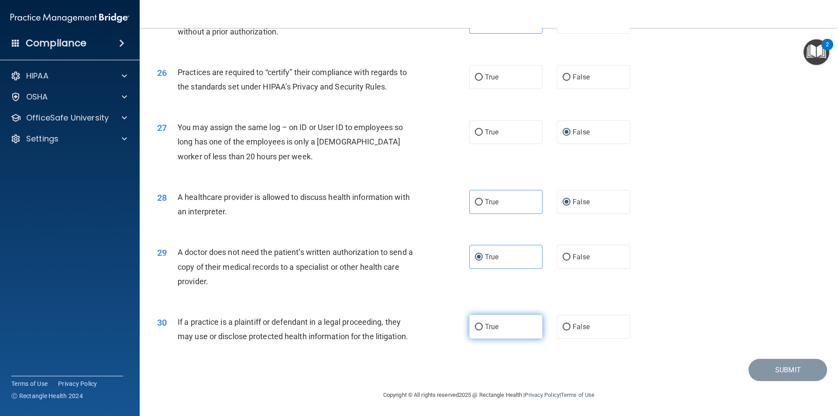
click at [489, 326] on span "True" at bounding box center [492, 327] width 14 height 8
click at [483, 326] on input "True" at bounding box center [479, 327] width 8 height 7
radio input "true"
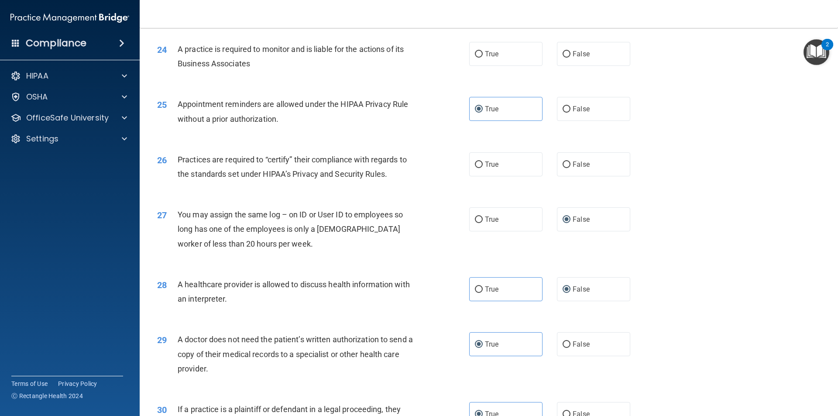
scroll to position [1485, 0]
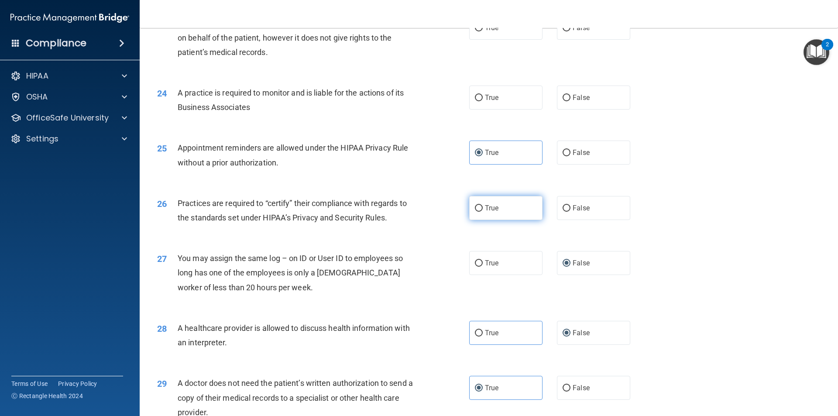
click at [496, 216] on label "True" at bounding box center [505, 208] width 73 height 24
click at [483, 212] on input "True" at bounding box center [479, 208] width 8 height 7
radio input "true"
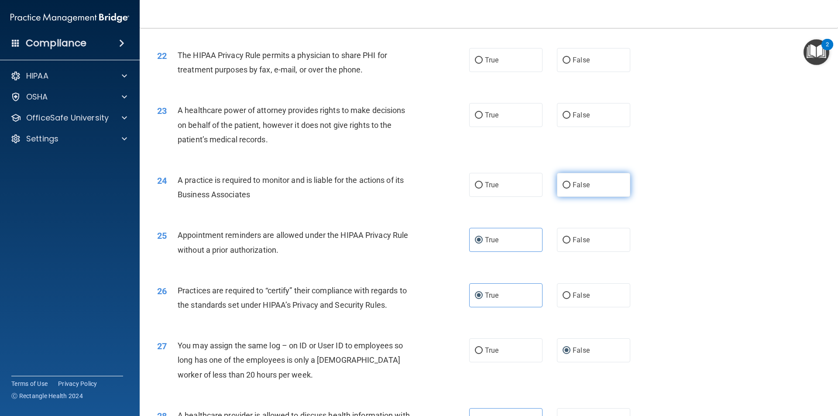
click at [563, 187] on input "False" at bounding box center [567, 185] width 8 height 7
radio input "true"
click at [508, 186] on label "True" at bounding box center [505, 185] width 73 height 24
click at [483, 186] on input "True" at bounding box center [479, 185] width 8 height 7
radio input "true"
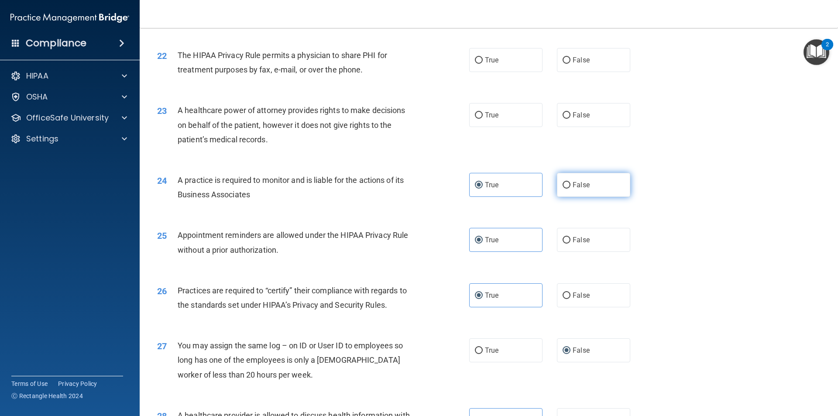
click at [587, 189] on label "False" at bounding box center [593, 185] width 73 height 24
click at [571, 189] on input "False" at bounding box center [567, 185] width 8 height 7
radio input "true"
radio input "false"
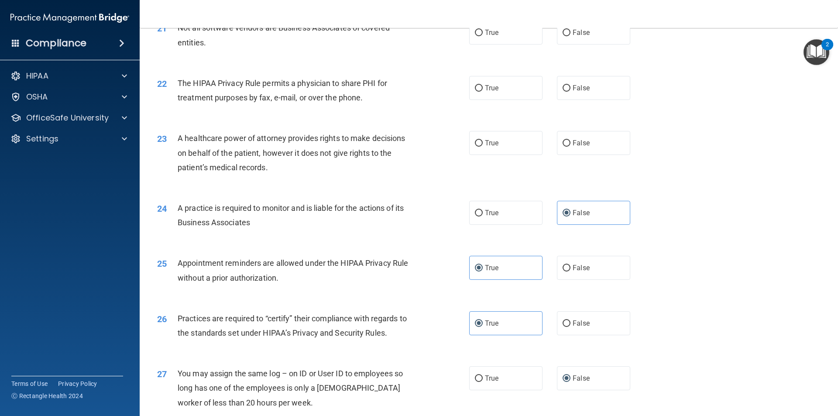
scroll to position [1354, 0]
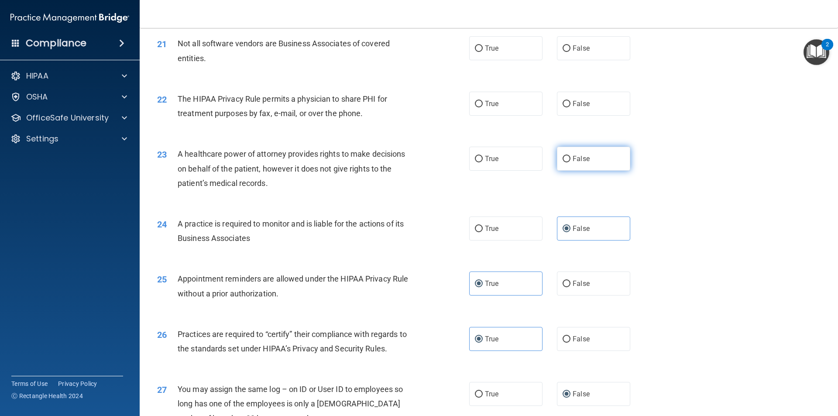
click at [563, 158] on input "False" at bounding box center [567, 159] width 8 height 7
radio input "true"
click at [489, 167] on label "True" at bounding box center [505, 159] width 73 height 24
click at [483, 162] on input "True" at bounding box center [479, 159] width 8 height 7
radio input "true"
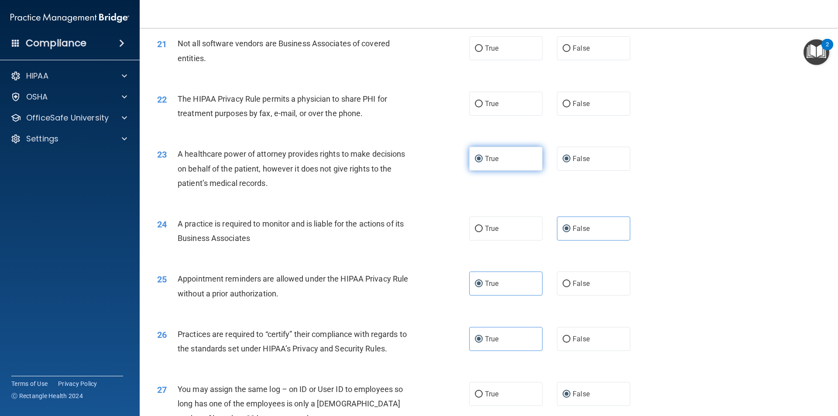
radio input "false"
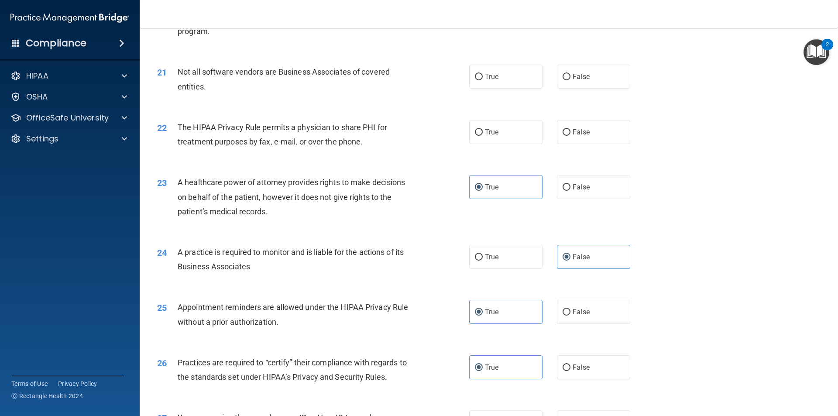
scroll to position [1311, 0]
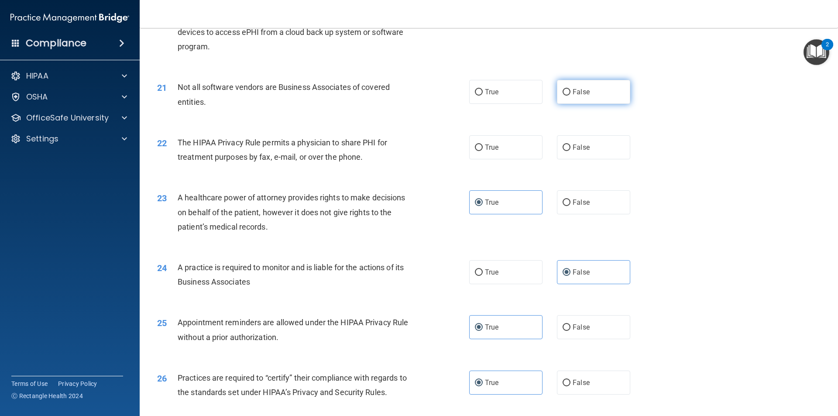
click at [563, 91] on input "False" at bounding box center [567, 92] width 8 height 7
radio input "true"
click at [512, 99] on label "True" at bounding box center [505, 92] width 73 height 24
click at [483, 96] on input "True" at bounding box center [479, 92] width 8 height 7
radio input "true"
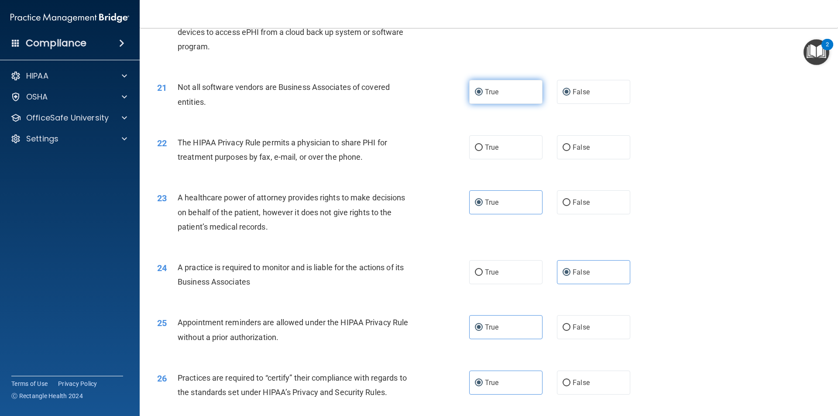
radio input "false"
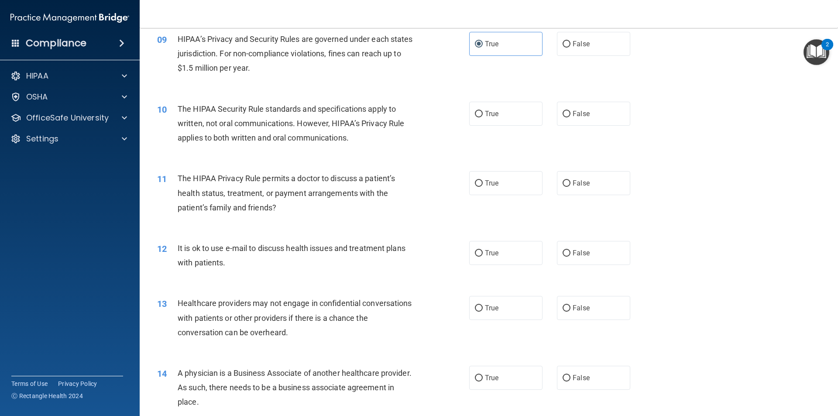
scroll to position [480, 0]
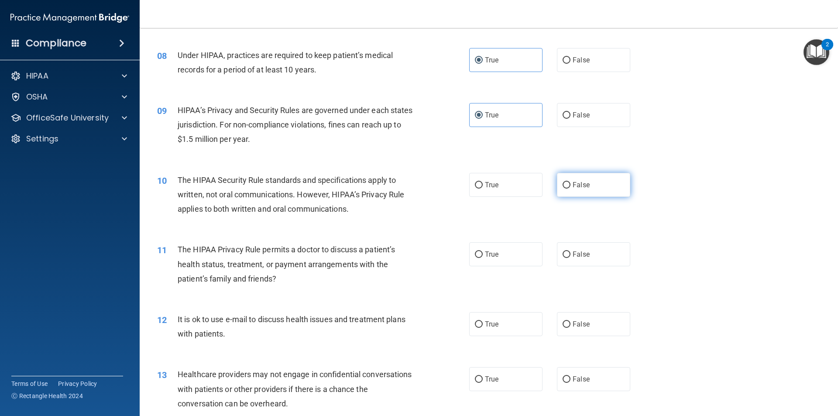
click at [563, 182] on input "False" at bounding box center [567, 185] width 8 height 7
radio input "true"
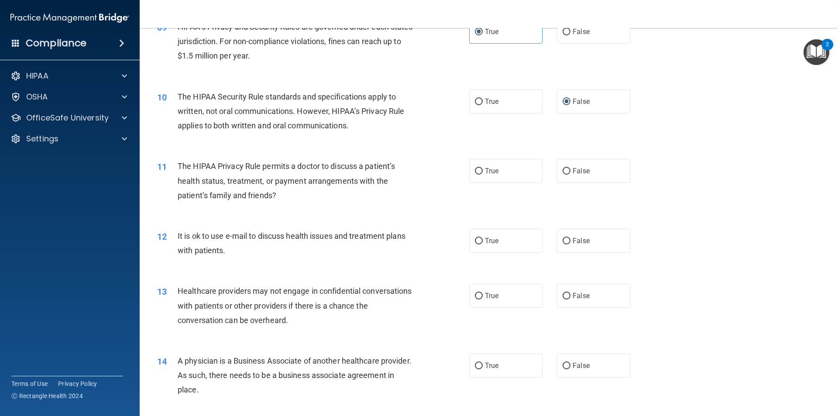
scroll to position [568, 0]
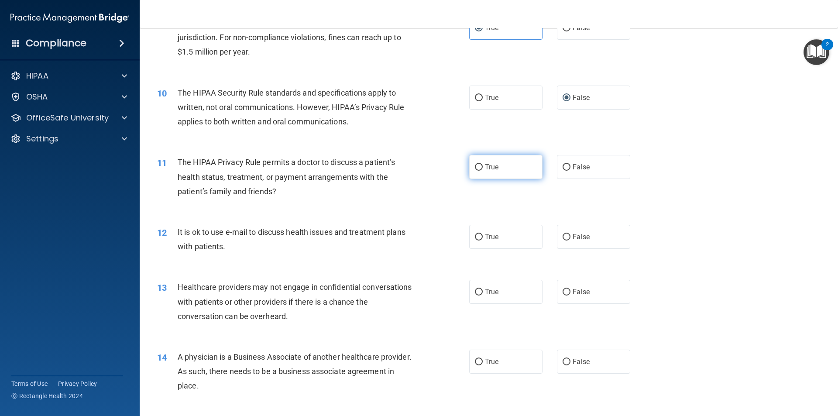
click at [475, 166] on input "True" at bounding box center [479, 167] width 8 height 7
radio input "true"
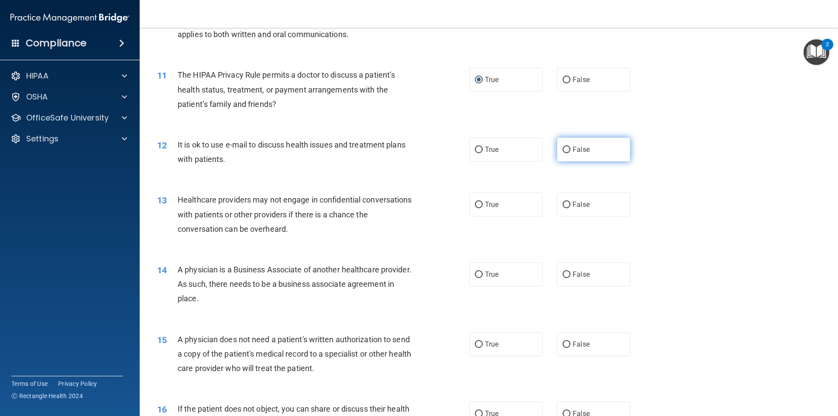
click at [563, 147] on input "False" at bounding box center [567, 150] width 8 height 7
radio input "true"
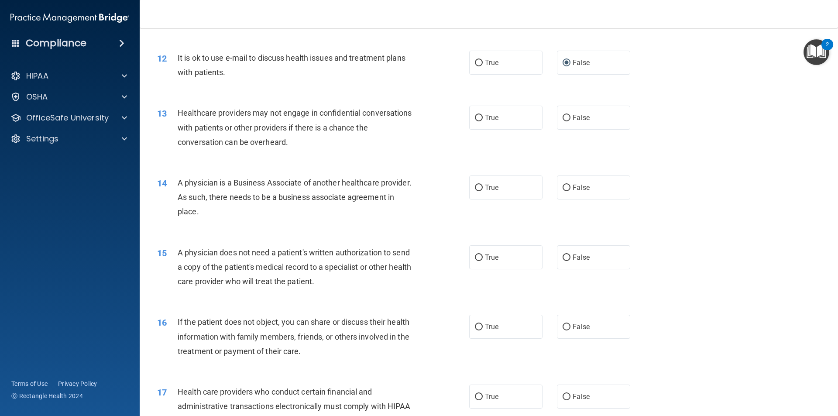
scroll to position [742, 0]
click at [488, 120] on span "True" at bounding box center [492, 117] width 14 height 8
click at [483, 120] on input "True" at bounding box center [479, 117] width 8 height 7
radio input "true"
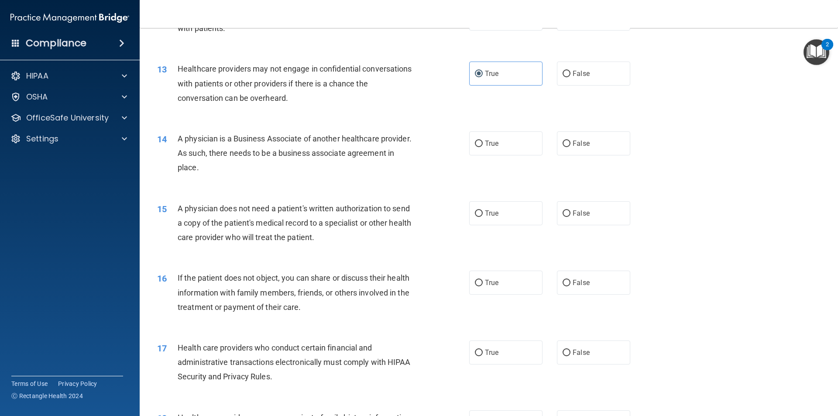
scroll to position [830, 0]
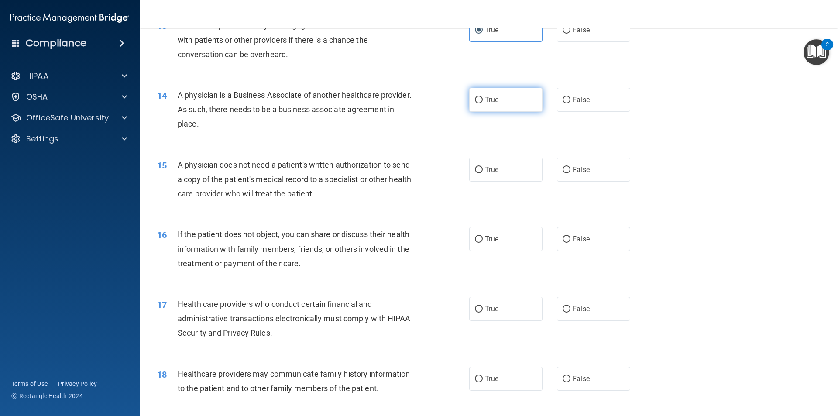
click at [517, 104] on label "True" at bounding box center [505, 100] width 73 height 24
click at [483, 103] on input "True" at bounding box center [479, 100] width 8 height 7
radio input "true"
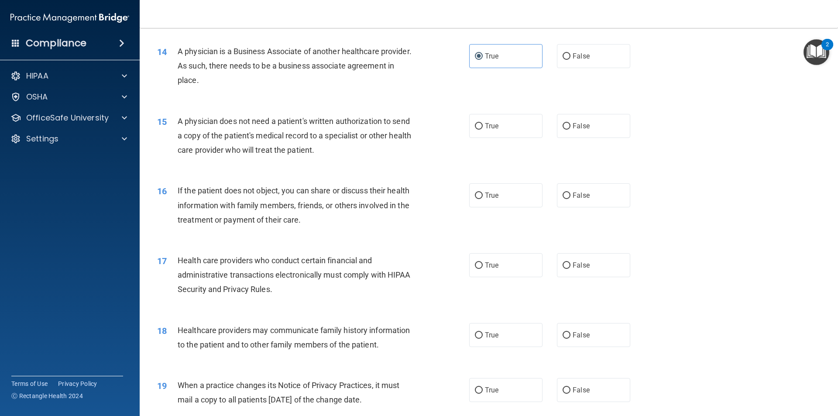
scroll to position [917, 0]
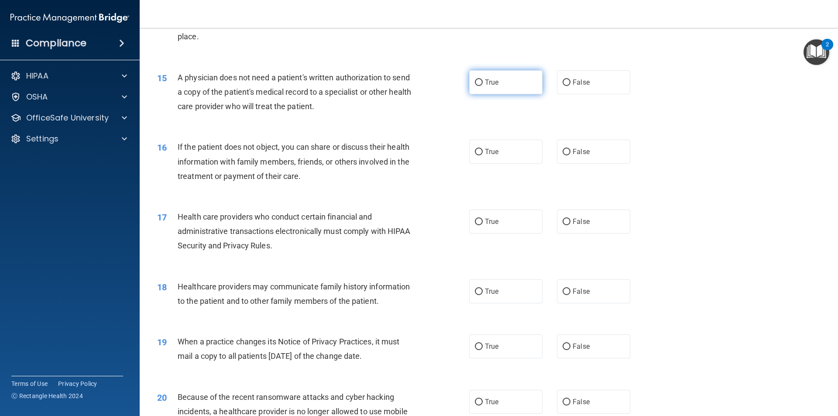
click at [481, 86] on label "True" at bounding box center [505, 82] width 73 height 24
click at [481, 86] on input "True" at bounding box center [479, 82] width 8 height 7
radio input "true"
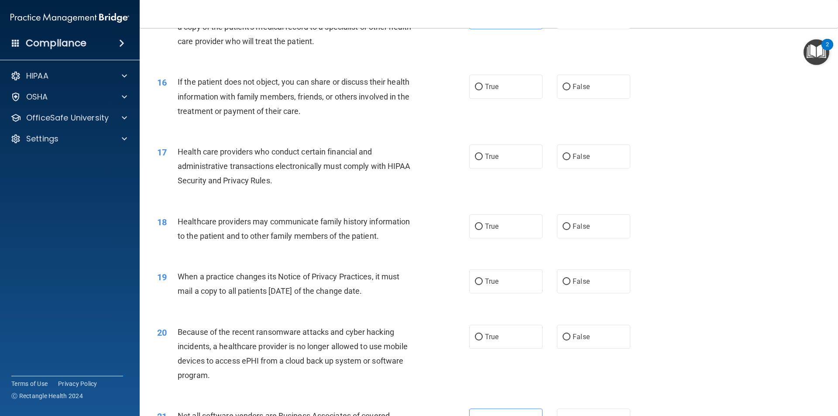
scroll to position [961, 0]
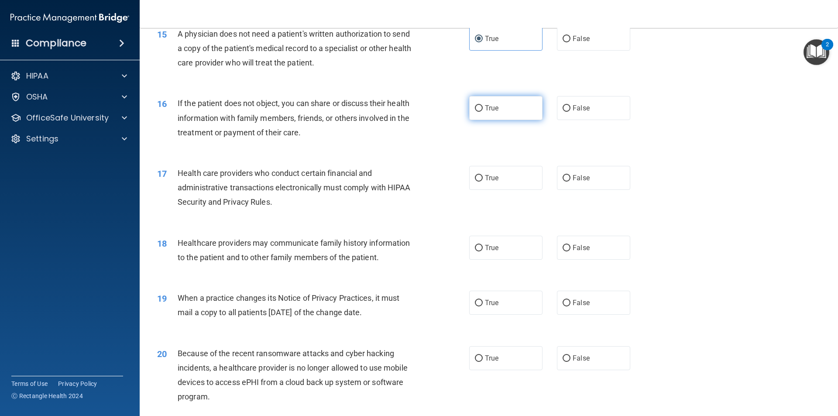
click at [470, 104] on label "True" at bounding box center [505, 108] width 73 height 24
click at [475, 105] on input "True" at bounding box center [479, 108] width 8 height 7
radio input "true"
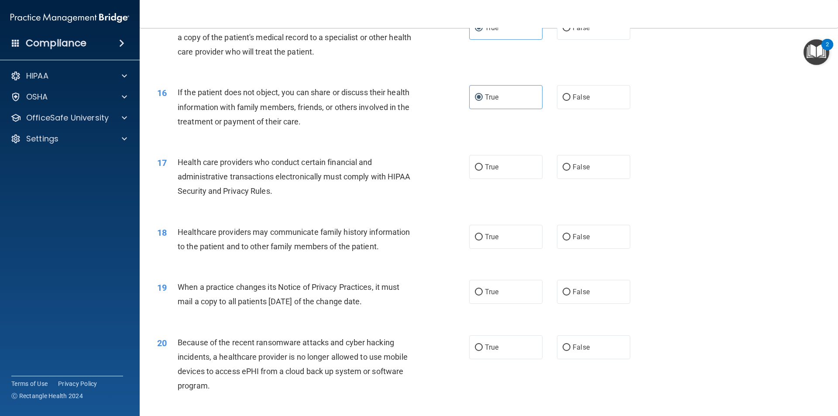
scroll to position [1004, 0]
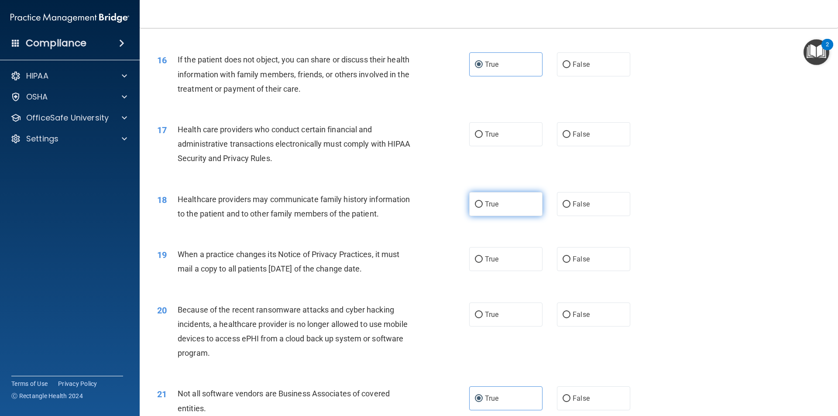
click at [480, 207] on label "True" at bounding box center [505, 204] width 73 height 24
click at [480, 207] on input "True" at bounding box center [479, 204] width 8 height 7
radio input "true"
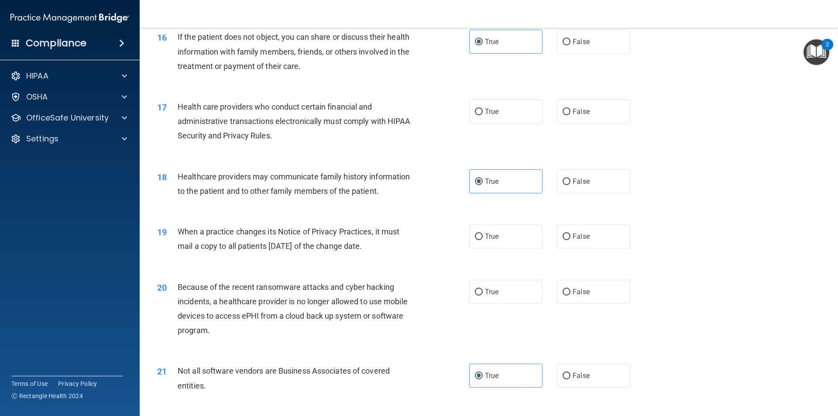
scroll to position [1048, 0]
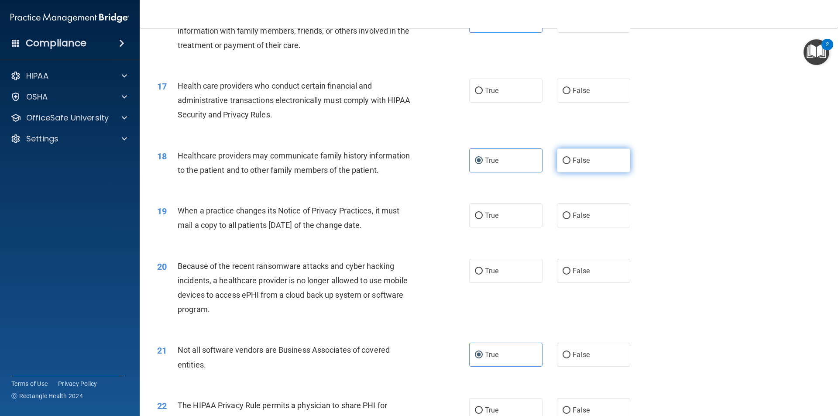
click at [562, 168] on label "False" at bounding box center [593, 160] width 73 height 24
click at [563, 164] on input "False" at bounding box center [567, 161] width 8 height 7
radio input "true"
radio input "false"
click at [553, 221] on div "True False" at bounding box center [557, 215] width 176 height 24
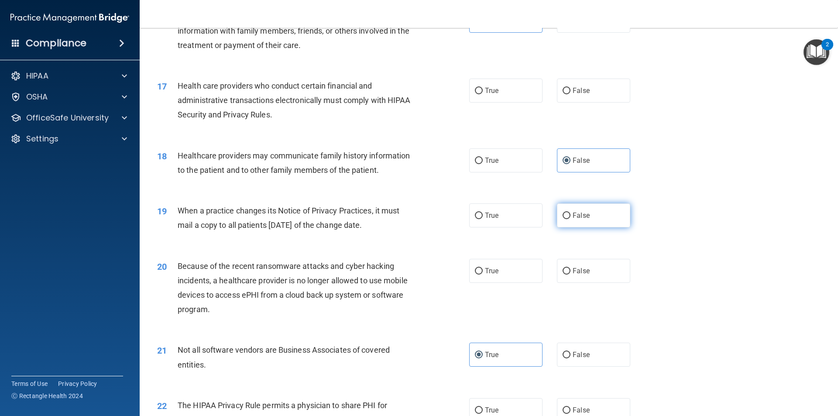
click at [558, 217] on label "False" at bounding box center [593, 215] width 73 height 24
click at [563, 217] on input "False" at bounding box center [567, 216] width 8 height 7
radio input "true"
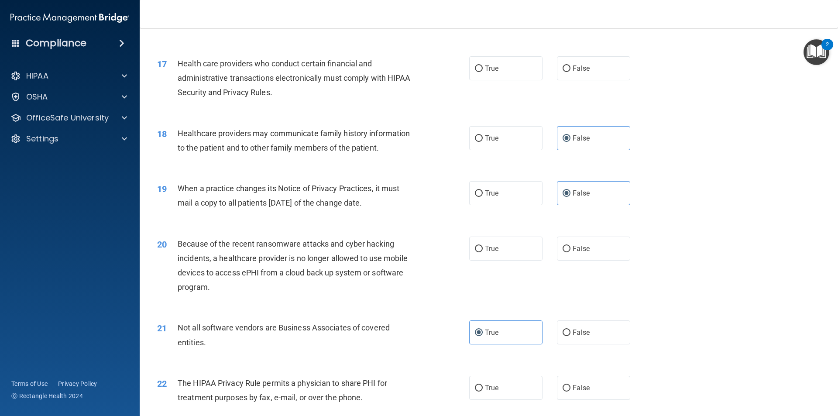
scroll to position [1092, 0]
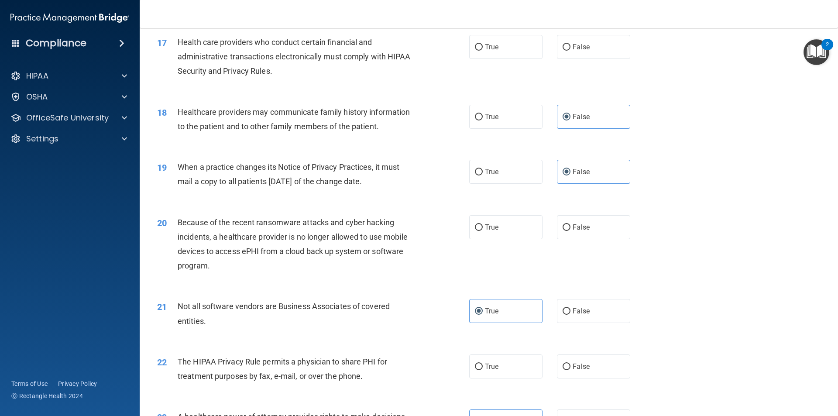
click at [465, 234] on div "20 Because of the recent ransomware attacks and cyber hacking incidents, a heal…" at bounding box center [313, 246] width 338 height 62
click at [488, 227] on span "True" at bounding box center [492, 227] width 14 height 8
click at [483, 227] on input "True" at bounding box center [479, 227] width 8 height 7
radio input "true"
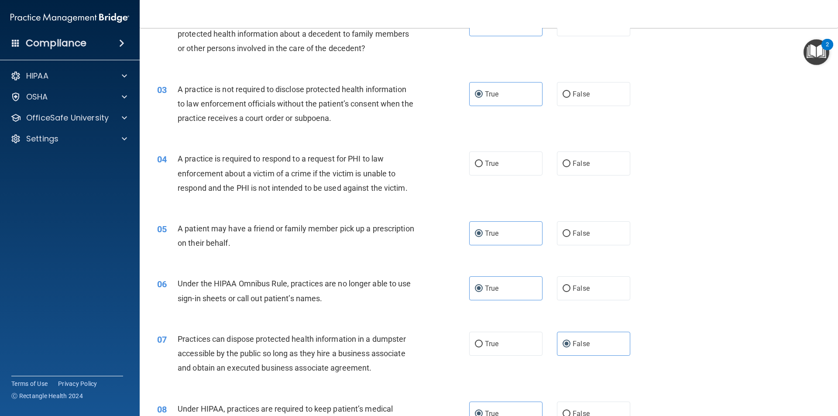
scroll to position [131, 0]
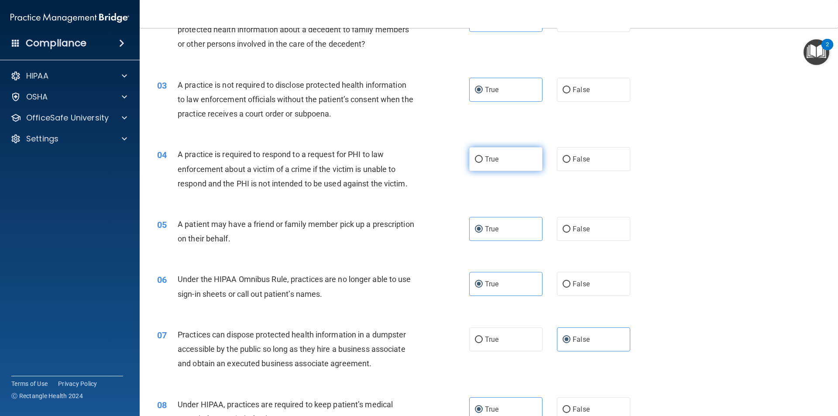
click at [475, 162] on input "True" at bounding box center [479, 159] width 8 height 7
radio input "true"
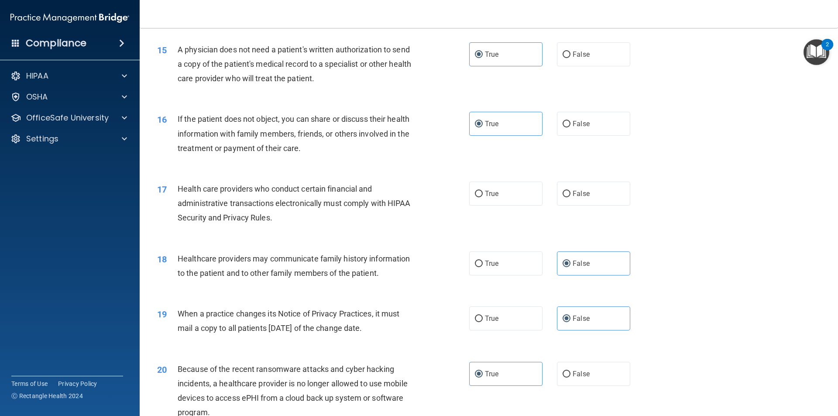
scroll to position [961, 0]
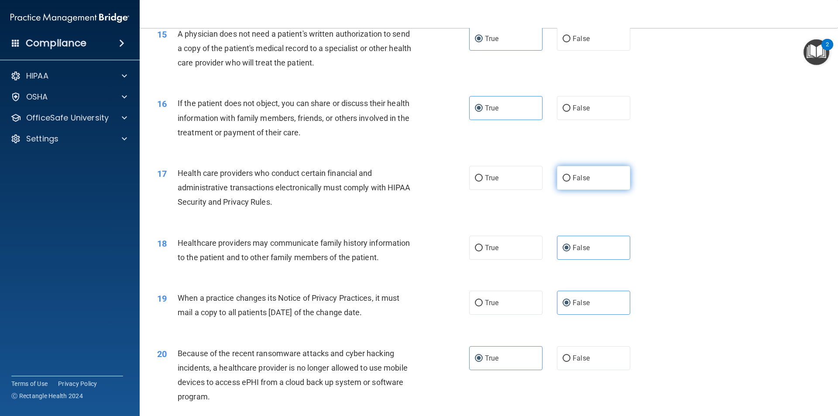
click at [592, 176] on label "False" at bounding box center [593, 178] width 73 height 24
click at [571, 176] on input "False" at bounding box center [567, 178] width 8 height 7
radio input "true"
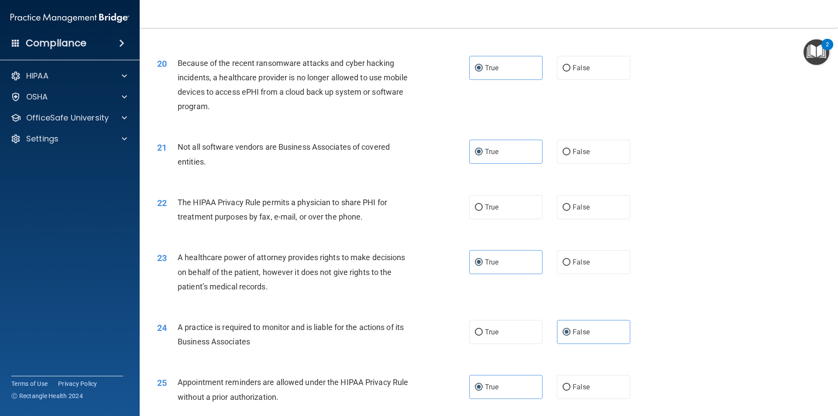
scroll to position [1266, 0]
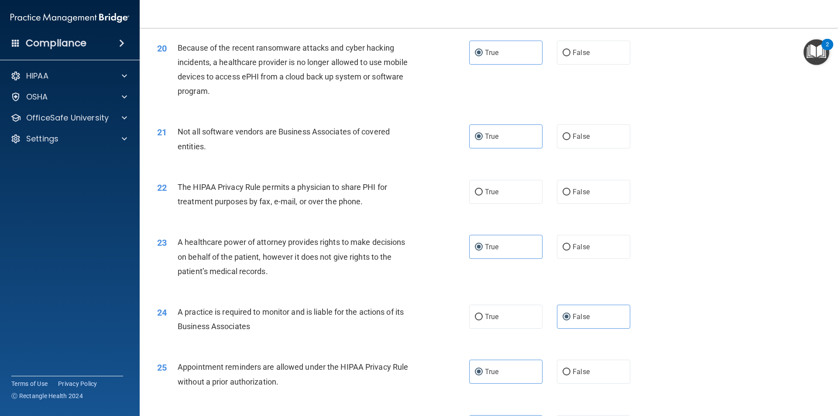
click at [232, 193] on div "The HIPAA Privacy Rule permits a physician to share PHI for treatment purposes …" at bounding box center [300, 194] width 244 height 29
click at [216, 199] on span "The HIPAA Privacy Rule permits a physician to share PHI for treatment purposes …" at bounding box center [283, 195] width 210 height 24
click at [213, 202] on span "The HIPAA Privacy Rule permits a physician to share PHI for treatment purposes …" at bounding box center [283, 195] width 210 height 24
click at [224, 196] on div "The HIPAA Privacy Rule permits a physician to share PHI for treatment purposes …" at bounding box center [300, 194] width 244 height 29
click at [574, 200] on label "False" at bounding box center [593, 192] width 73 height 24
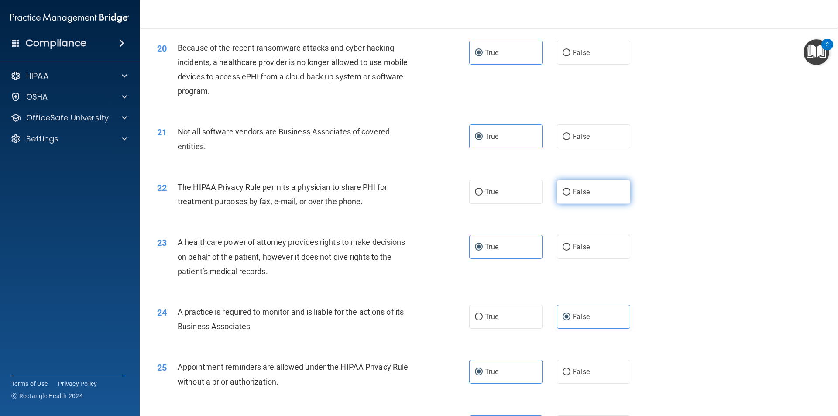
click at [571, 196] on input "False" at bounding box center [567, 192] width 8 height 7
radio input "true"
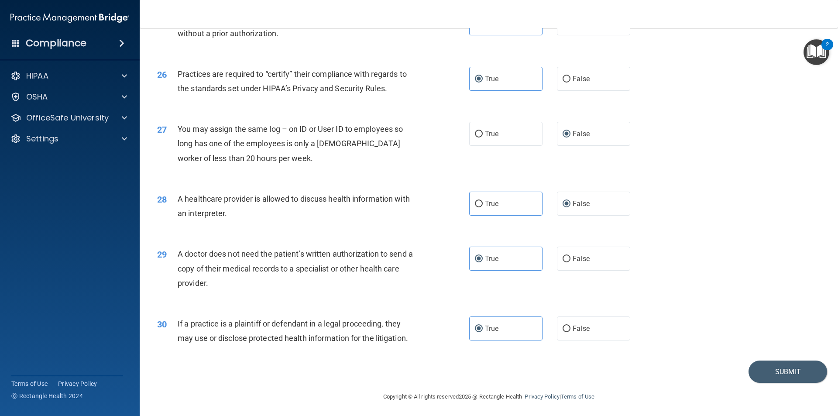
scroll to position [1616, 0]
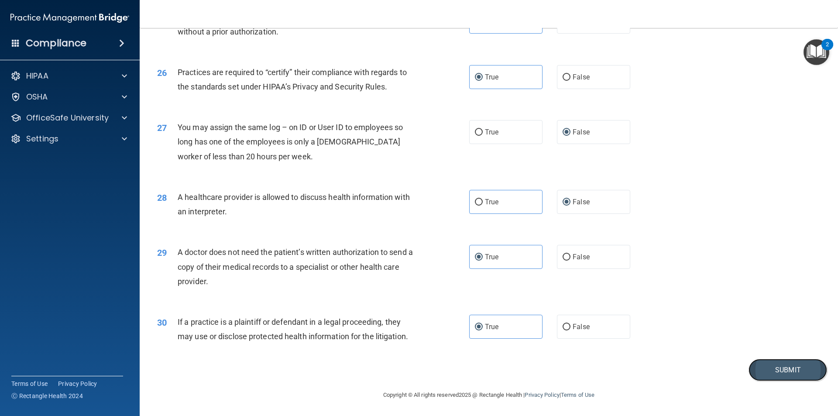
click at [753, 376] on button "Submit" at bounding box center [788, 370] width 79 height 22
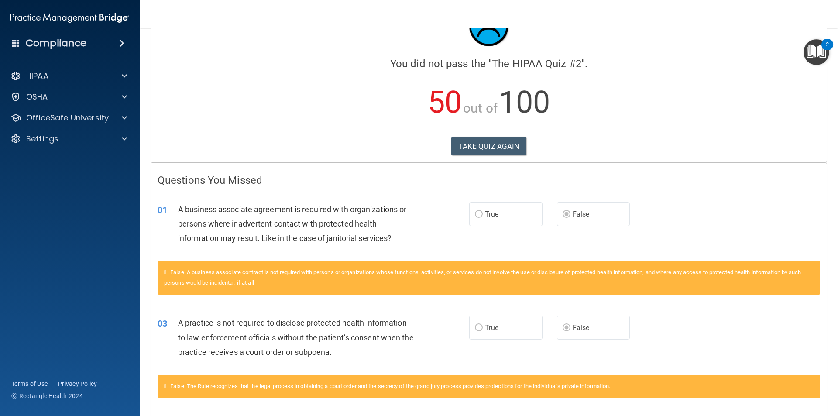
scroll to position [44, 0]
click at [482, 152] on button "TAKE QUIZ AGAIN" at bounding box center [489, 145] width 76 height 19
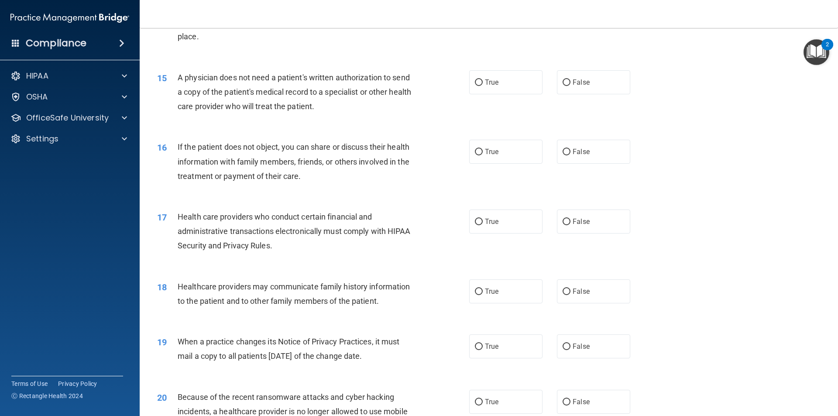
scroll to position [611, 0]
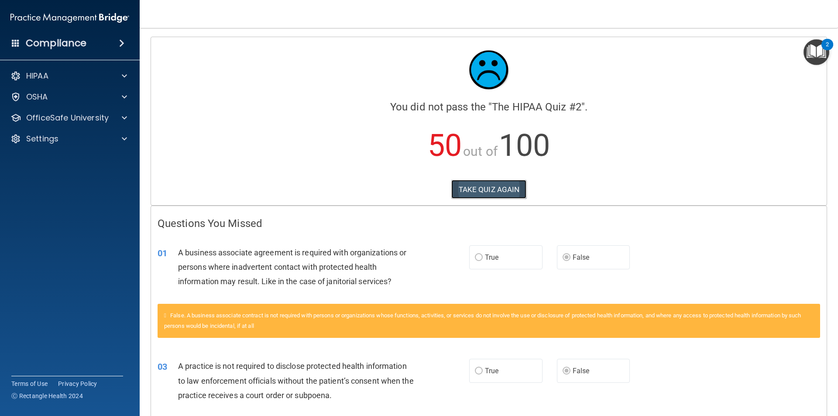
click at [489, 190] on button "TAKE QUIZ AGAIN" at bounding box center [489, 189] width 76 height 19
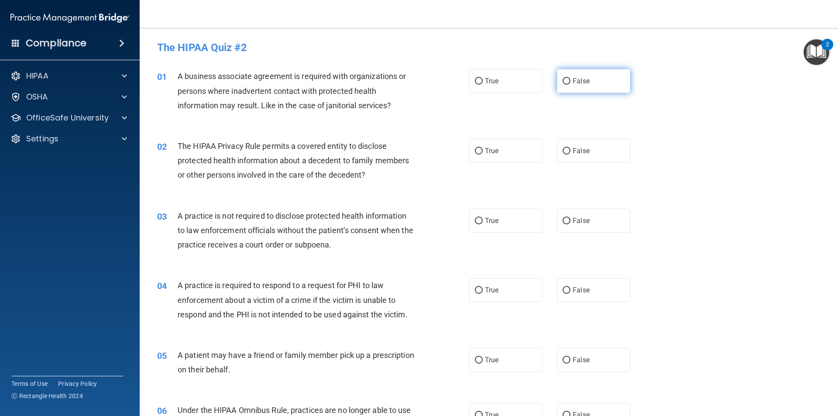
click at [565, 78] on input "False" at bounding box center [567, 81] width 8 height 7
radio input "true"
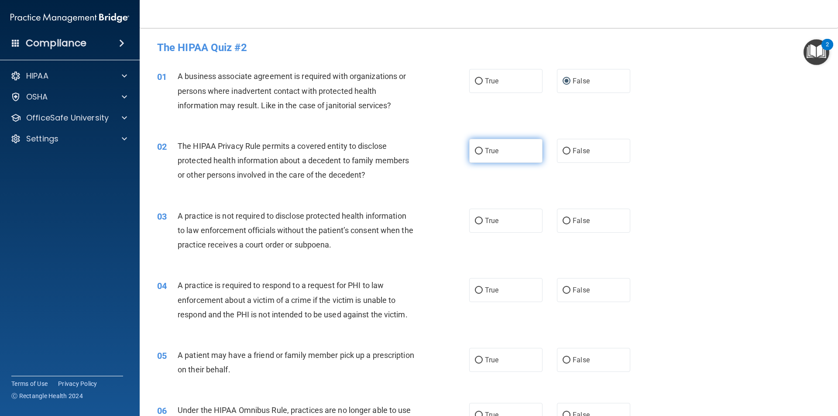
click at [489, 151] on span "True" at bounding box center [492, 151] width 14 height 8
click at [483, 151] on input "True" at bounding box center [479, 151] width 8 height 7
radio input "true"
click at [558, 223] on label "False" at bounding box center [593, 221] width 73 height 24
click at [563, 223] on input "False" at bounding box center [567, 221] width 8 height 7
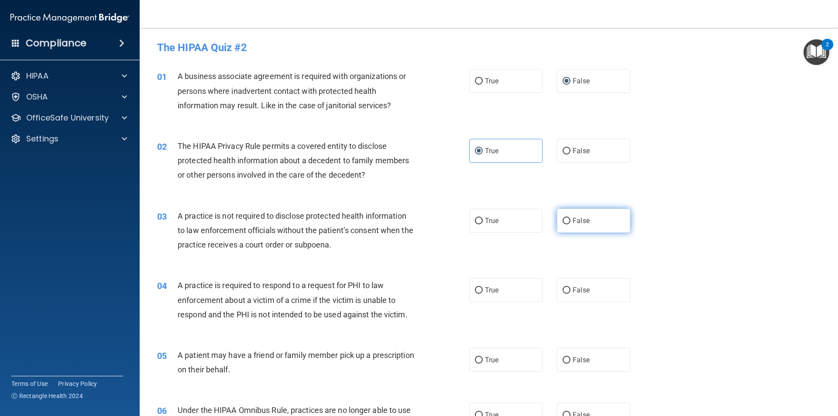
radio input "true"
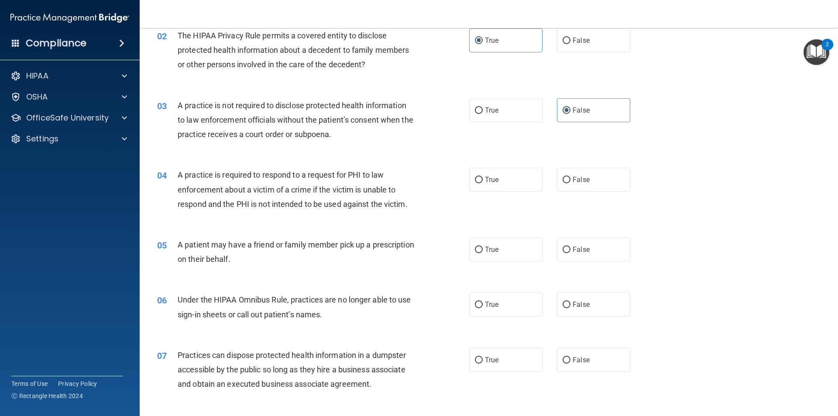
scroll to position [131, 0]
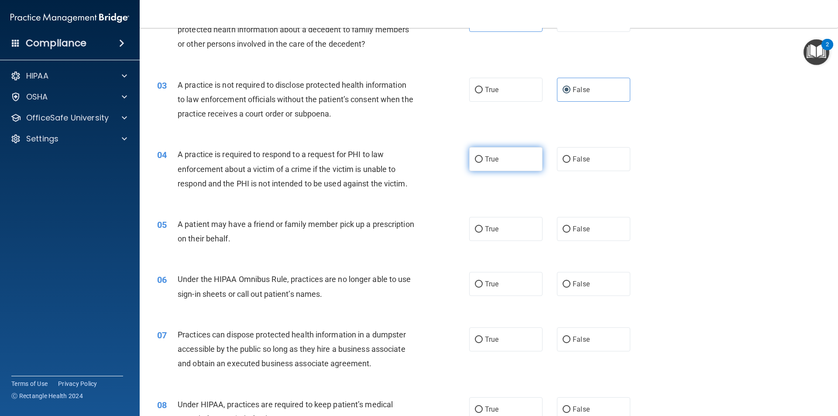
click at [481, 160] on label "True" at bounding box center [505, 159] width 73 height 24
click at [481, 160] on input "True" at bounding box center [479, 159] width 8 height 7
radio input "true"
click at [481, 227] on label "True" at bounding box center [505, 229] width 73 height 24
click at [481, 227] on input "True" at bounding box center [479, 229] width 8 height 7
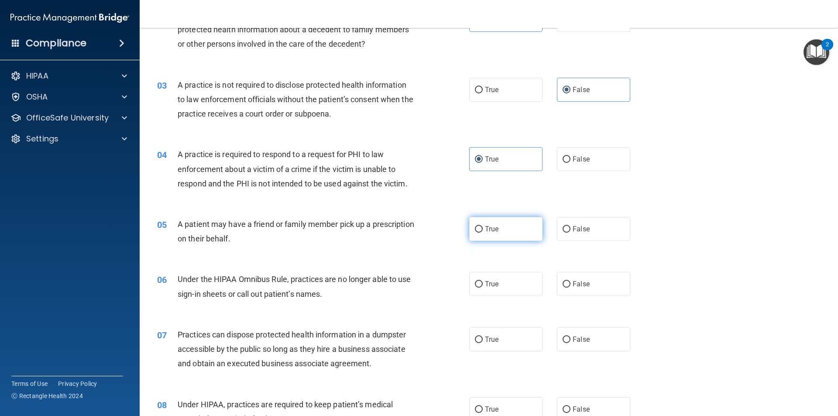
radio input "true"
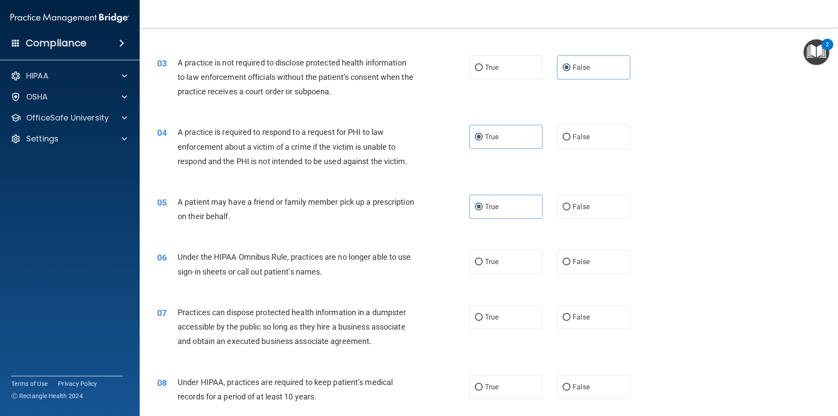
scroll to position [175, 0]
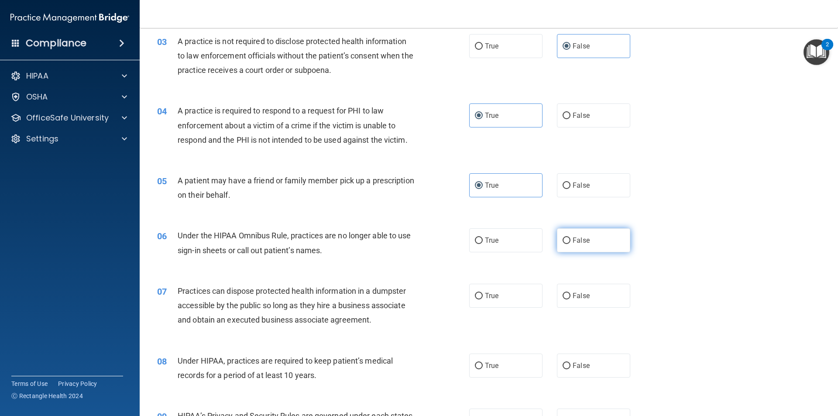
click at [563, 241] on input "False" at bounding box center [567, 241] width 8 height 7
radio input "true"
click at [563, 294] on input "False" at bounding box center [567, 296] width 8 height 7
radio input "true"
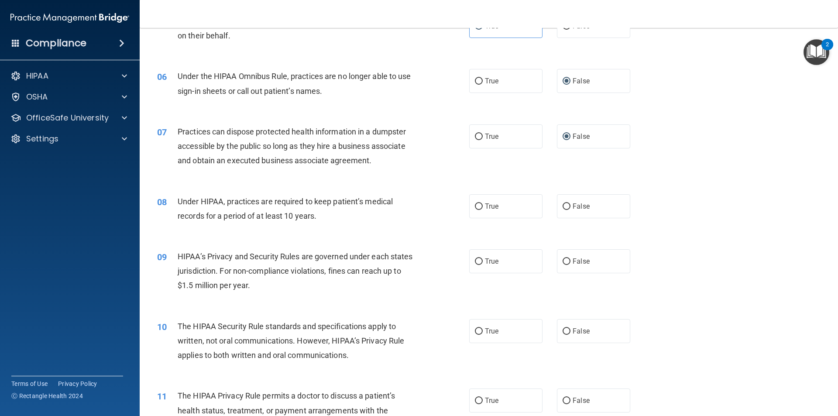
scroll to position [349, 0]
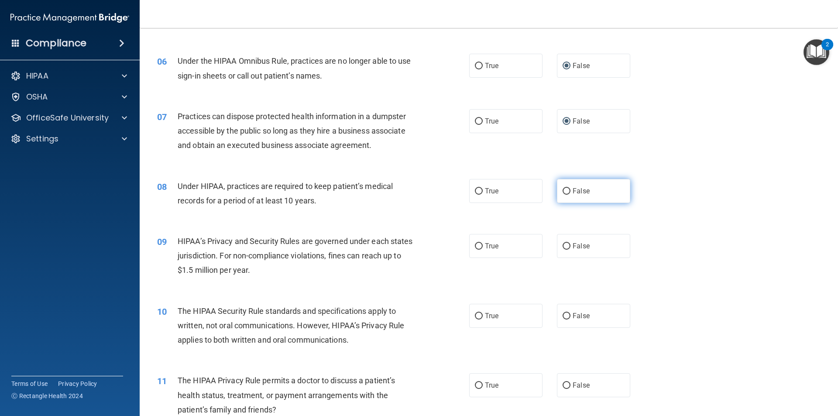
click at [565, 193] on input "False" at bounding box center [567, 191] width 8 height 7
radio input "true"
click at [565, 246] on input "False" at bounding box center [567, 246] width 8 height 7
radio input "true"
click at [476, 319] on input "True" at bounding box center [479, 316] width 8 height 7
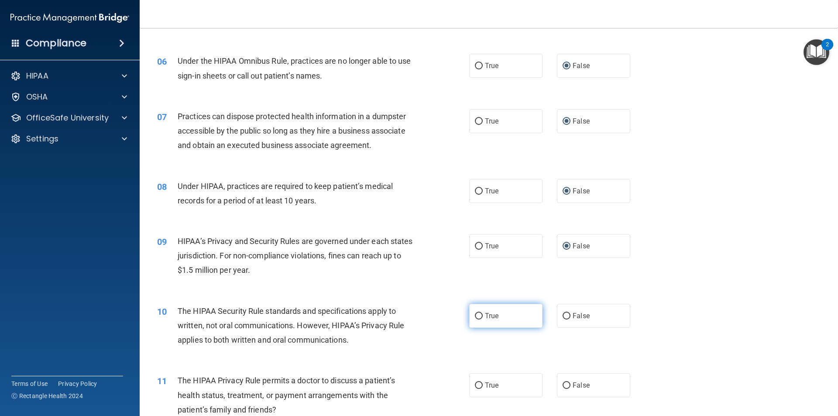
radio input "true"
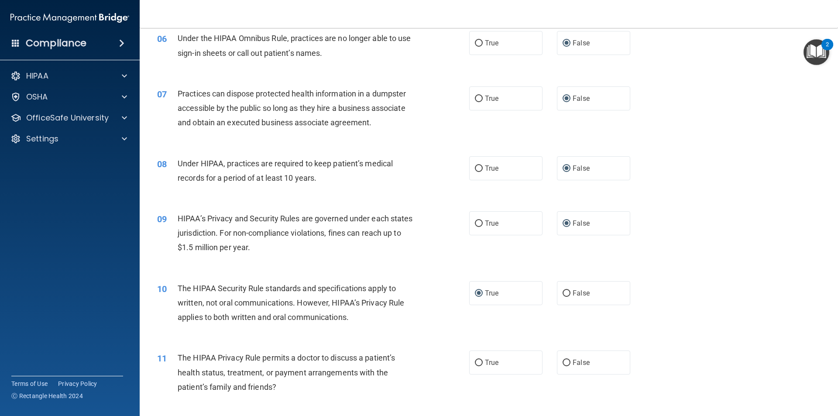
scroll to position [393, 0]
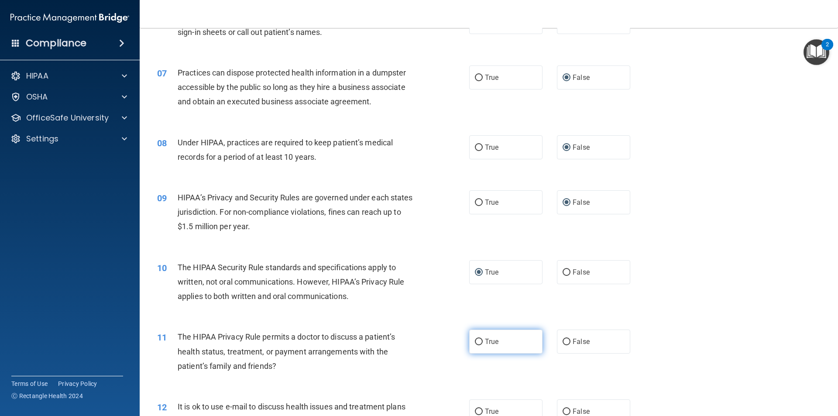
click at [476, 339] on input "True" at bounding box center [479, 342] width 8 height 7
radio input "true"
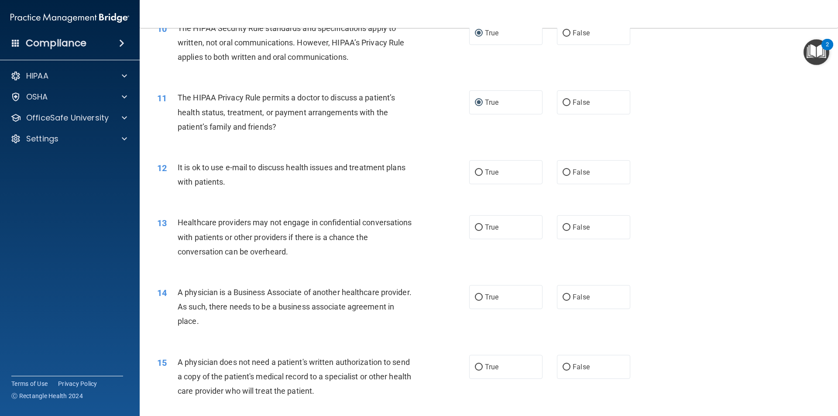
scroll to position [655, 0]
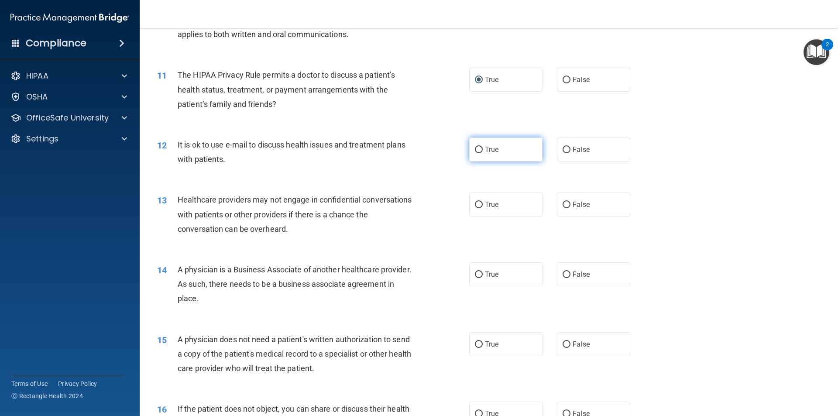
click at [496, 152] on label "True" at bounding box center [505, 150] width 73 height 24
click at [483, 152] on input "True" at bounding box center [479, 150] width 8 height 7
radio input "true"
click at [563, 202] on input "False" at bounding box center [567, 205] width 8 height 7
radio input "true"
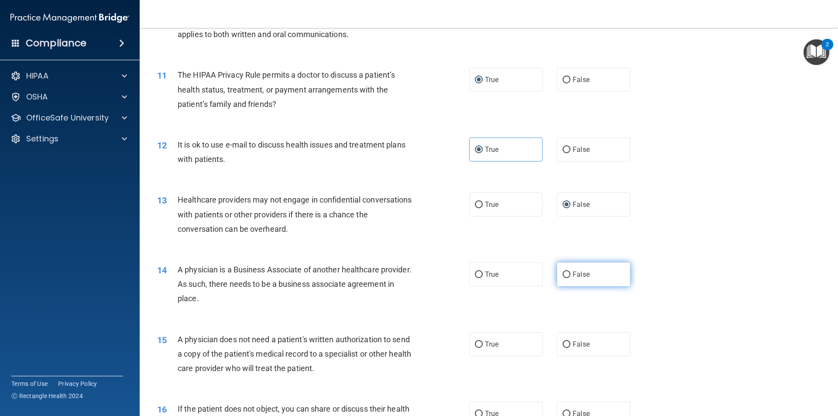
click at [562, 279] on label "False" at bounding box center [593, 274] width 73 height 24
click at [563, 278] on input "False" at bounding box center [567, 275] width 8 height 7
radio input "true"
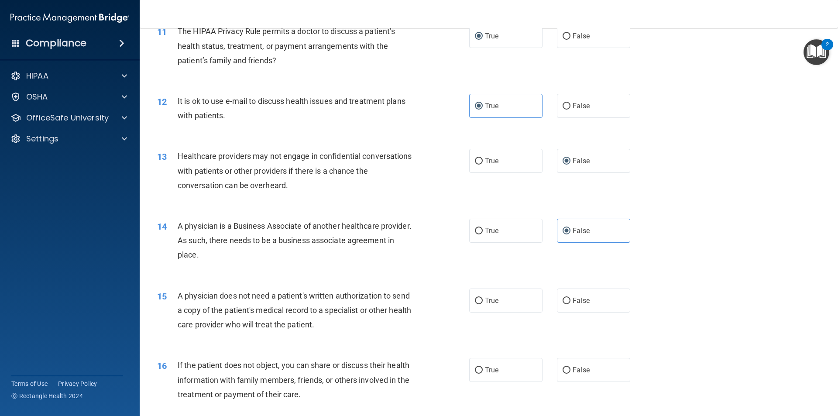
scroll to position [742, 0]
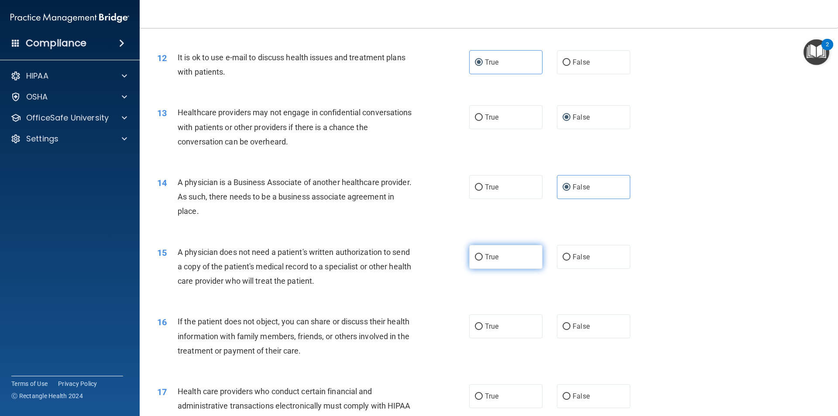
click at [476, 258] on input "True" at bounding box center [479, 257] width 8 height 7
radio input "true"
click at [474, 332] on label "True" at bounding box center [505, 326] width 73 height 24
click at [475, 330] on input "True" at bounding box center [479, 327] width 8 height 7
radio input "true"
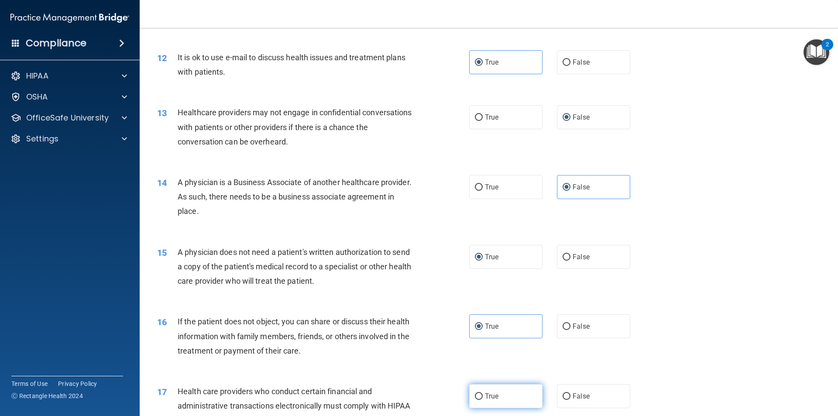
click at [476, 393] on label "True" at bounding box center [505, 396] width 73 height 24
click at [486, 393] on span "True" at bounding box center [492, 396] width 14 height 8
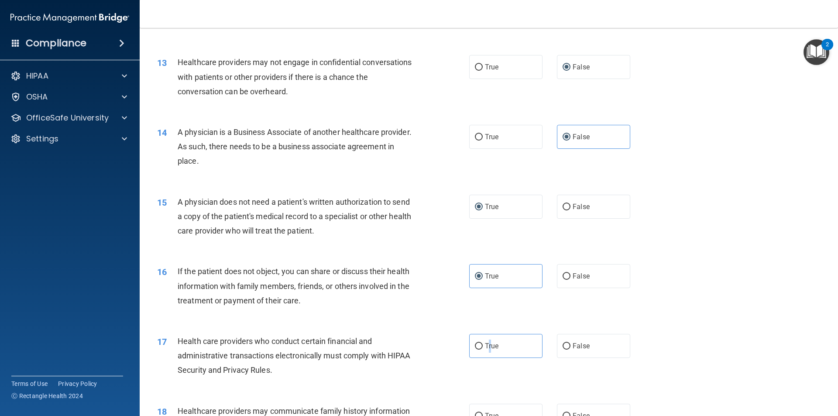
scroll to position [917, 0]
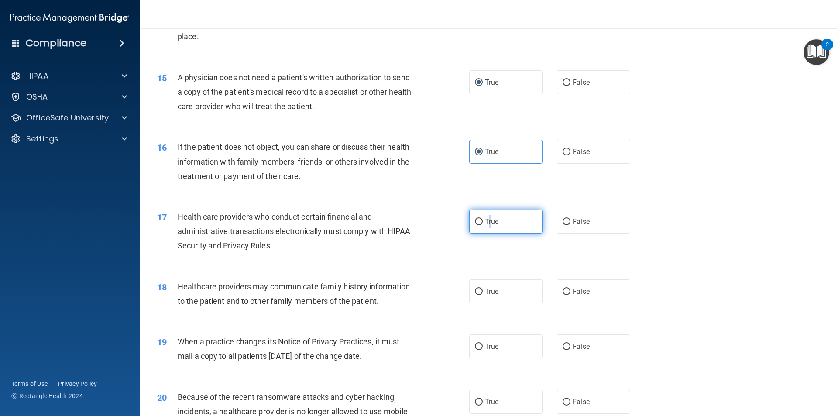
click at [477, 224] on input "True" at bounding box center [479, 222] width 8 height 7
radio input "true"
click at [481, 259] on div "17 Health care providers who conduct certain financial and administrative trans…" at bounding box center [489, 234] width 677 height 70
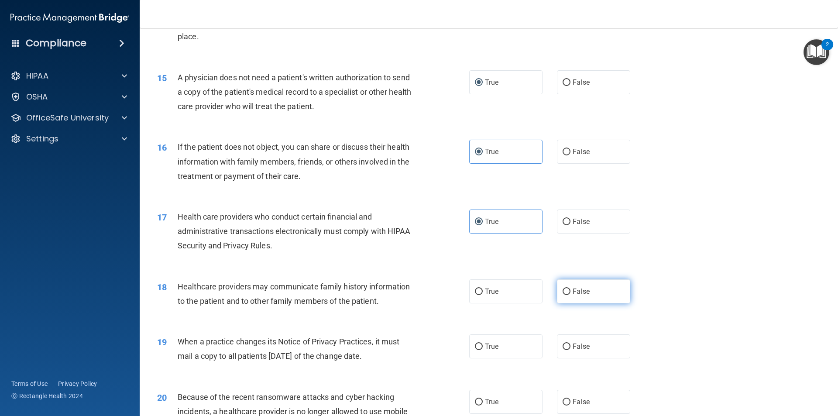
click at [565, 289] on input "False" at bounding box center [567, 292] width 8 height 7
radio input "true"
click at [565, 345] on input "False" at bounding box center [567, 347] width 8 height 7
radio input "true"
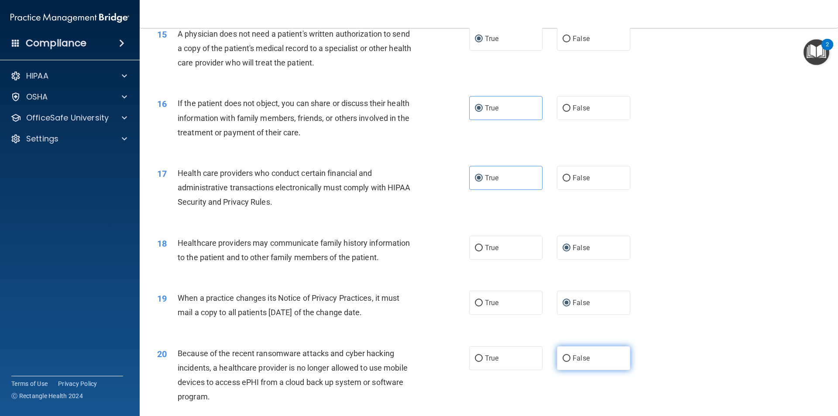
click at [565, 355] on input "False" at bounding box center [567, 358] width 8 height 7
radio input "true"
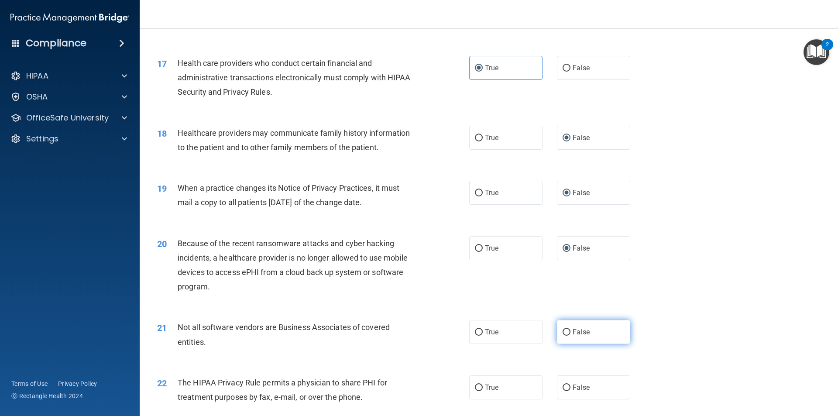
scroll to position [1092, 0]
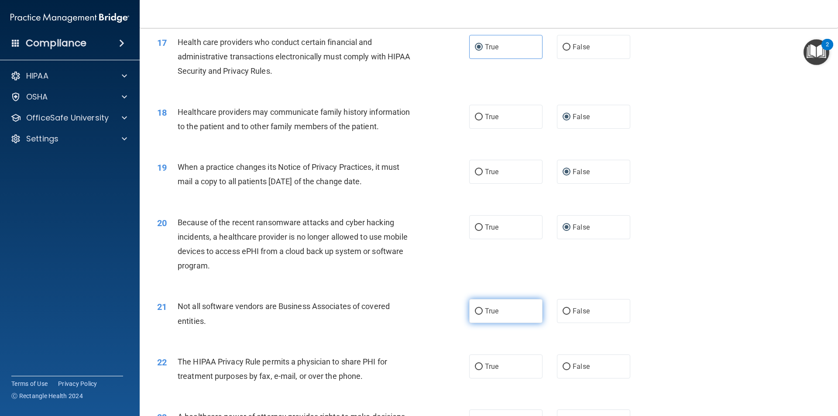
click at [486, 310] on span "True" at bounding box center [492, 311] width 14 height 8
click at [483, 310] on input "True" at bounding box center [479, 311] width 8 height 7
radio input "true"
click at [493, 369] on span "True" at bounding box center [492, 366] width 14 height 8
click at [483, 369] on input "True" at bounding box center [479, 367] width 8 height 7
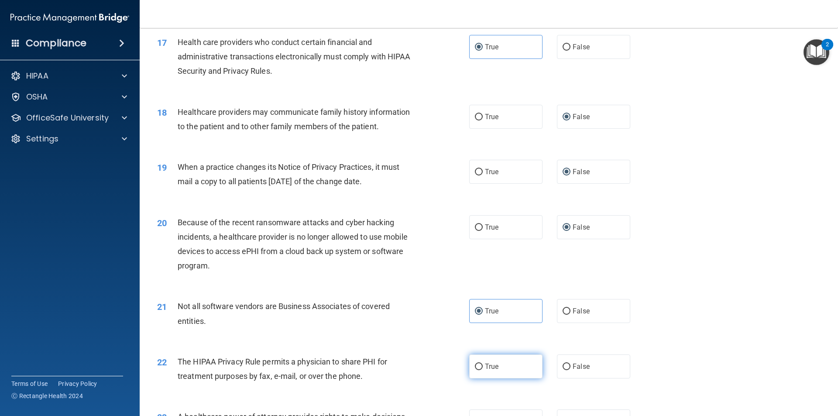
radio input "true"
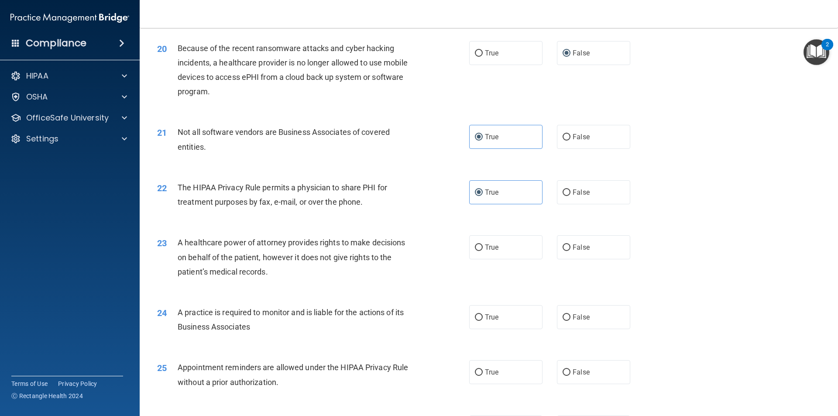
scroll to position [1266, 0]
click at [562, 252] on label "False" at bounding box center [593, 247] width 73 height 24
click at [563, 251] on input "False" at bounding box center [567, 247] width 8 height 7
radio input "true"
click at [565, 318] on input "False" at bounding box center [567, 317] width 8 height 7
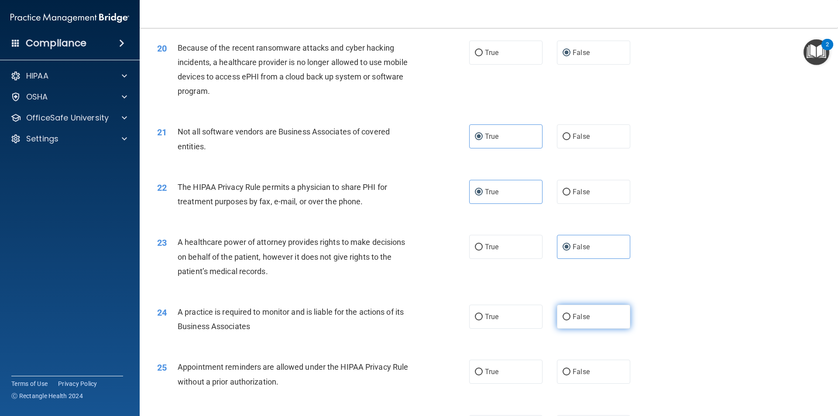
radio input "true"
click at [502, 377] on label "True" at bounding box center [505, 372] width 73 height 24
click at [483, 376] on input "True" at bounding box center [479, 372] width 8 height 7
radio input "true"
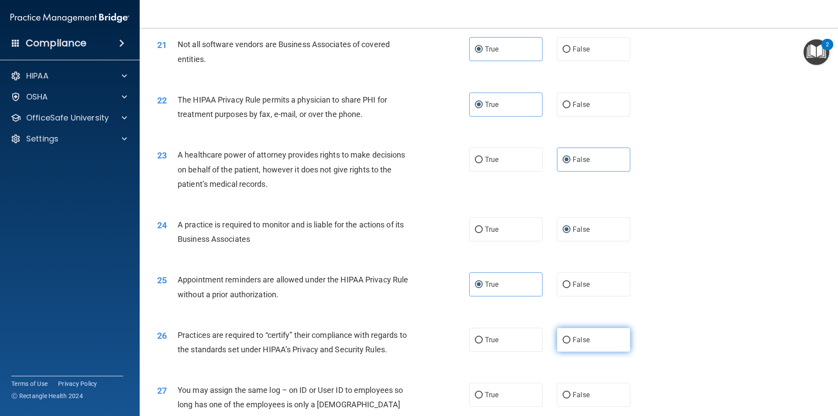
click at [569, 345] on label "False" at bounding box center [593, 340] width 73 height 24
click at [569, 344] on input "False" at bounding box center [567, 340] width 8 height 7
radio input "true"
click at [563, 392] on input "False" at bounding box center [567, 395] width 8 height 7
radio input "true"
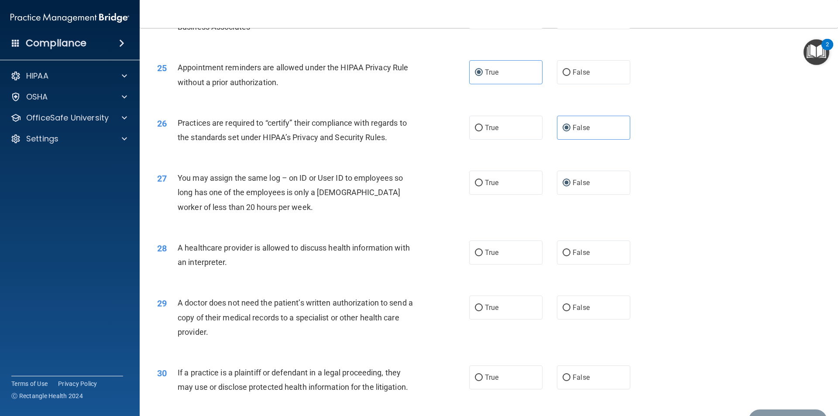
scroll to position [1616, 0]
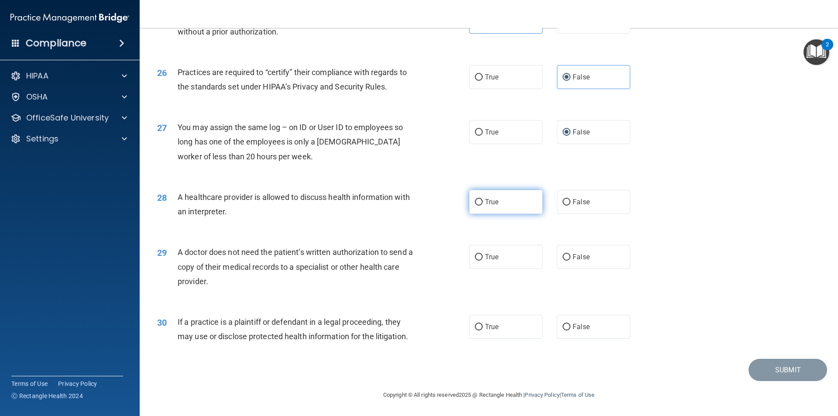
click at [475, 203] on input "True" at bounding box center [479, 202] width 8 height 7
radio input "true"
click at [487, 257] on span "True" at bounding box center [492, 257] width 14 height 8
click at [483, 257] on input "True" at bounding box center [479, 257] width 8 height 7
radio input "true"
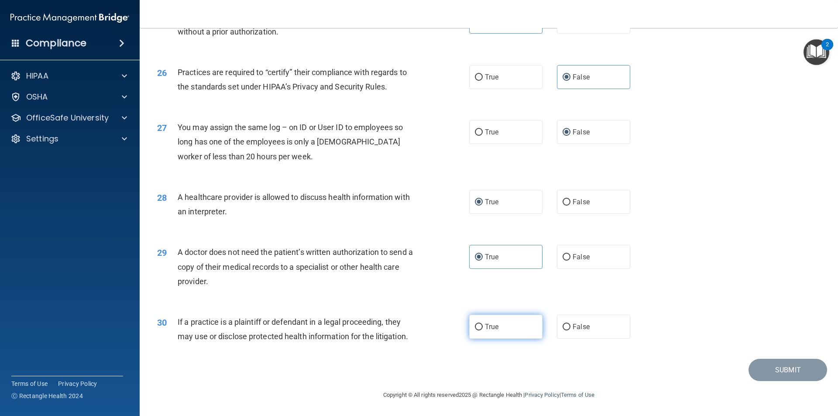
click at [485, 321] on label "True" at bounding box center [505, 327] width 73 height 24
click at [483, 324] on input "True" at bounding box center [479, 327] width 8 height 7
radio input "true"
click at [762, 371] on button "Submit" at bounding box center [788, 370] width 79 height 22
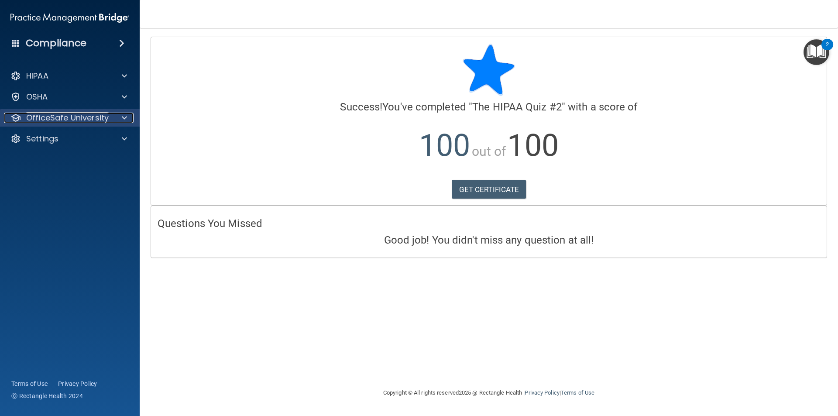
click at [69, 117] on p "OfficeSafe University" at bounding box center [67, 118] width 83 height 10
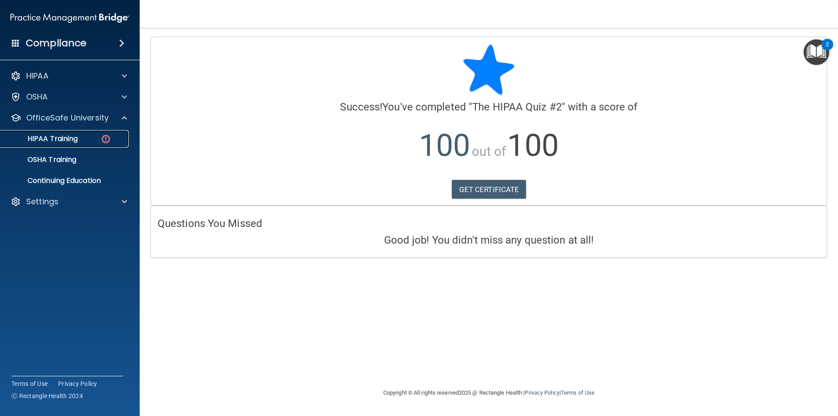
click at [67, 136] on p "HIPAA Training" at bounding box center [42, 138] width 72 height 9
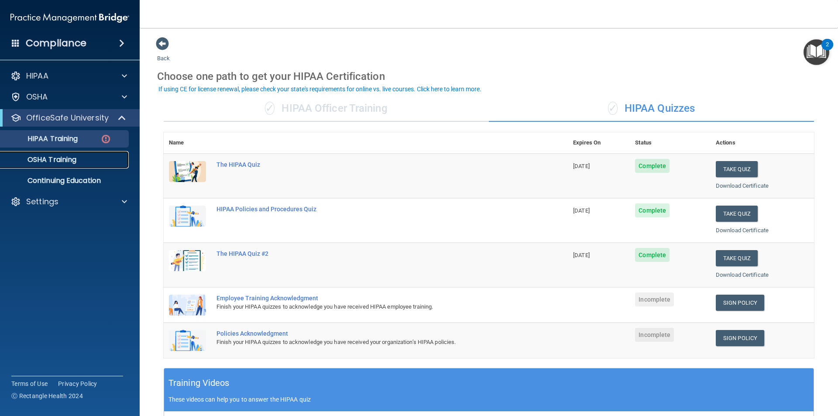
click at [59, 164] on p "OSHA Training" at bounding box center [41, 159] width 71 height 9
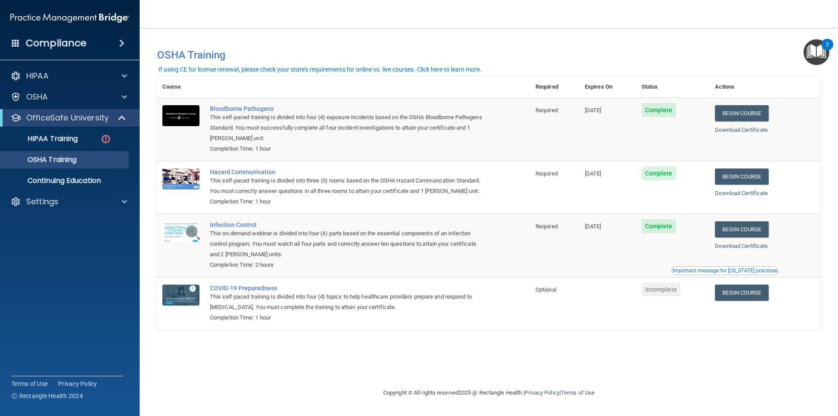
click at [670, 229] on span "Complete" at bounding box center [659, 226] width 34 height 14
click at [787, 277] on td "Begin Course Download Certificate Important message for [US_STATE] practices" at bounding box center [765, 245] width 111 height 63
click at [755, 273] on div "Important message for [US_STATE] practices" at bounding box center [725, 270] width 105 height 5
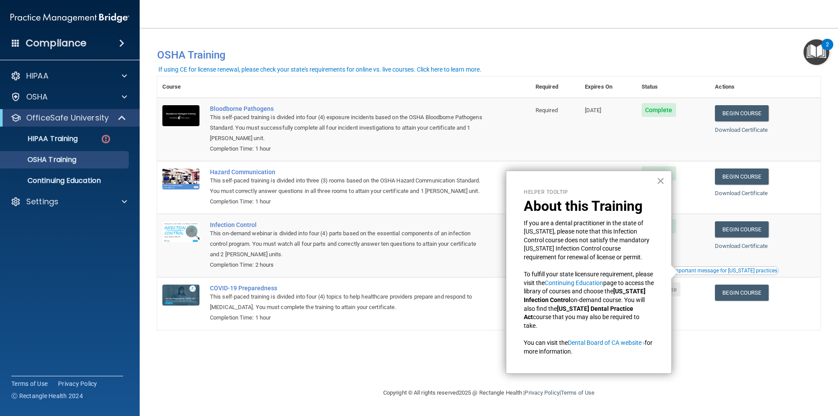
click at [669, 179] on div "Helper Tooltip About this Training If you are a dental practitioner in the stat…" at bounding box center [589, 272] width 166 height 203
click at [664, 181] on button "×" at bounding box center [661, 181] width 8 height 14
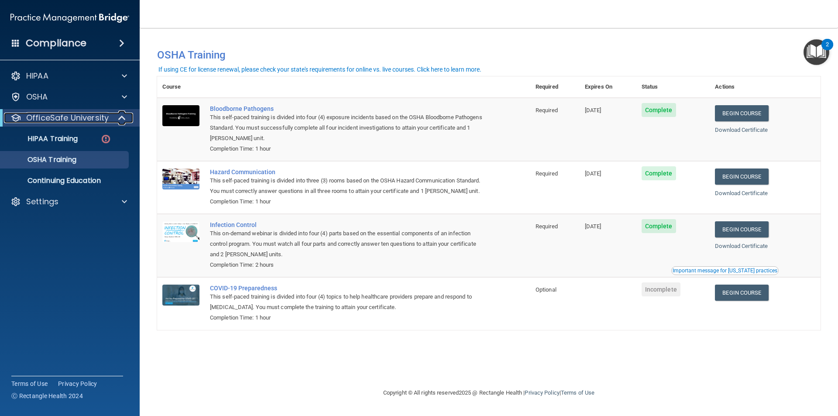
click at [82, 121] on p "OfficeSafe University" at bounding box center [67, 118] width 83 height 10
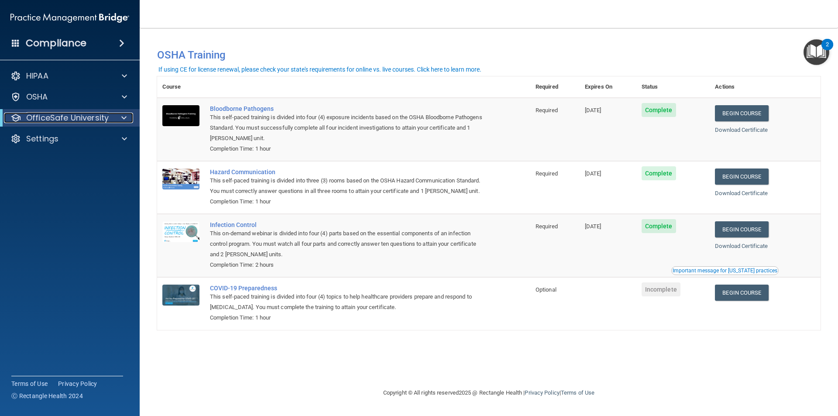
click at [63, 114] on p "OfficeSafe University" at bounding box center [67, 118] width 83 height 10
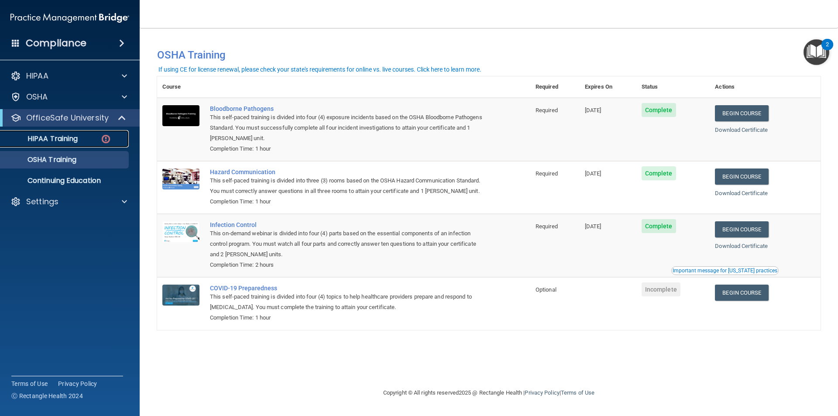
click at [64, 137] on p "HIPAA Training" at bounding box center [42, 138] width 72 height 9
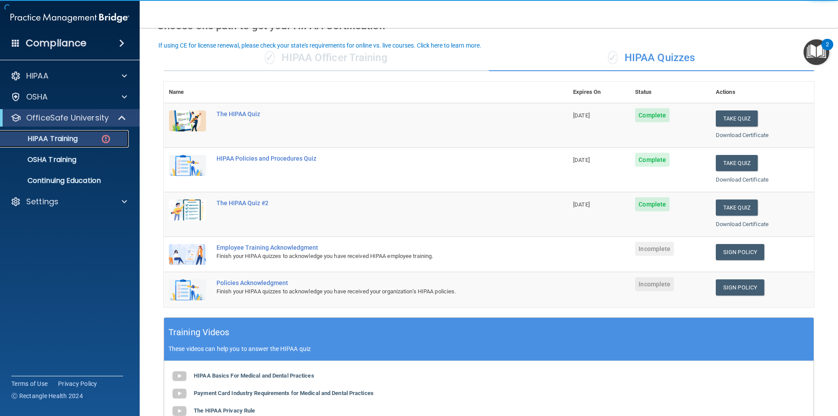
scroll to position [44, 0]
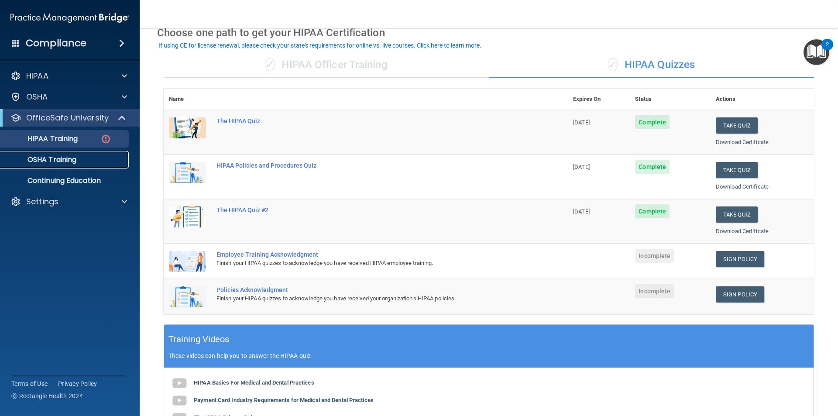
click at [60, 157] on p "OSHA Training" at bounding box center [41, 159] width 71 height 9
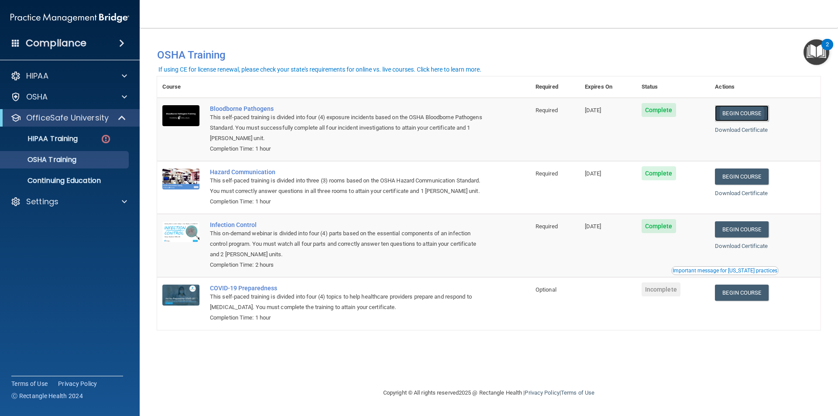
click at [740, 114] on link "Begin Course" at bounding box center [741, 113] width 53 height 16
click at [61, 156] on p "OSHA Training" at bounding box center [41, 159] width 71 height 9
click at [77, 165] on link "OSHA Training" at bounding box center [60, 159] width 138 height 17
click at [46, 180] on p "Continuing Education" at bounding box center [65, 180] width 119 height 9
click at [45, 180] on p "Continuing Education" at bounding box center [65, 180] width 119 height 9
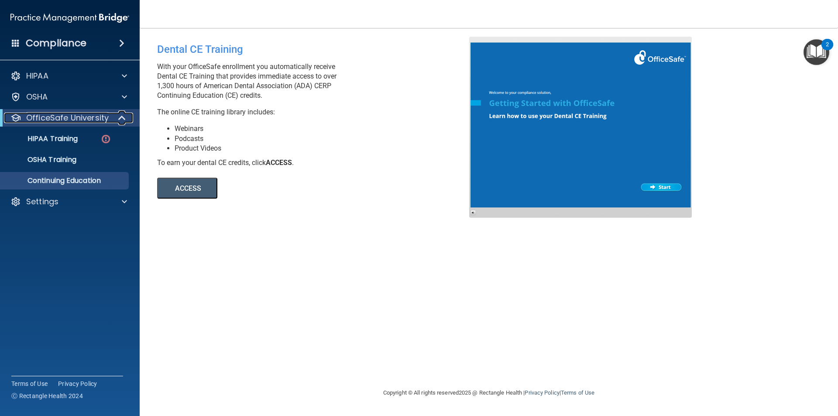
click at [62, 117] on p "OfficeSafe University" at bounding box center [67, 118] width 83 height 10
click at [62, 156] on p "OSHA Training" at bounding box center [41, 159] width 71 height 9
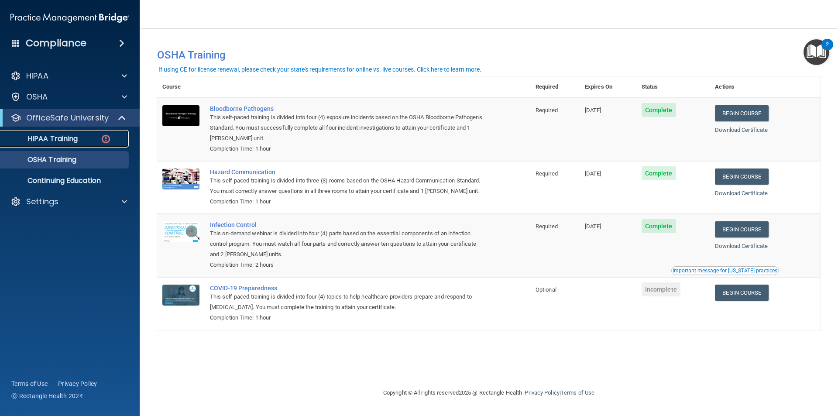
click at [45, 139] on p "HIPAA Training" at bounding box center [42, 138] width 72 height 9
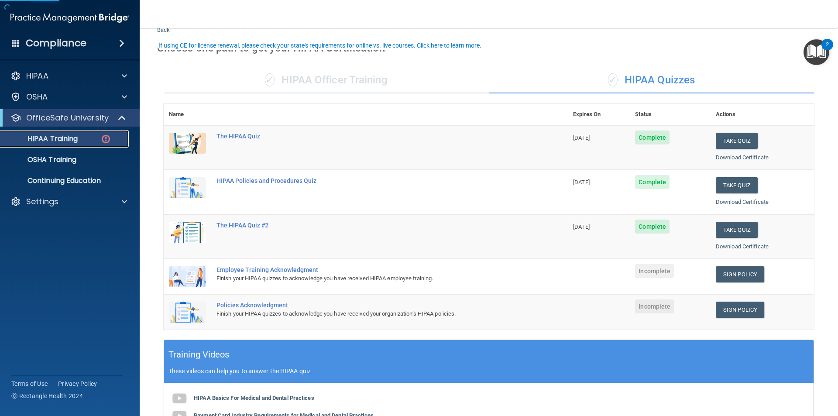
scroll to position [44, 0]
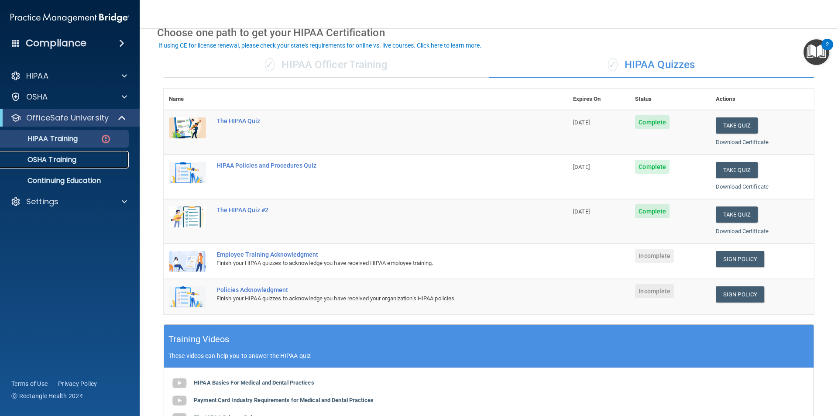
click at [62, 162] on p "OSHA Training" at bounding box center [41, 159] width 71 height 9
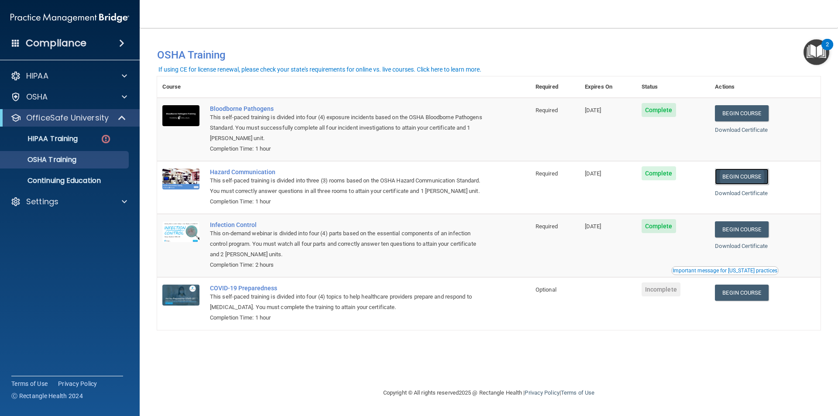
click at [764, 180] on link "Begin Course" at bounding box center [741, 177] width 53 height 16
drag, startPoint x: 684, startPoint y: 190, endPoint x: 486, endPoint y: 155, distance: 200.4
click at [677, 187] on td "Complete" at bounding box center [674, 187] width 74 height 53
drag, startPoint x: 620, startPoint y: 197, endPoint x: 620, endPoint y: 189, distance: 8.3
click at [623, 193] on td "[DATE]" at bounding box center [608, 187] width 57 height 53
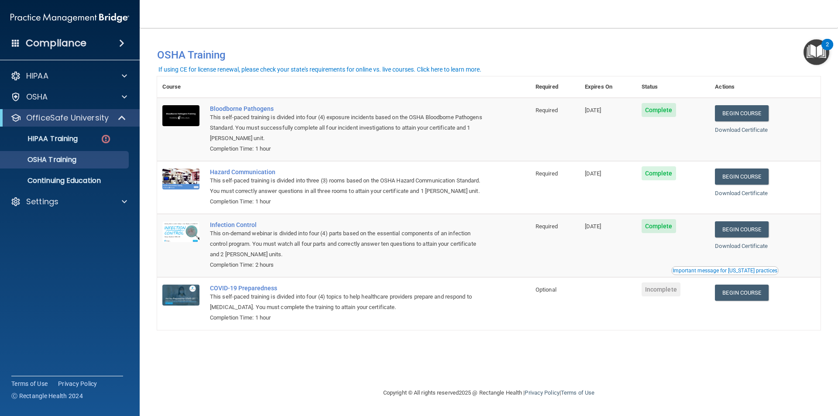
drag, startPoint x: 571, startPoint y: 189, endPoint x: 547, endPoint y: 192, distance: 24.2
click at [571, 189] on td "Required" at bounding box center [555, 187] width 49 height 53
drag, startPoint x: 547, startPoint y: 192, endPoint x: 524, endPoint y: 189, distance: 23.3
click at [545, 194] on td "Required" at bounding box center [555, 187] width 49 height 53
click at [44, 145] on link "HIPAA Training" at bounding box center [60, 138] width 138 height 17
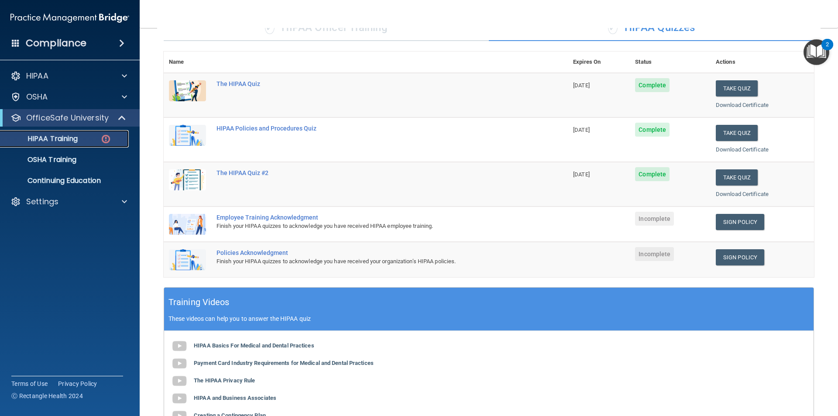
scroll to position [131, 0]
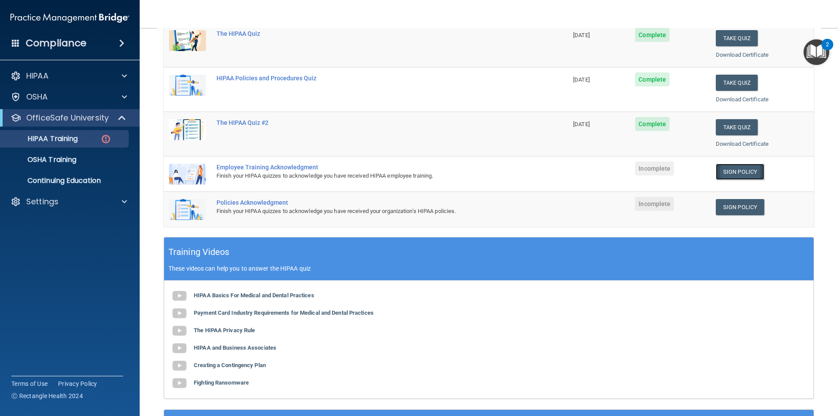
click at [732, 176] on link "Sign Policy" at bounding box center [740, 172] width 48 height 16
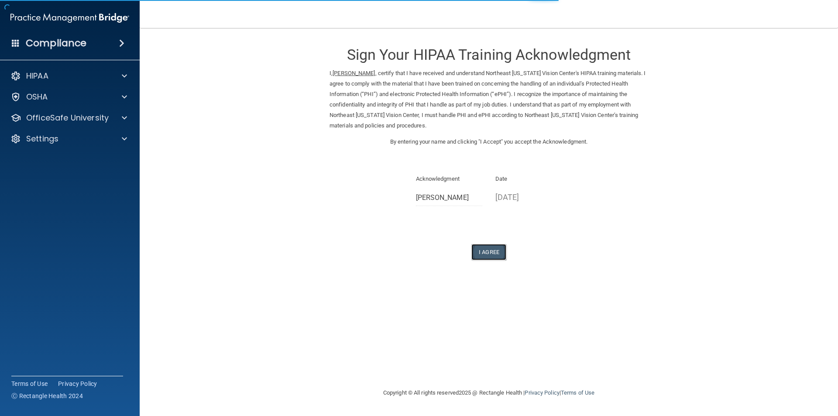
click at [498, 252] on button "I Agree" at bounding box center [489, 252] width 35 height 16
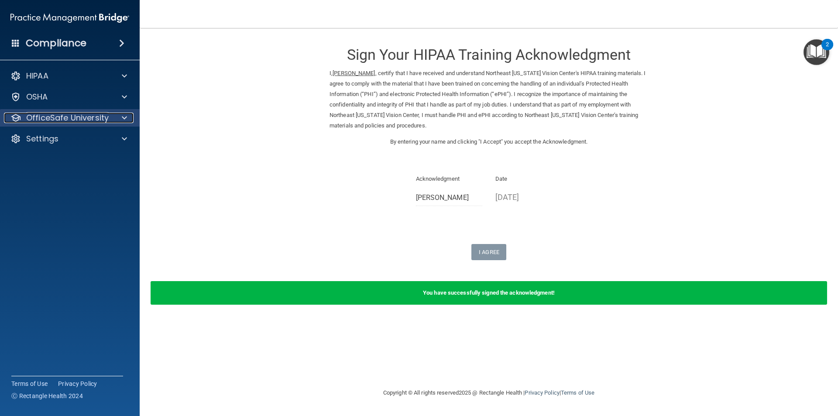
click at [54, 119] on p "OfficeSafe University" at bounding box center [67, 118] width 83 height 10
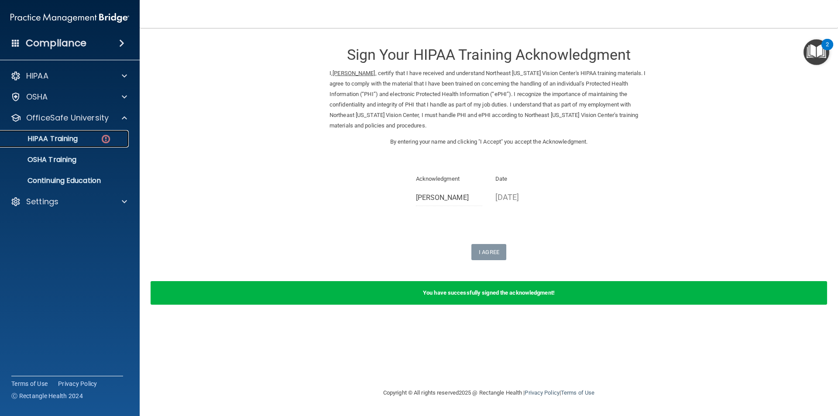
click at [80, 141] on div "HIPAA Training" at bounding box center [65, 138] width 119 height 9
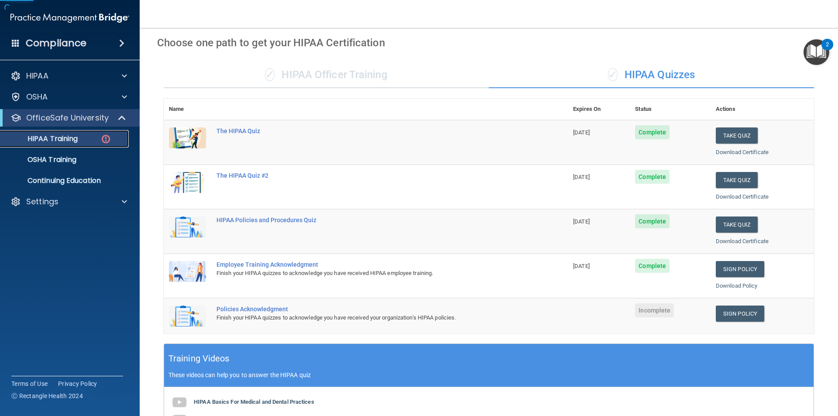
scroll to position [87, 0]
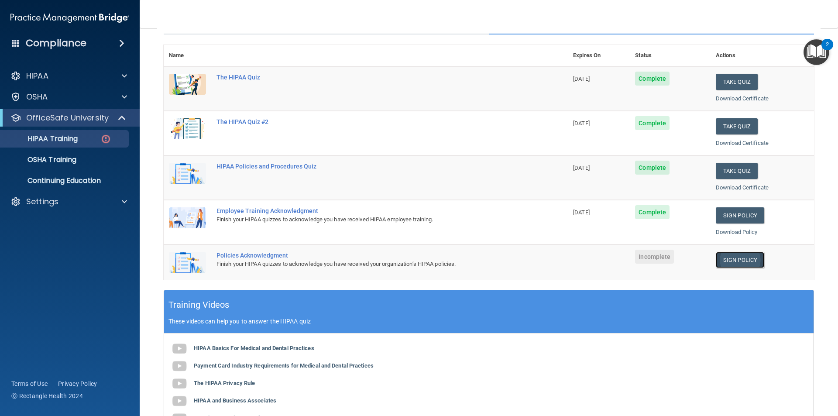
click at [721, 262] on link "Sign Policy" at bounding box center [740, 260] width 48 height 16
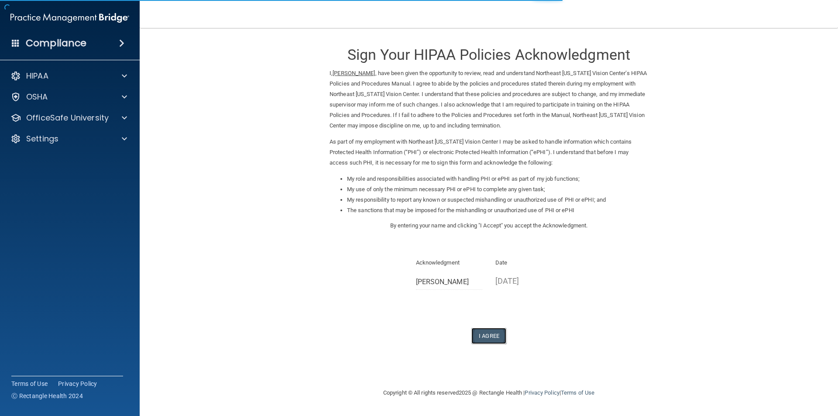
click at [487, 333] on button "I Agree" at bounding box center [489, 336] width 35 height 16
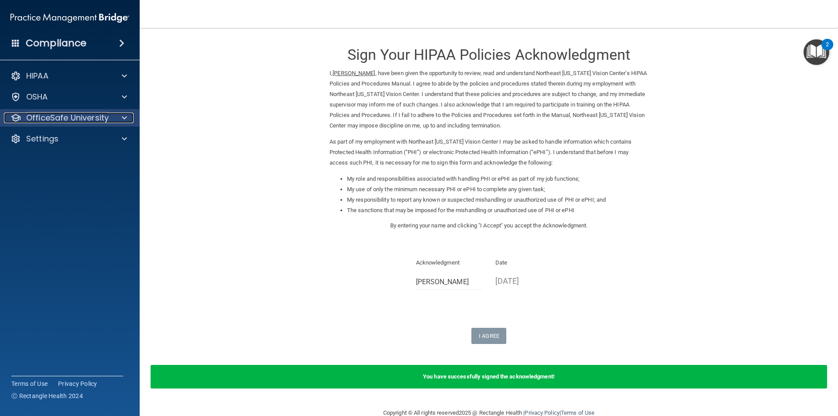
click at [51, 116] on p "OfficeSafe University" at bounding box center [67, 118] width 83 height 10
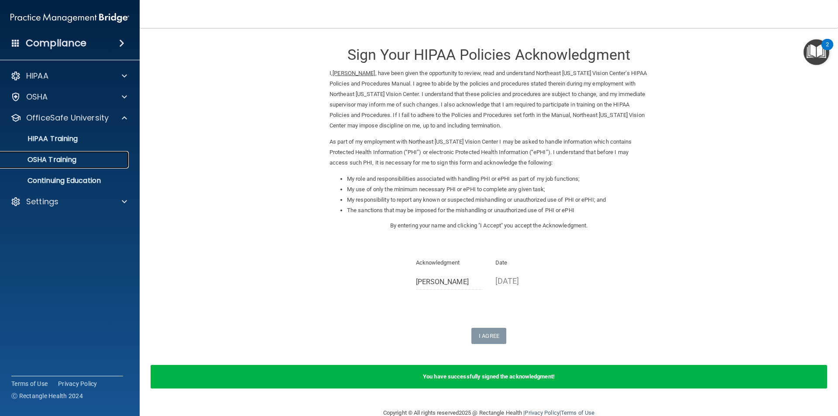
click at [55, 163] on p "OSHA Training" at bounding box center [41, 159] width 71 height 9
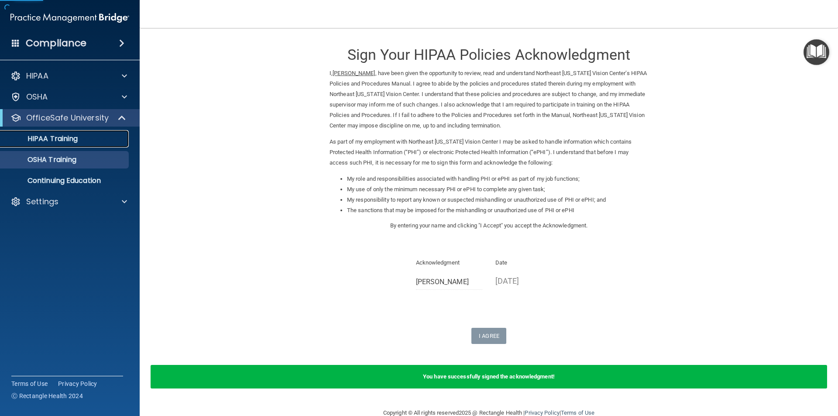
click at [59, 144] on link "HIPAA Training" at bounding box center [60, 138] width 138 height 17
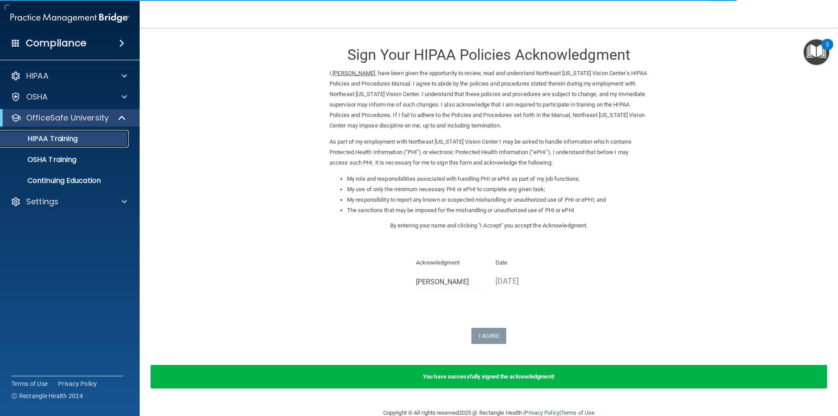
click at [54, 139] on p "HIPAA Training" at bounding box center [42, 138] width 72 height 9
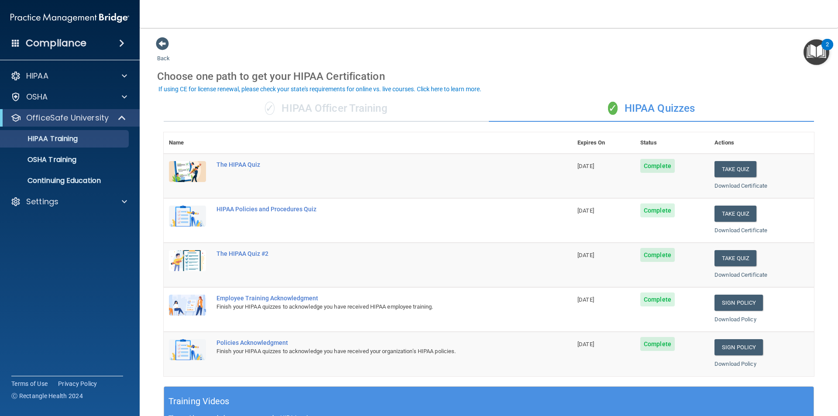
click at [323, 112] on div "✓ HIPAA Officer Training" at bounding box center [326, 109] width 325 height 26
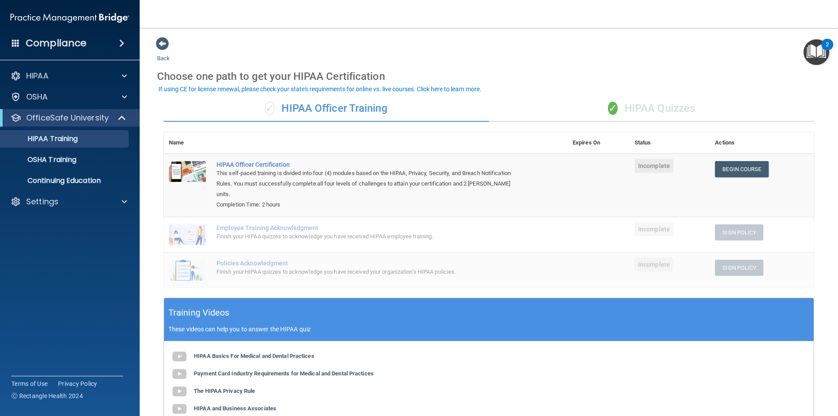
click at [611, 107] on span "✓" at bounding box center [613, 108] width 10 height 13
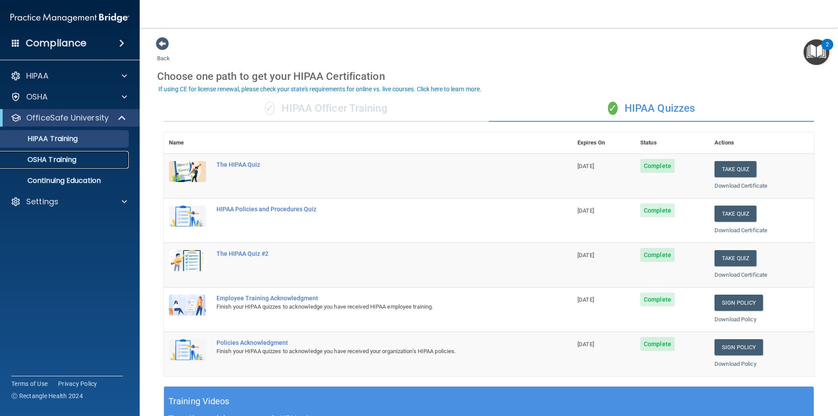
click at [54, 162] on p "OSHA Training" at bounding box center [41, 159] width 71 height 9
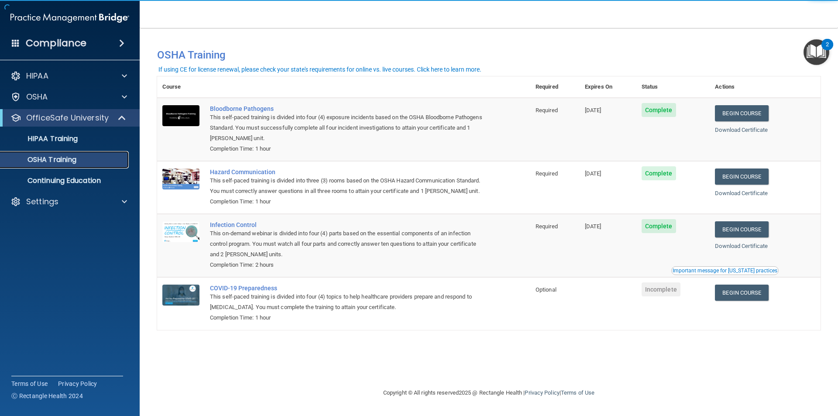
click at [57, 151] on link "OSHA Training" at bounding box center [60, 159] width 138 height 17
click at [62, 146] on link "HIPAA Training" at bounding box center [60, 138] width 138 height 17
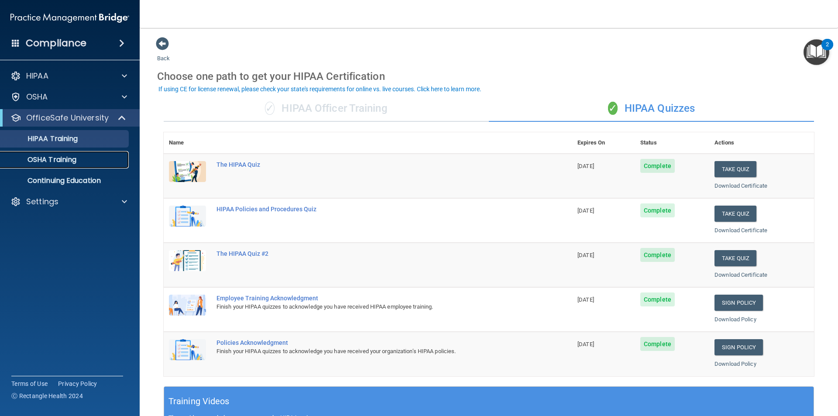
click at [75, 158] on p "OSHA Training" at bounding box center [41, 159] width 71 height 9
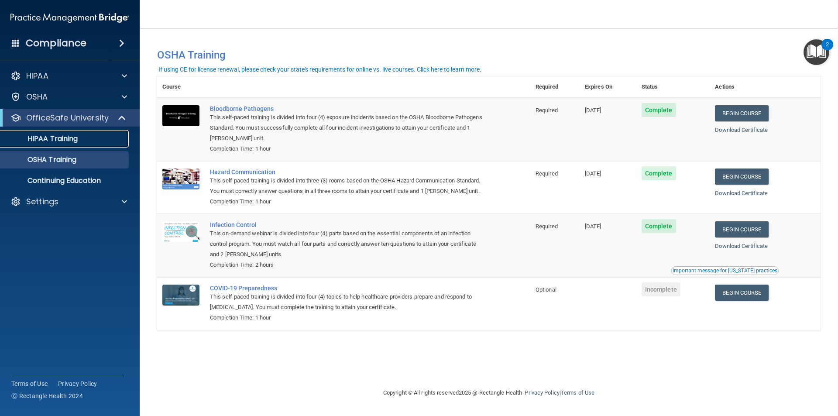
click at [55, 144] on link "HIPAA Training" at bounding box center [60, 138] width 138 height 17
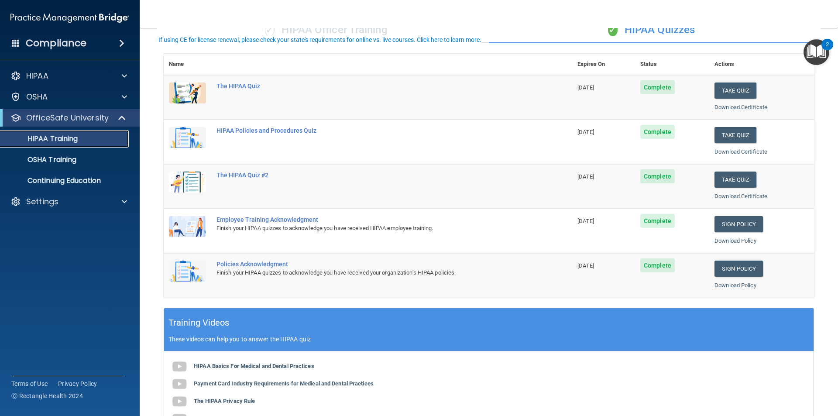
scroll to position [87, 0]
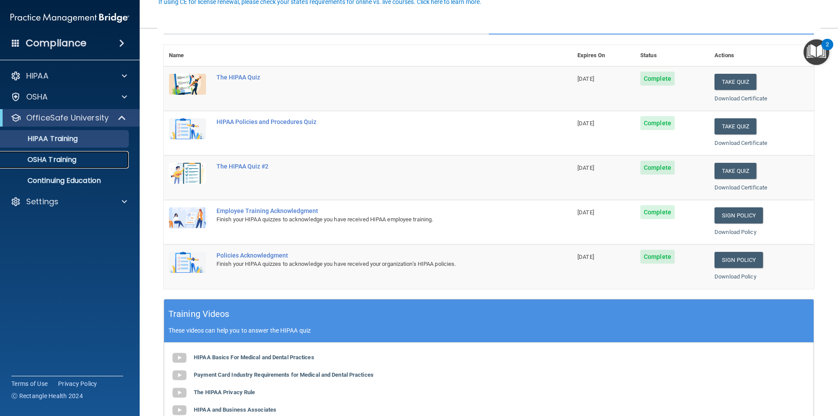
click at [48, 163] on p "OSHA Training" at bounding box center [41, 159] width 71 height 9
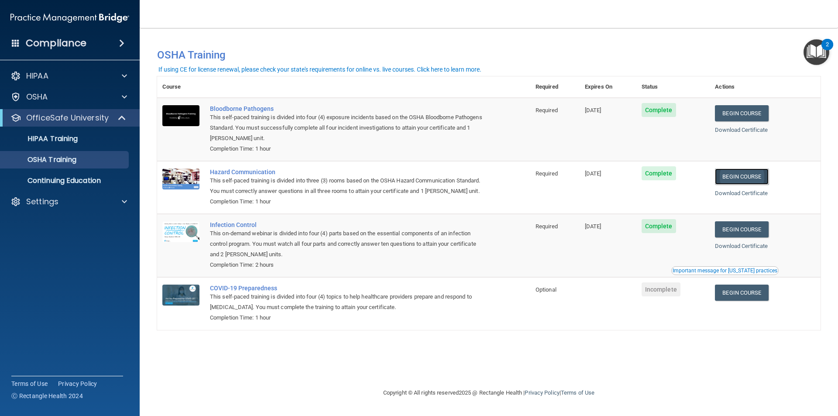
click at [755, 177] on link "Begin Course" at bounding box center [741, 177] width 53 height 16
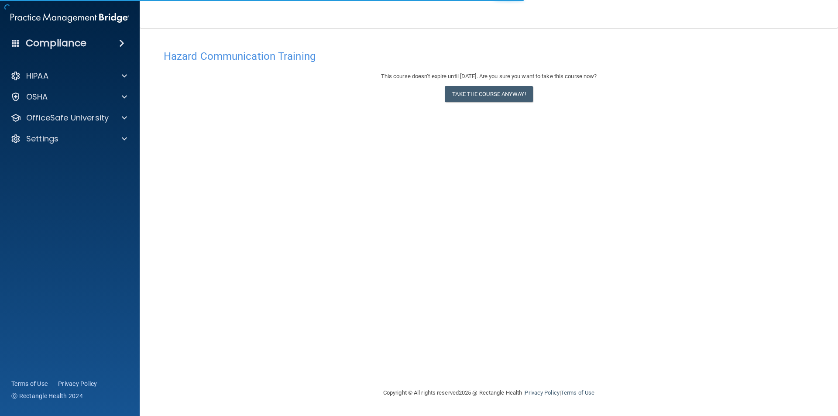
click at [483, 85] on div "This course doesn’t expire until 09/03/2026. Are you sure you want to take this…" at bounding box center [489, 88] width 651 height 35
click at [480, 92] on button "Take the course anyway!" at bounding box center [489, 94] width 88 height 16
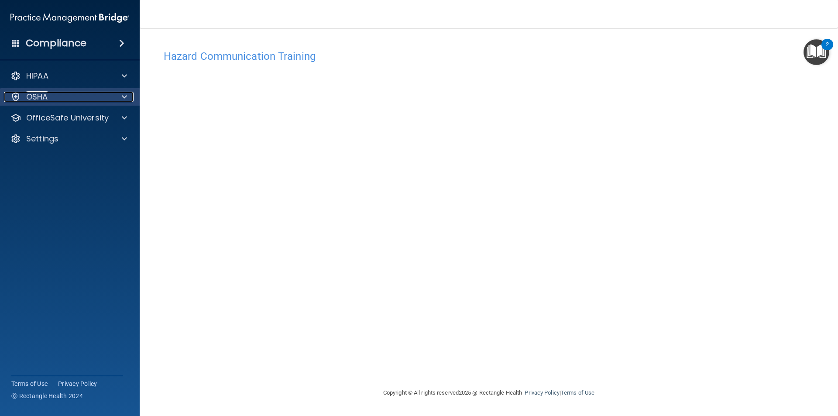
click at [67, 100] on div "OSHA" at bounding box center [58, 97] width 108 height 10
click at [53, 96] on div "OSHA" at bounding box center [58, 97] width 108 height 10
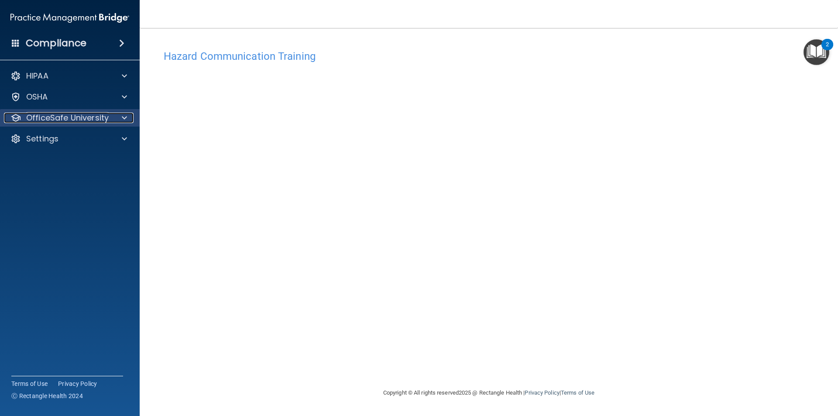
click at [52, 122] on p "OfficeSafe University" at bounding box center [67, 118] width 83 height 10
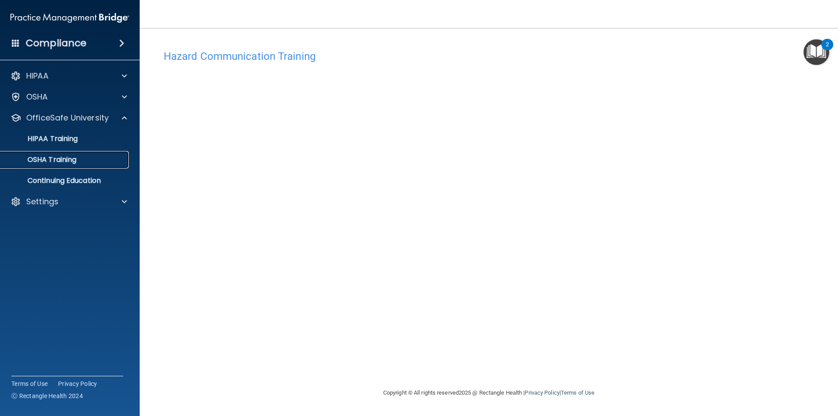
click at [60, 158] on p "OSHA Training" at bounding box center [41, 159] width 71 height 9
